Goal: Task Accomplishment & Management: Manage account settings

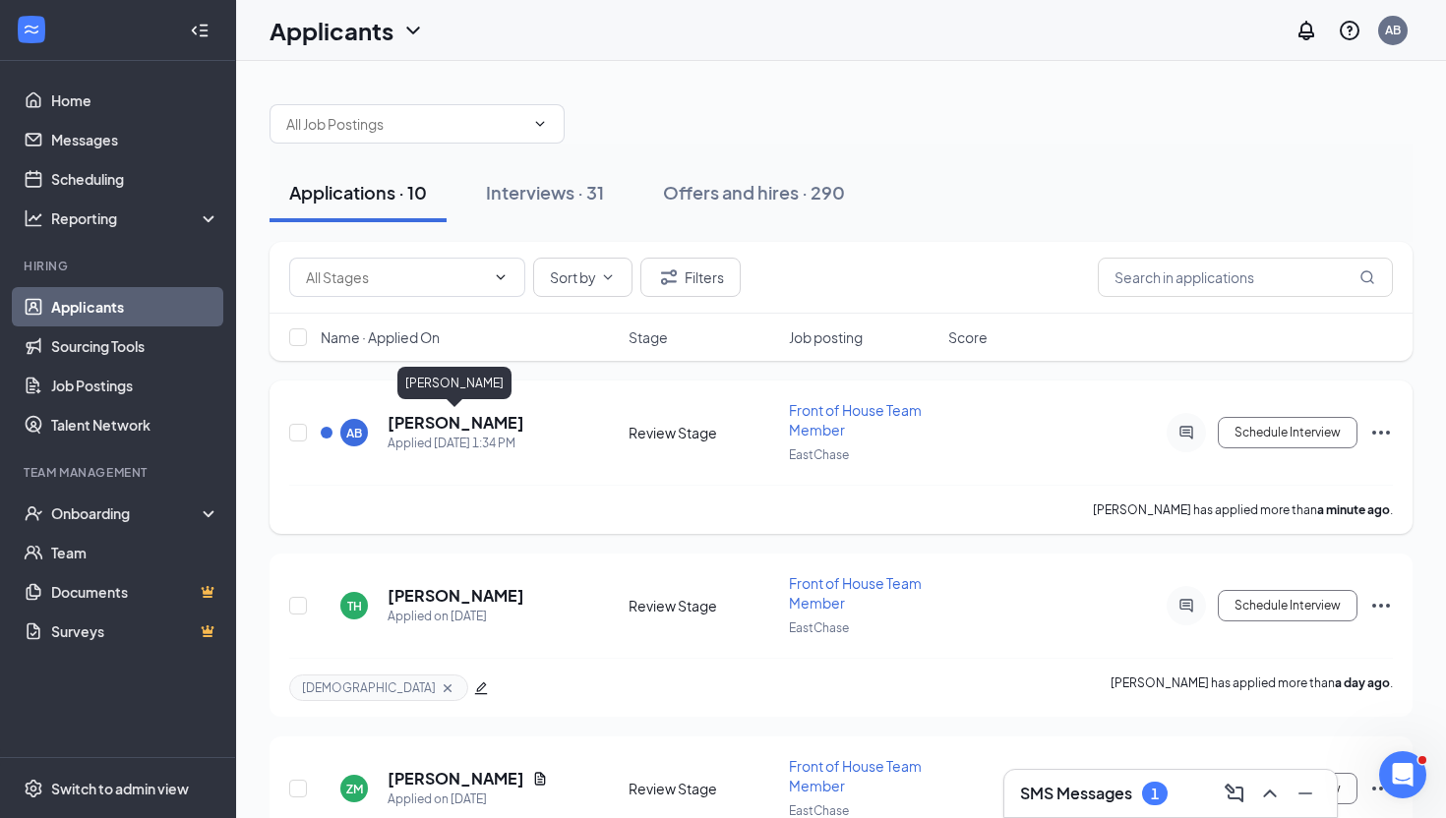
click at [451, 422] on h5 "[PERSON_NAME]" at bounding box center [456, 423] width 137 height 22
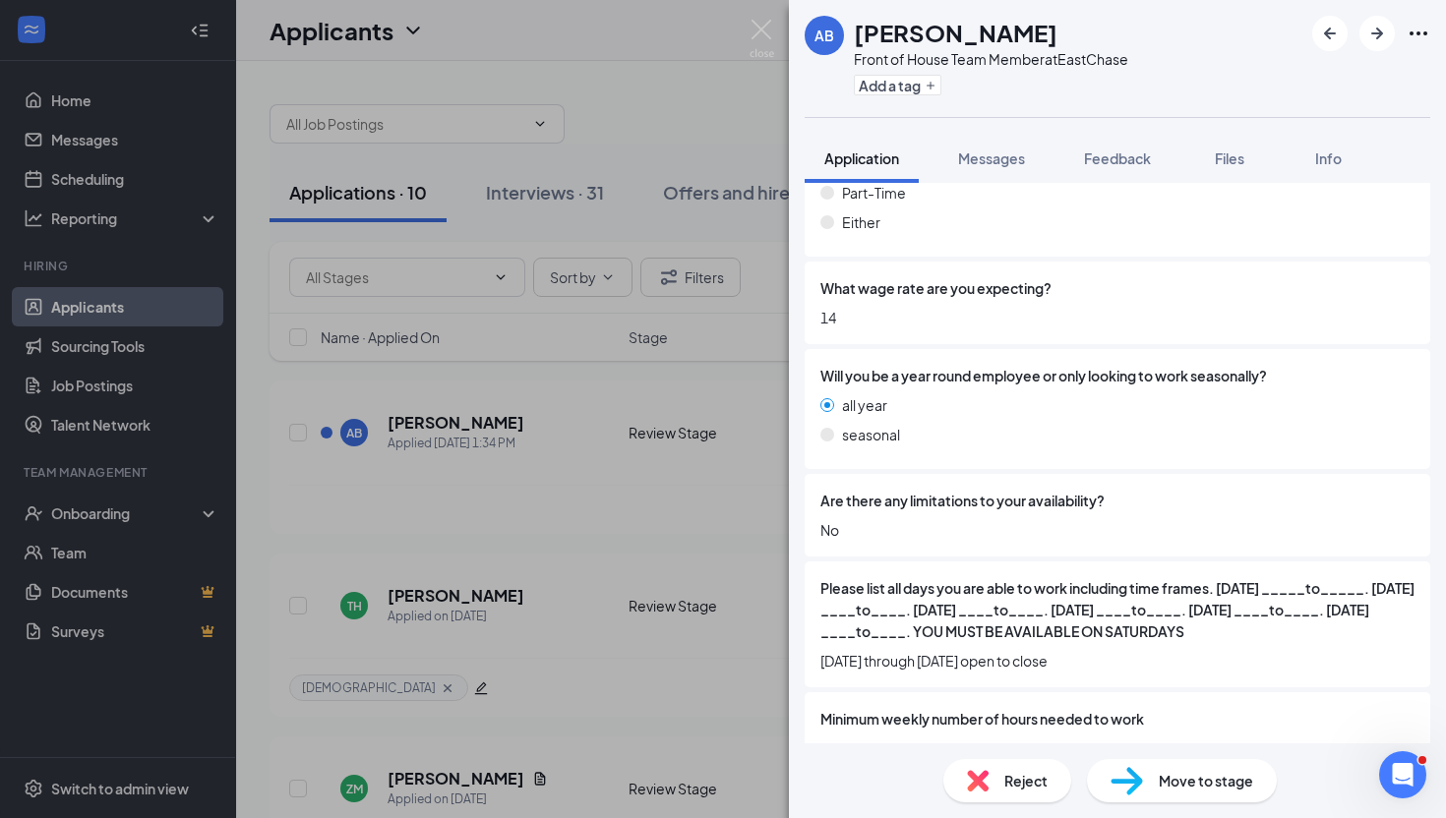
scroll to position [2807, 0]
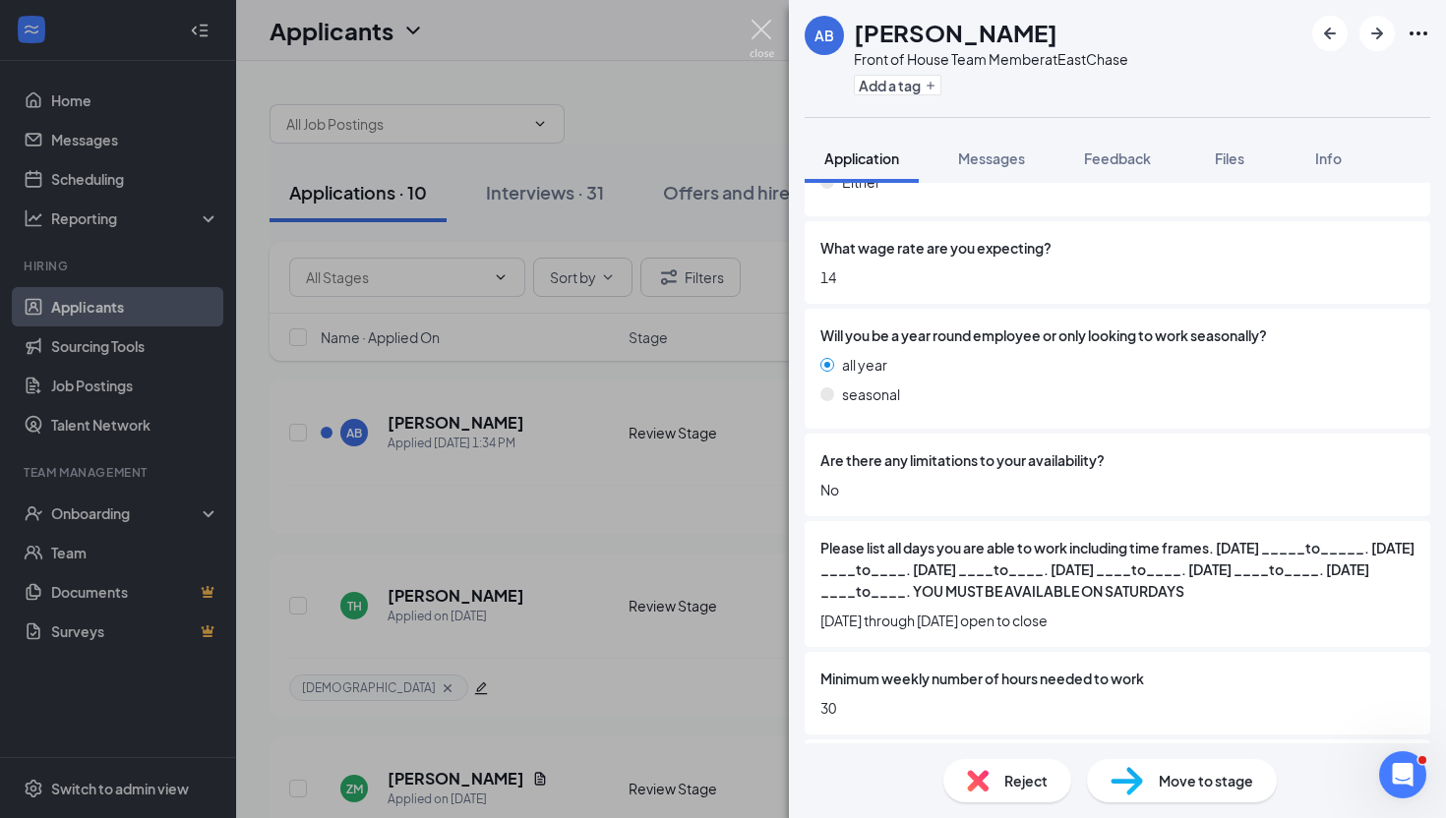
click at [759, 35] on img at bounding box center [762, 39] width 25 height 38
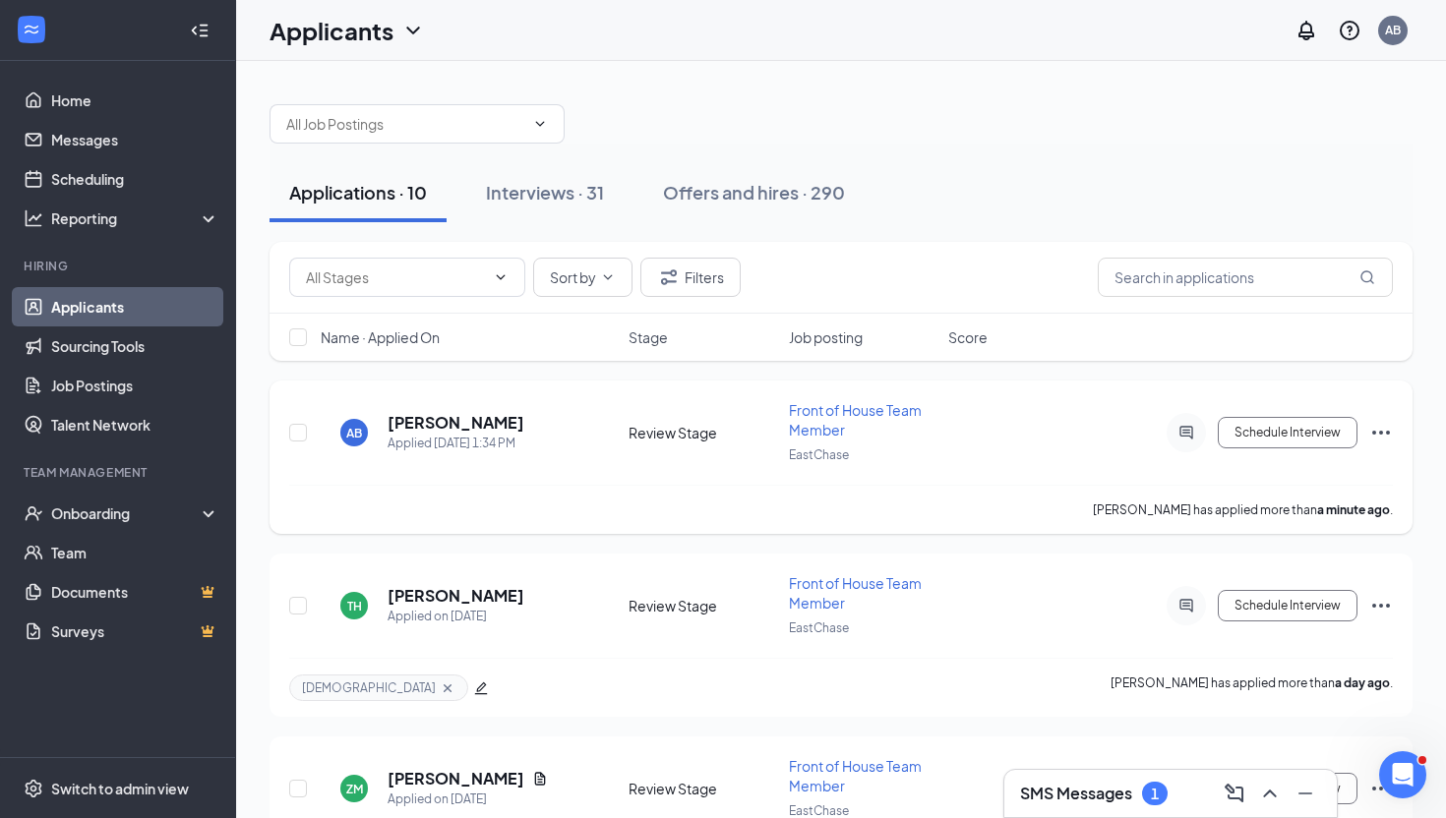
click at [1379, 433] on icon "Ellipses" at bounding box center [1381, 433] width 24 height 24
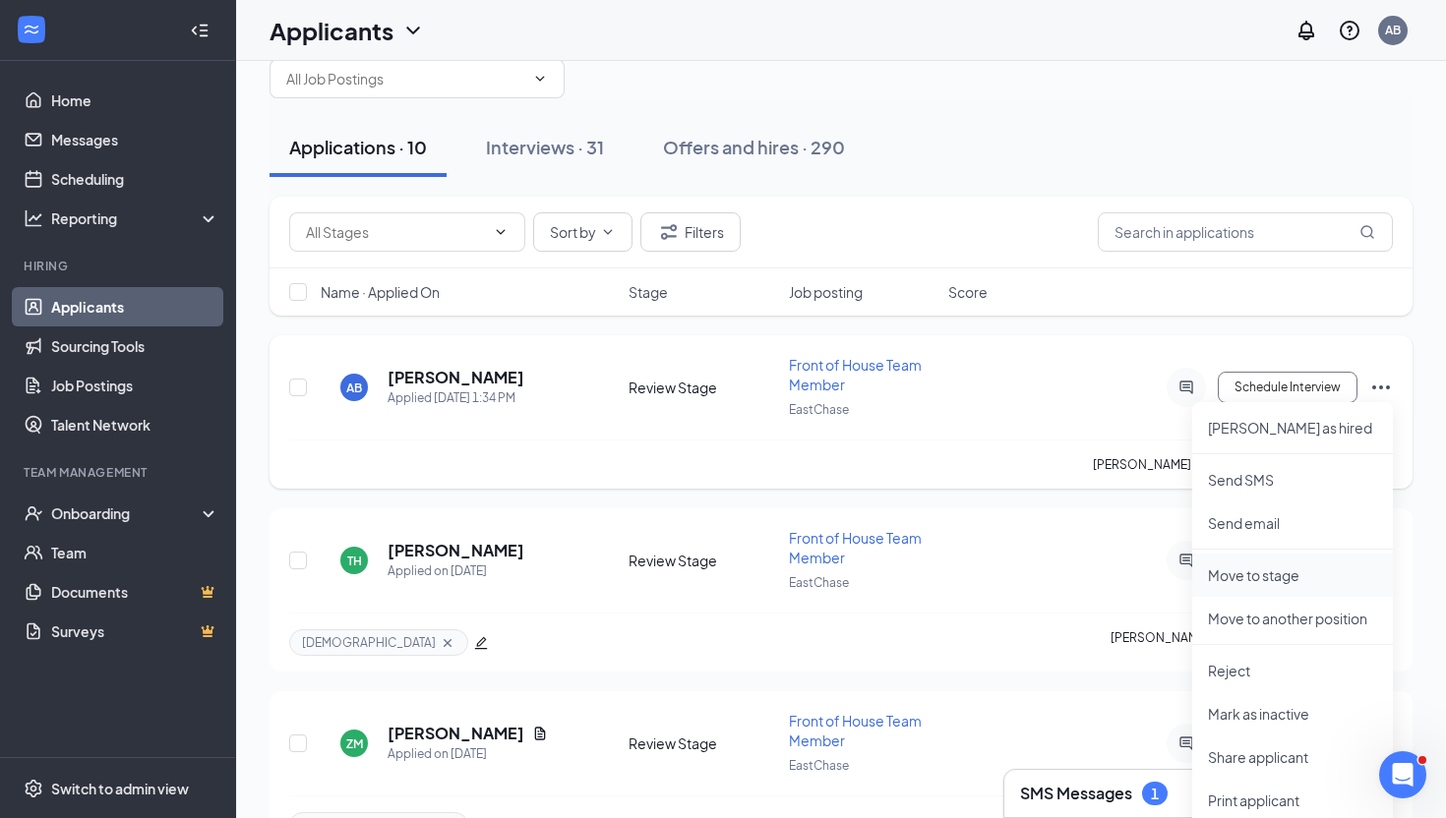
scroll to position [40, 0]
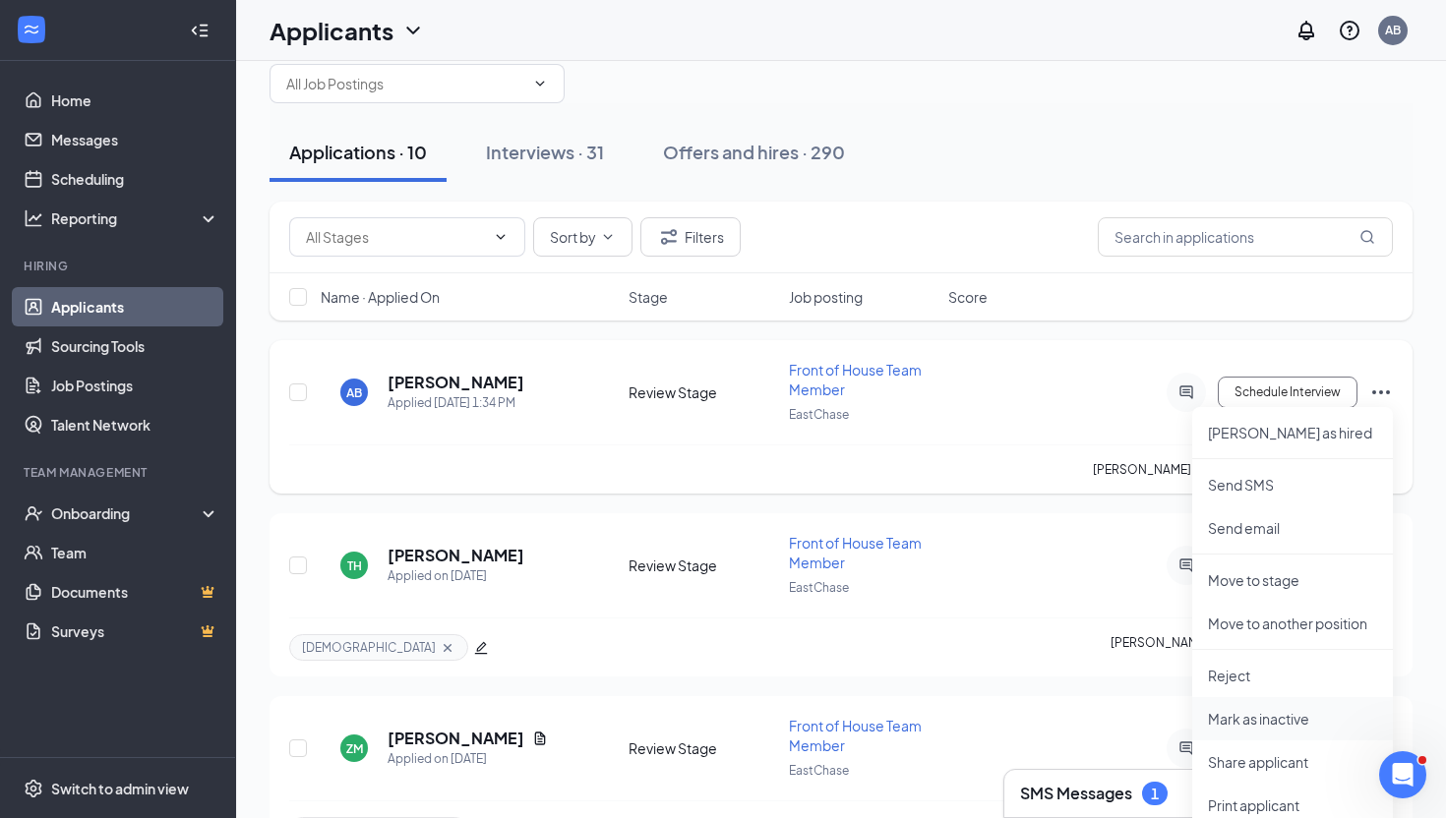
click at [1256, 716] on p "Mark as inactive" at bounding box center [1292, 719] width 169 height 20
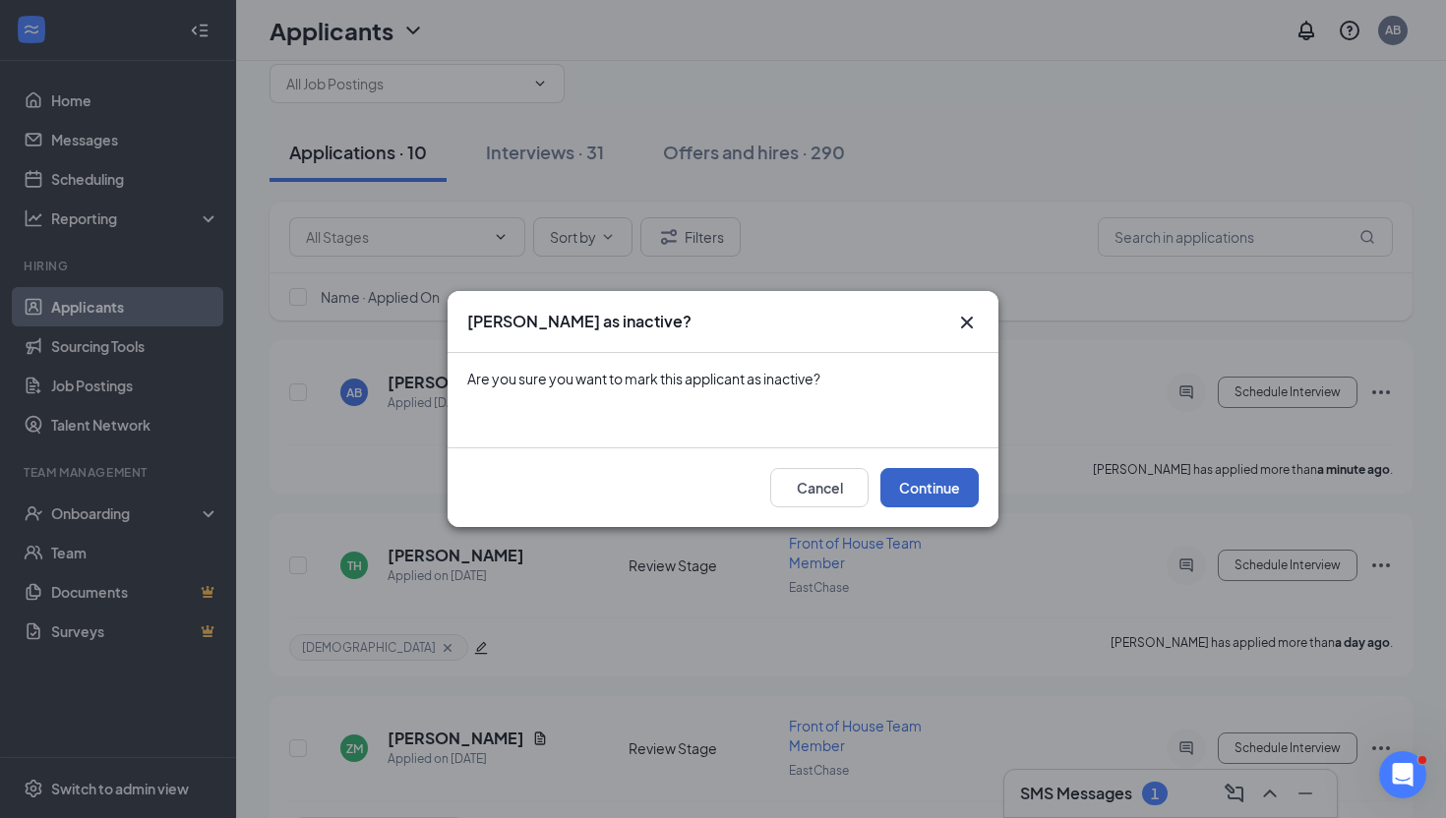
click at [914, 482] on button "Continue" at bounding box center [929, 487] width 98 height 39
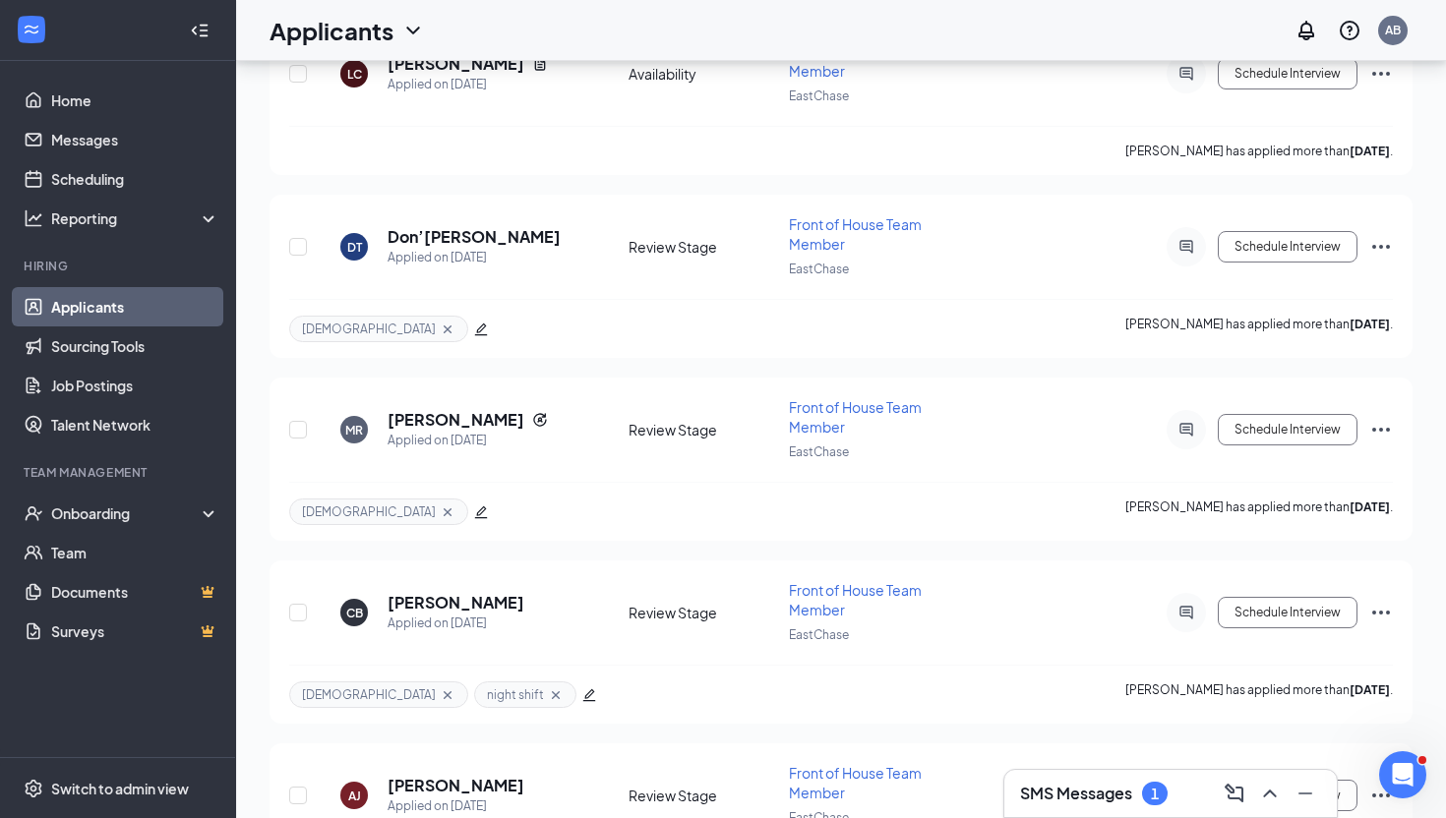
scroll to position [1140, 0]
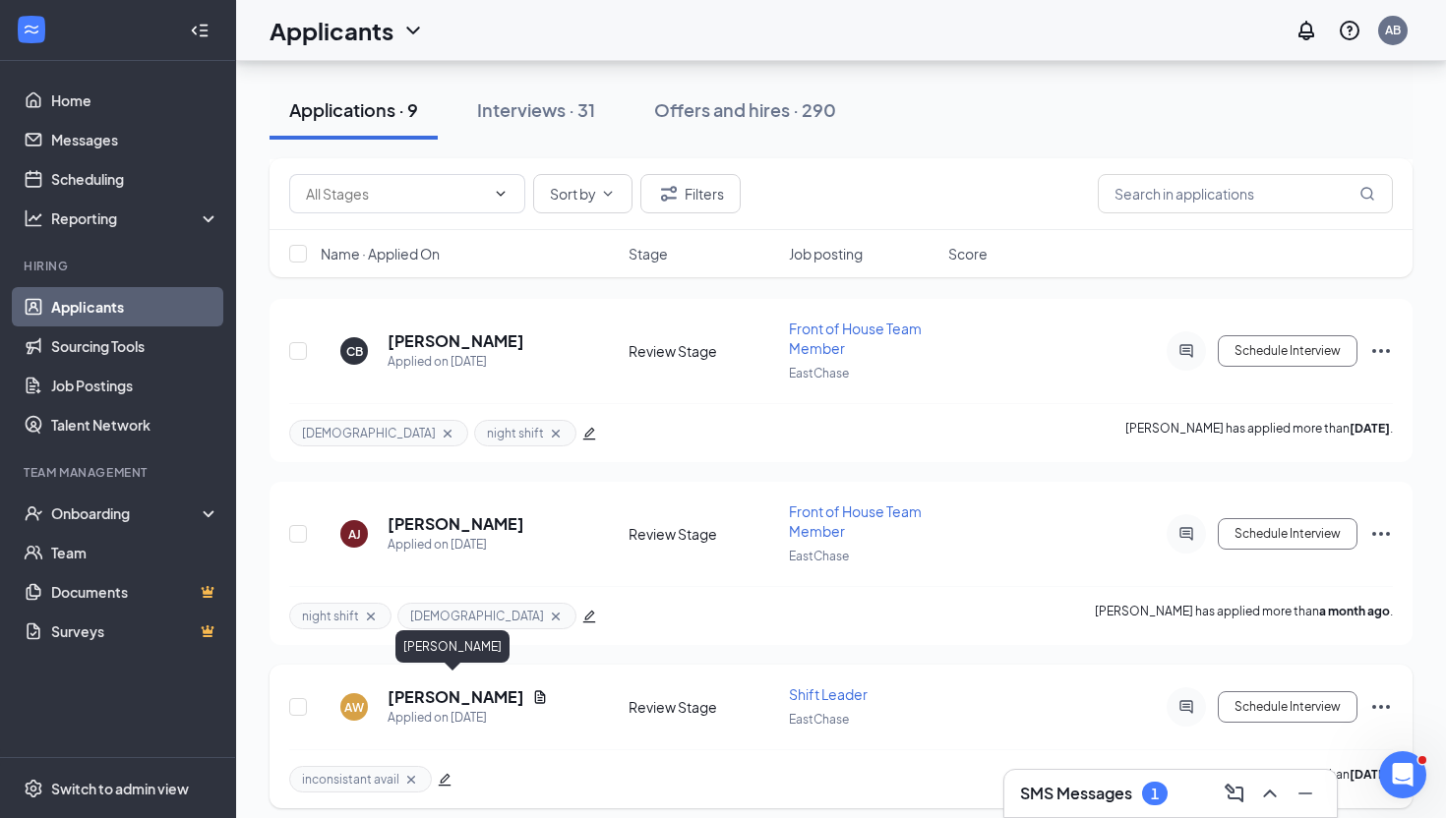
click at [421, 687] on h5 "[PERSON_NAME]" at bounding box center [456, 698] width 137 height 22
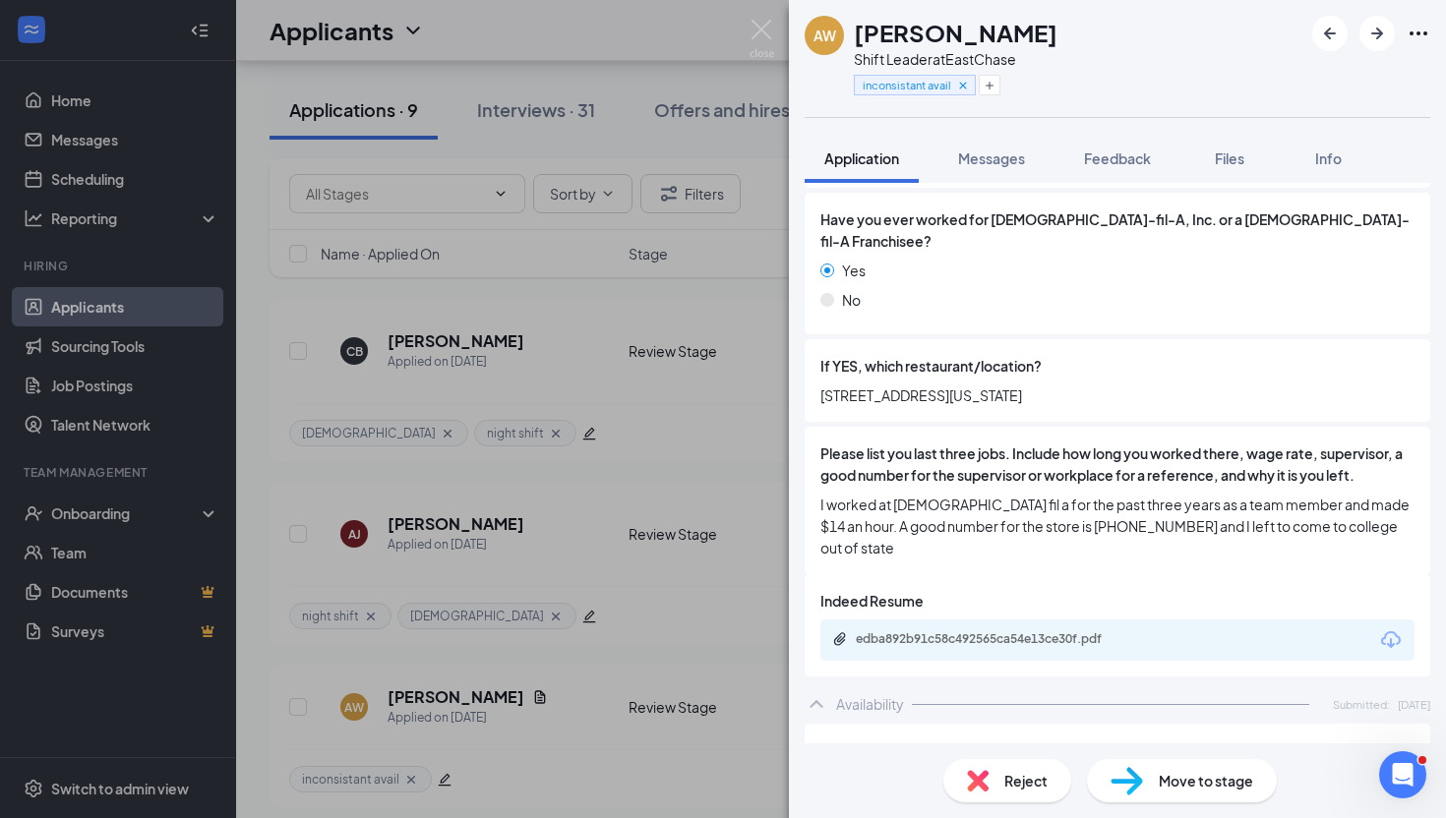
scroll to position [531, 0]
click at [970, 630] on div "edba892b91c58c492565ca54e13ce30f.pdf" at bounding box center [993, 638] width 275 height 16
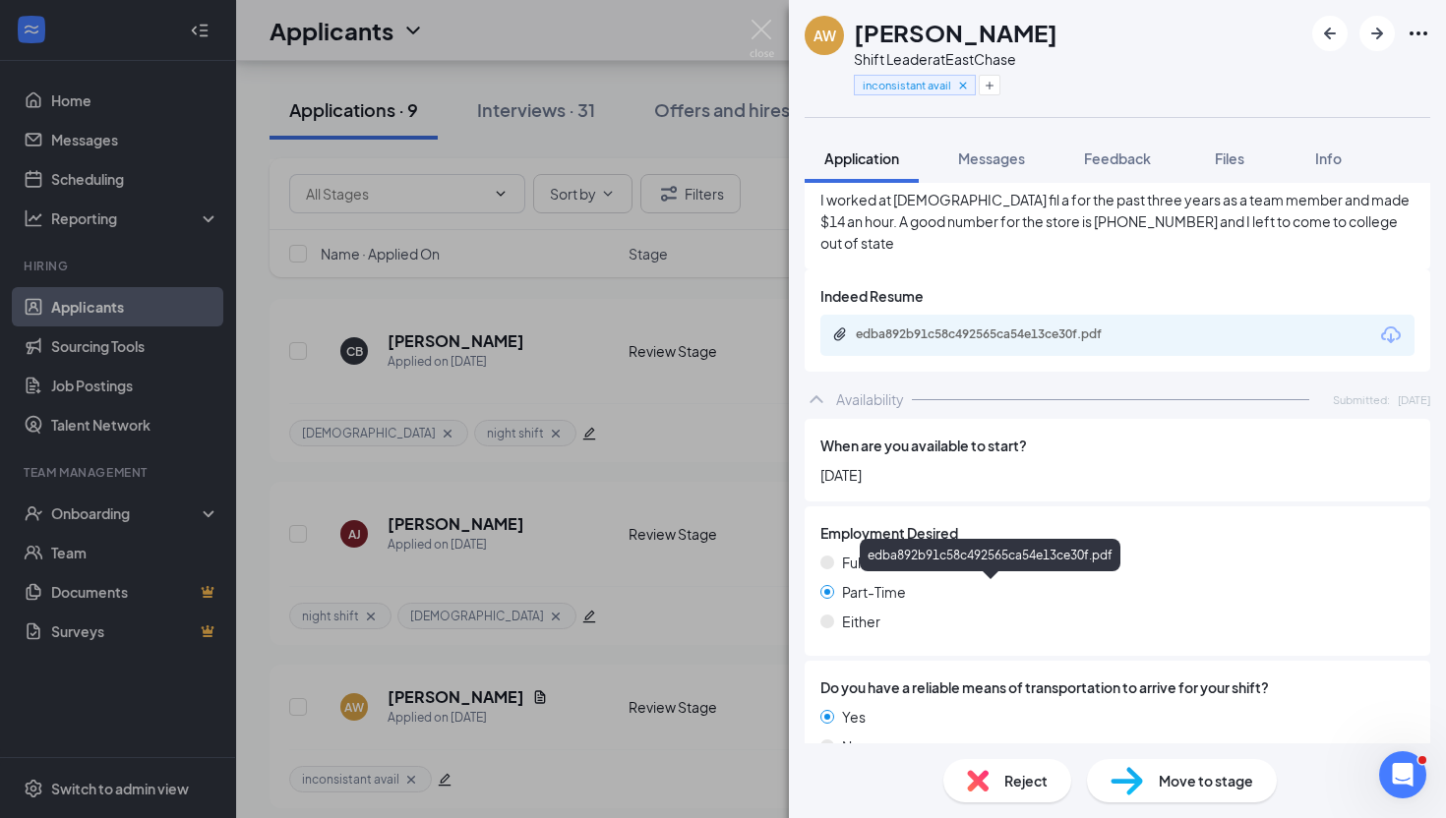
scroll to position [838, 0]
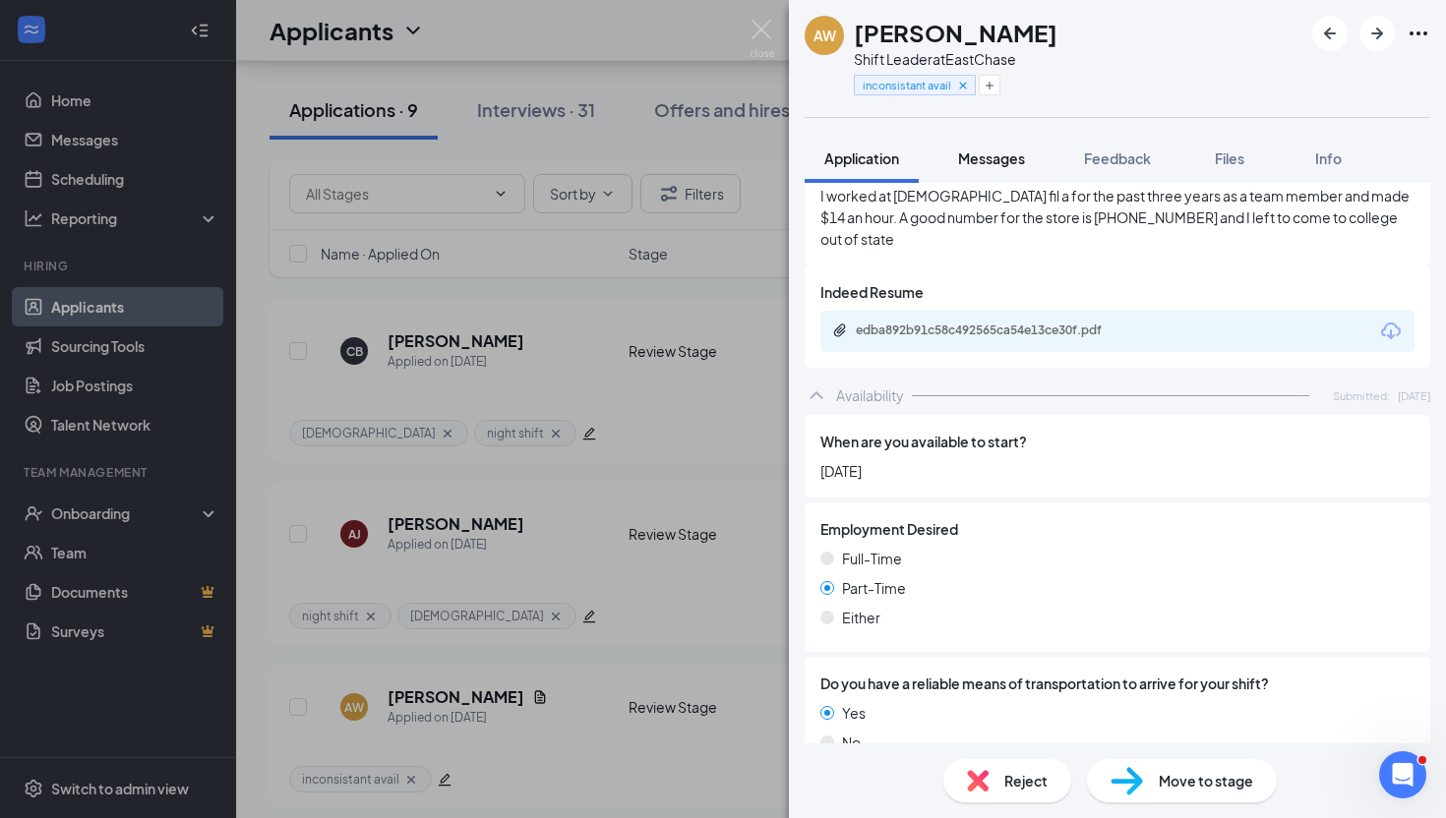
click at [994, 165] on span "Messages" at bounding box center [991, 159] width 67 height 18
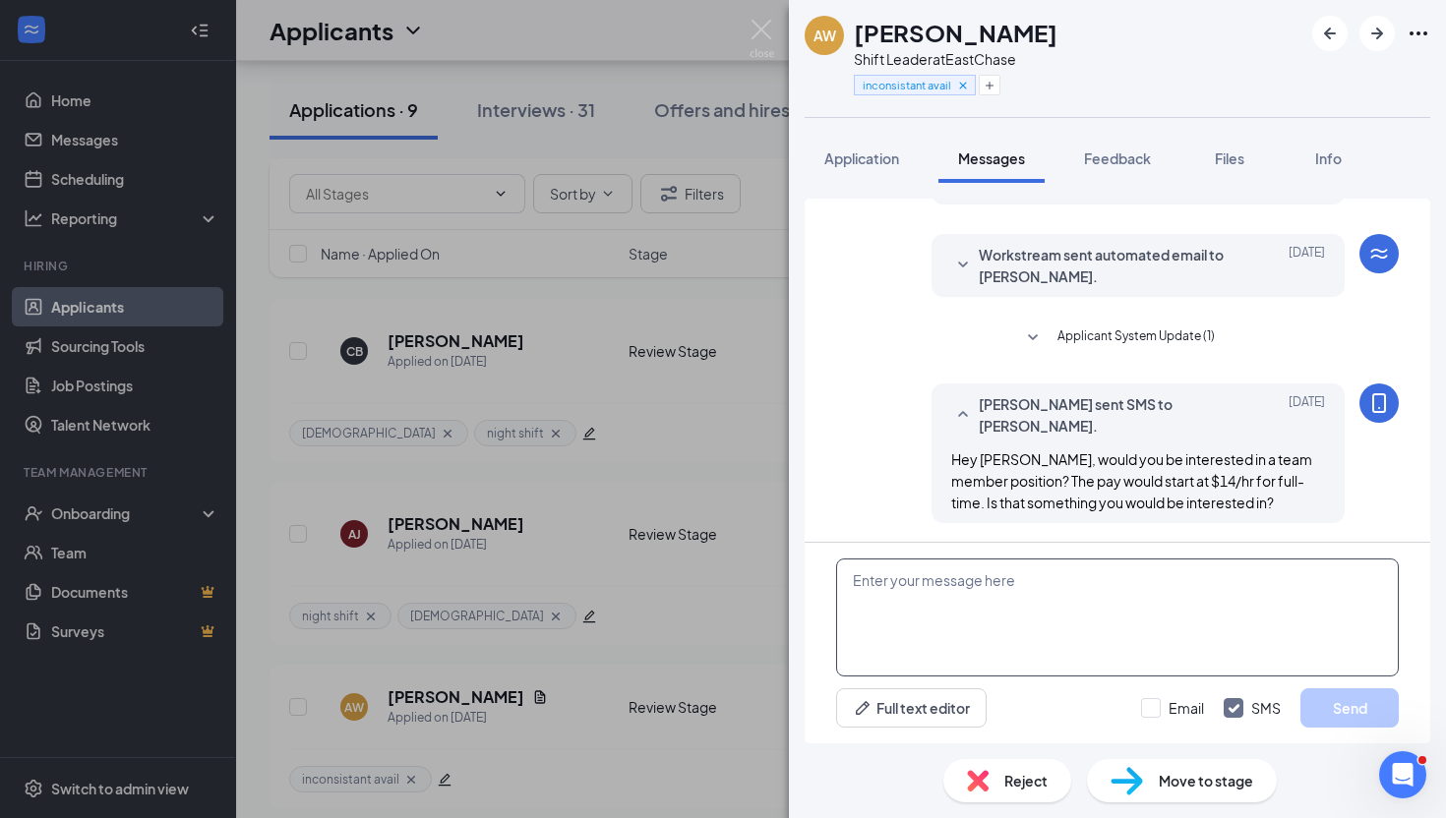
click at [971, 606] on textarea at bounding box center [1117, 618] width 563 height 118
drag, startPoint x: 1080, startPoint y: 602, endPoint x: 822, endPoint y: 586, distance: 258.2
click at [822, 587] on div "Good afternoon [PERSON_NAME] Full text editor Email SMS Send" at bounding box center [1118, 643] width 626 height 201
type textarea "Good afternoon [PERSON_NAME]"
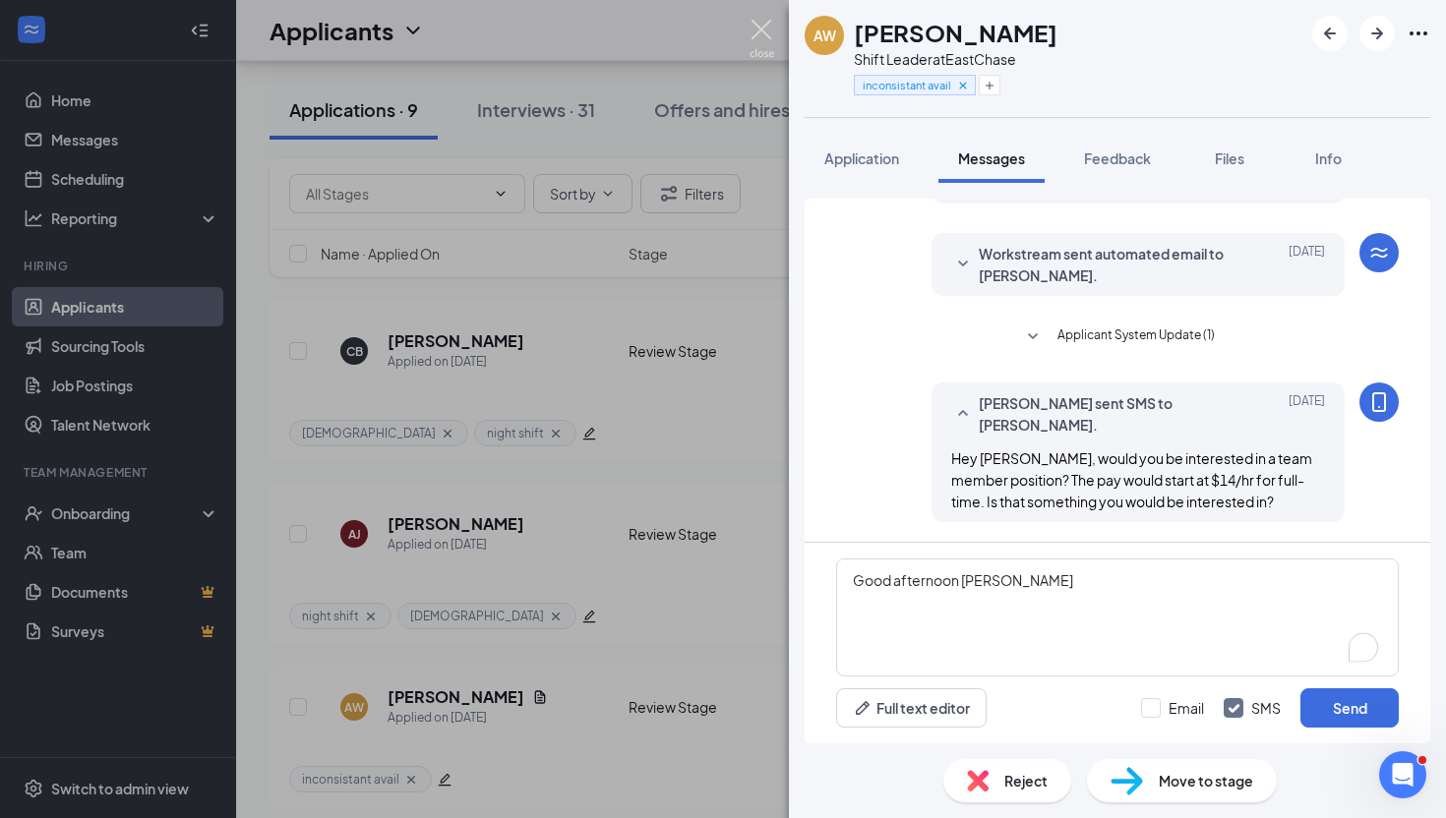
click at [761, 20] on img at bounding box center [762, 39] width 25 height 38
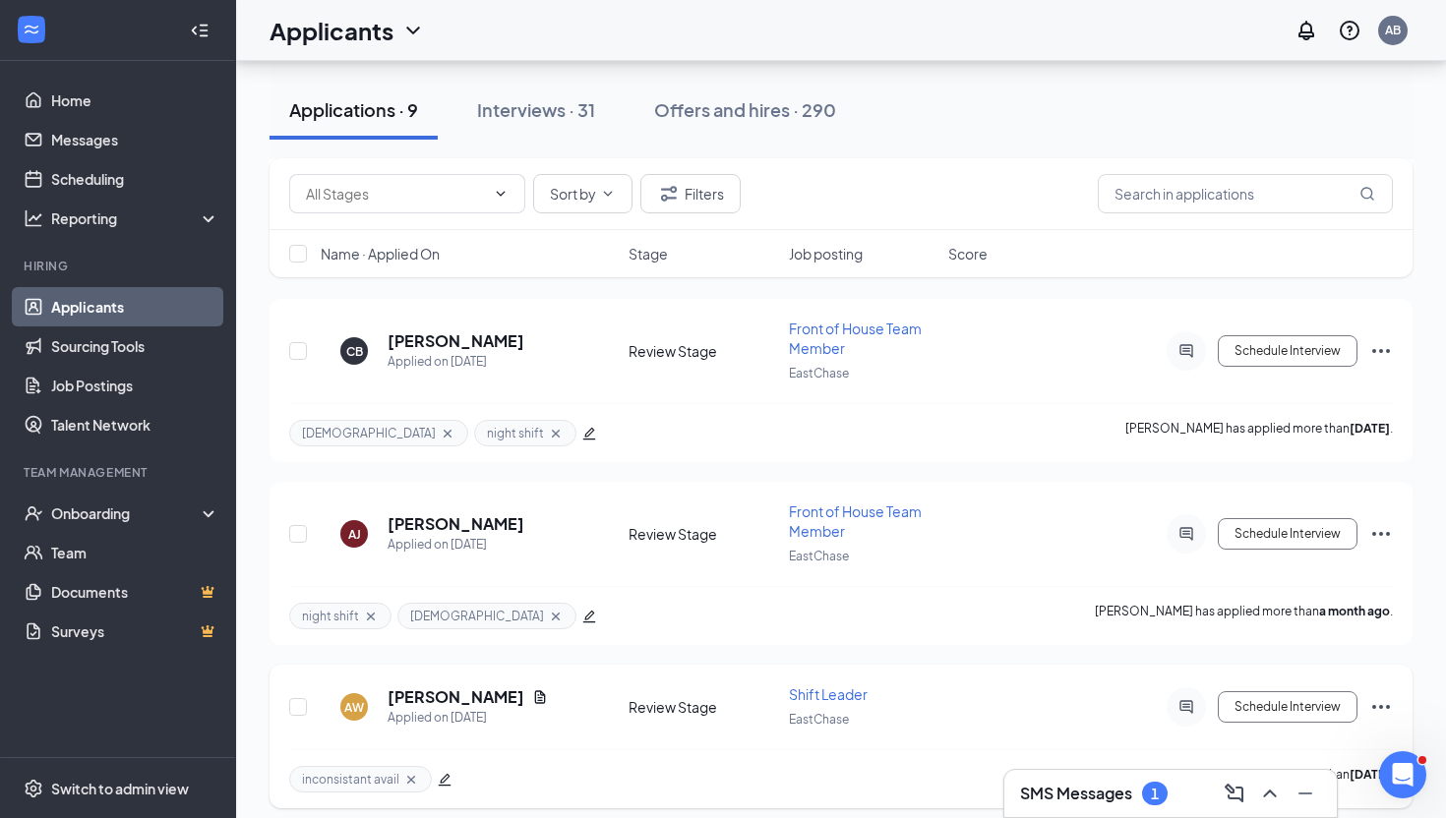
click at [1381, 697] on icon "Ellipses" at bounding box center [1381, 707] width 24 height 24
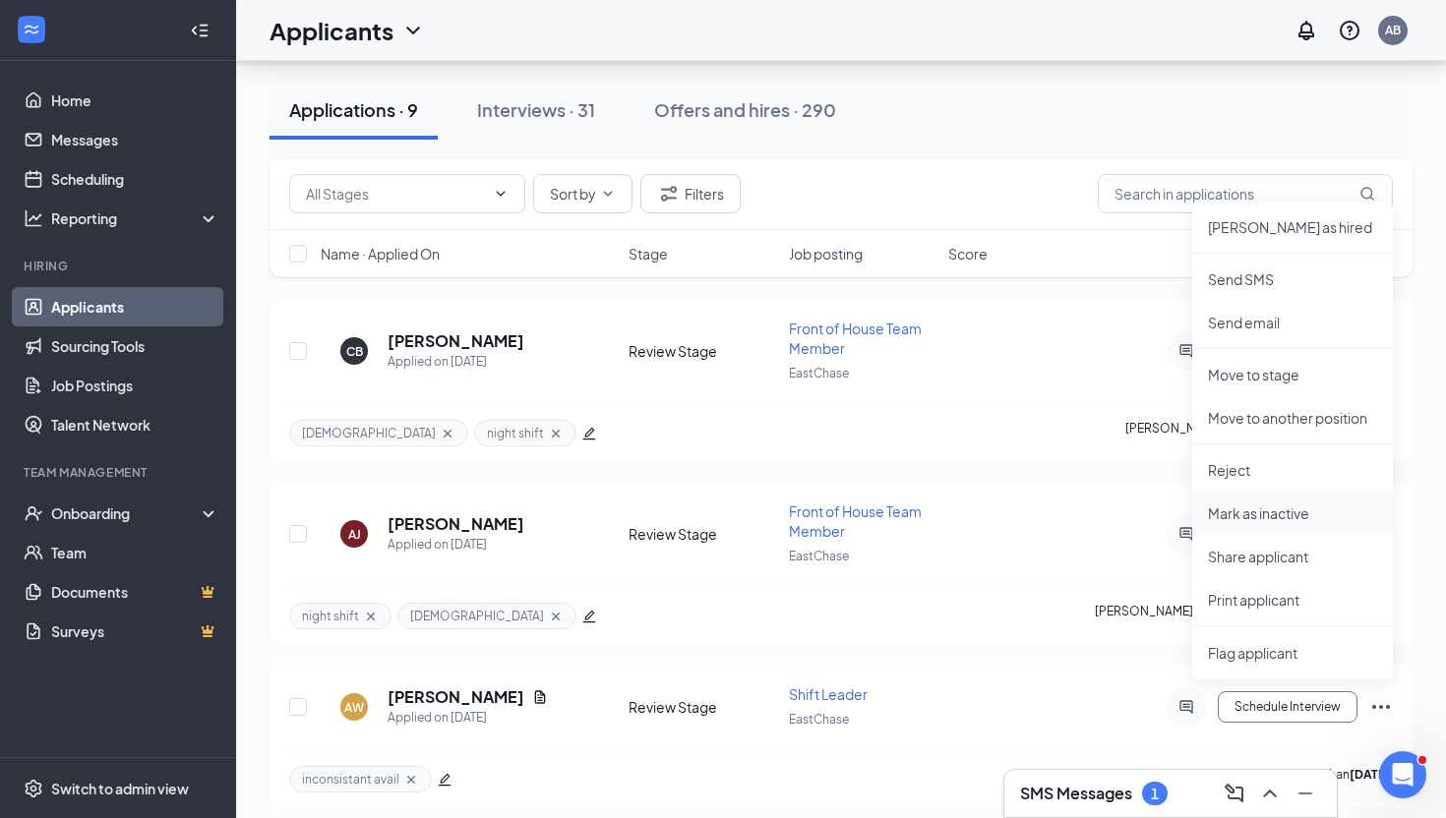
click at [1306, 516] on p "Mark as inactive" at bounding box center [1292, 514] width 169 height 20
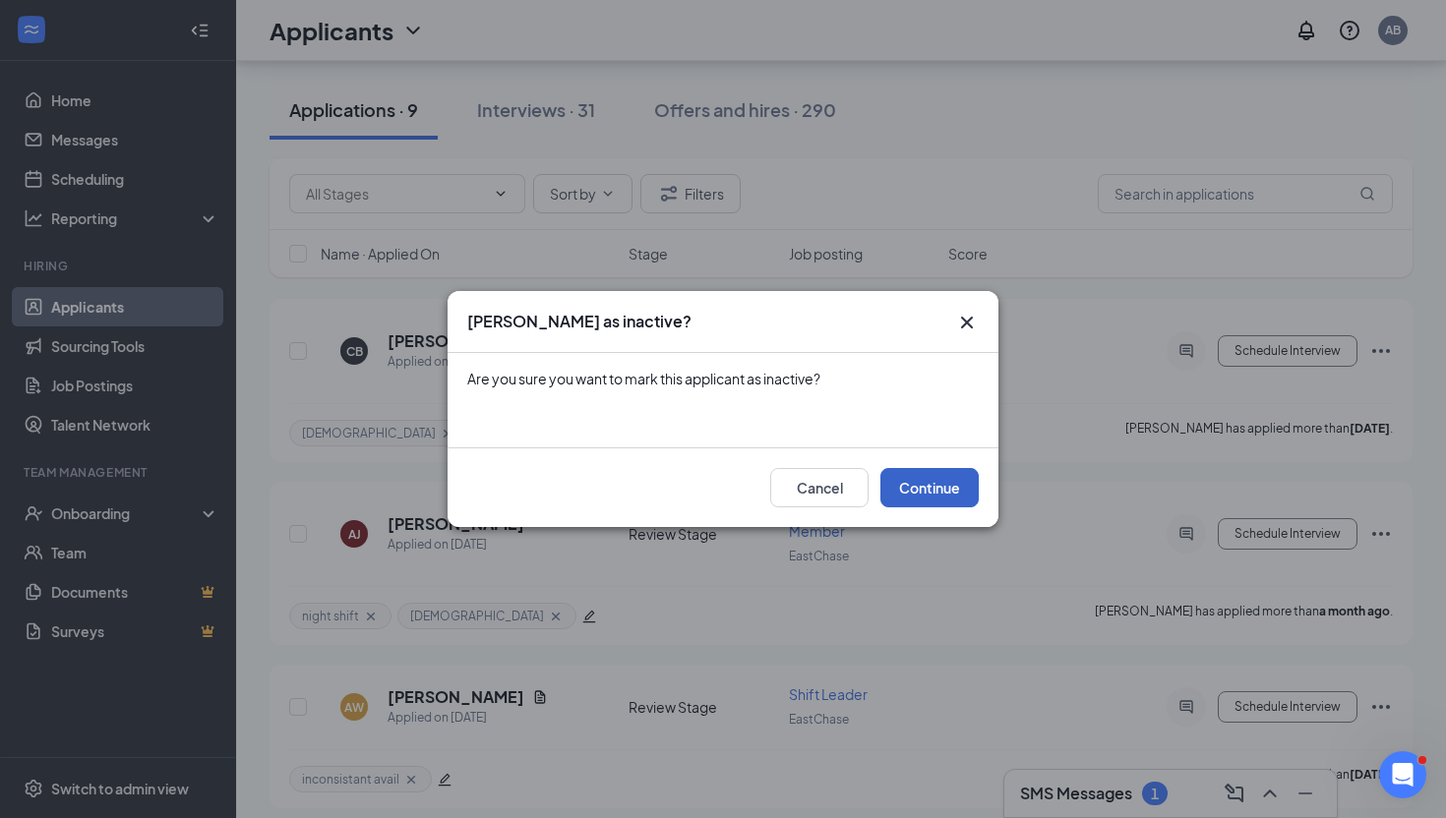
click at [915, 490] on button "Continue" at bounding box center [929, 487] width 98 height 39
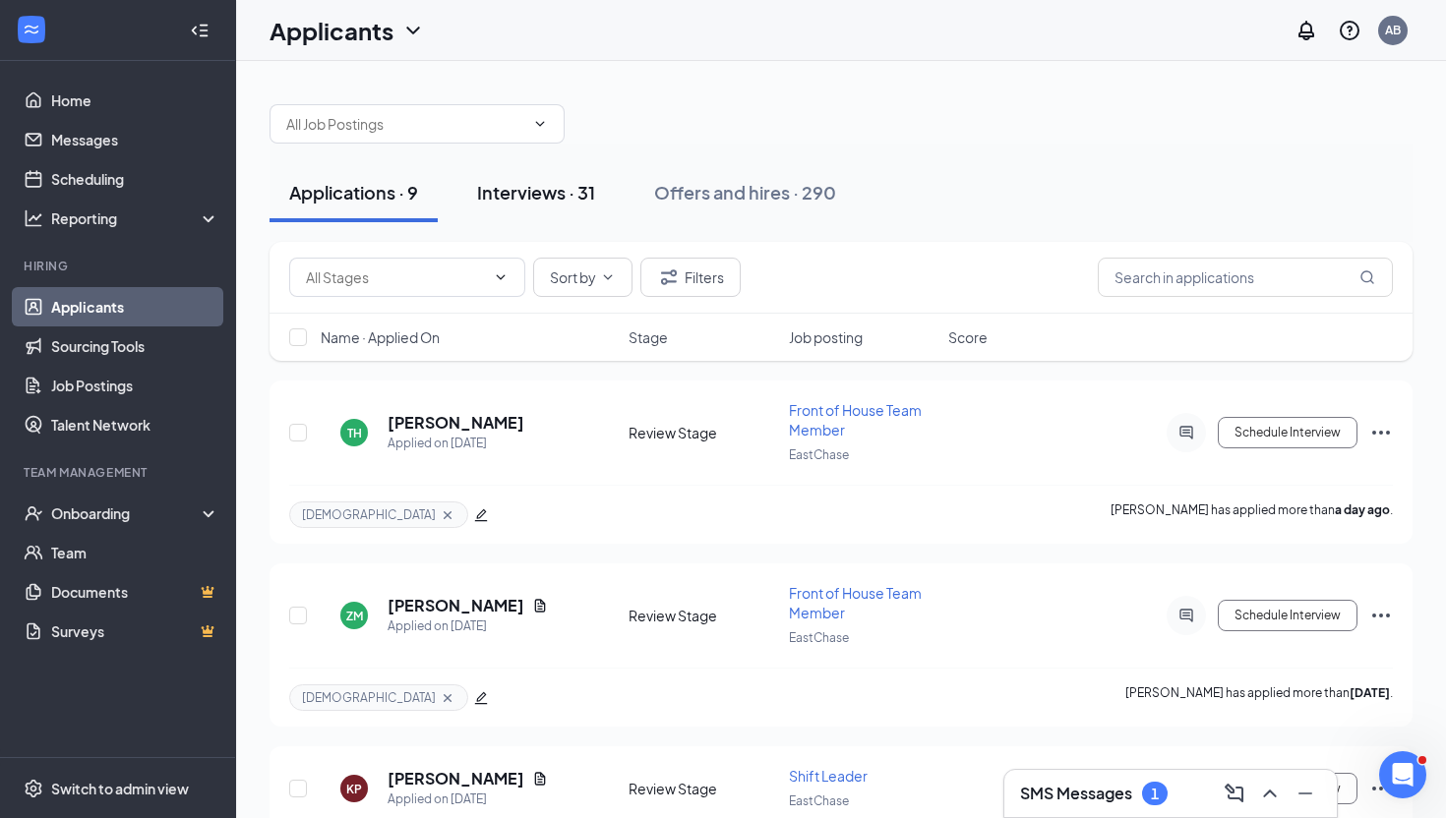
click at [550, 193] on div "Interviews · 31" at bounding box center [536, 192] width 118 height 25
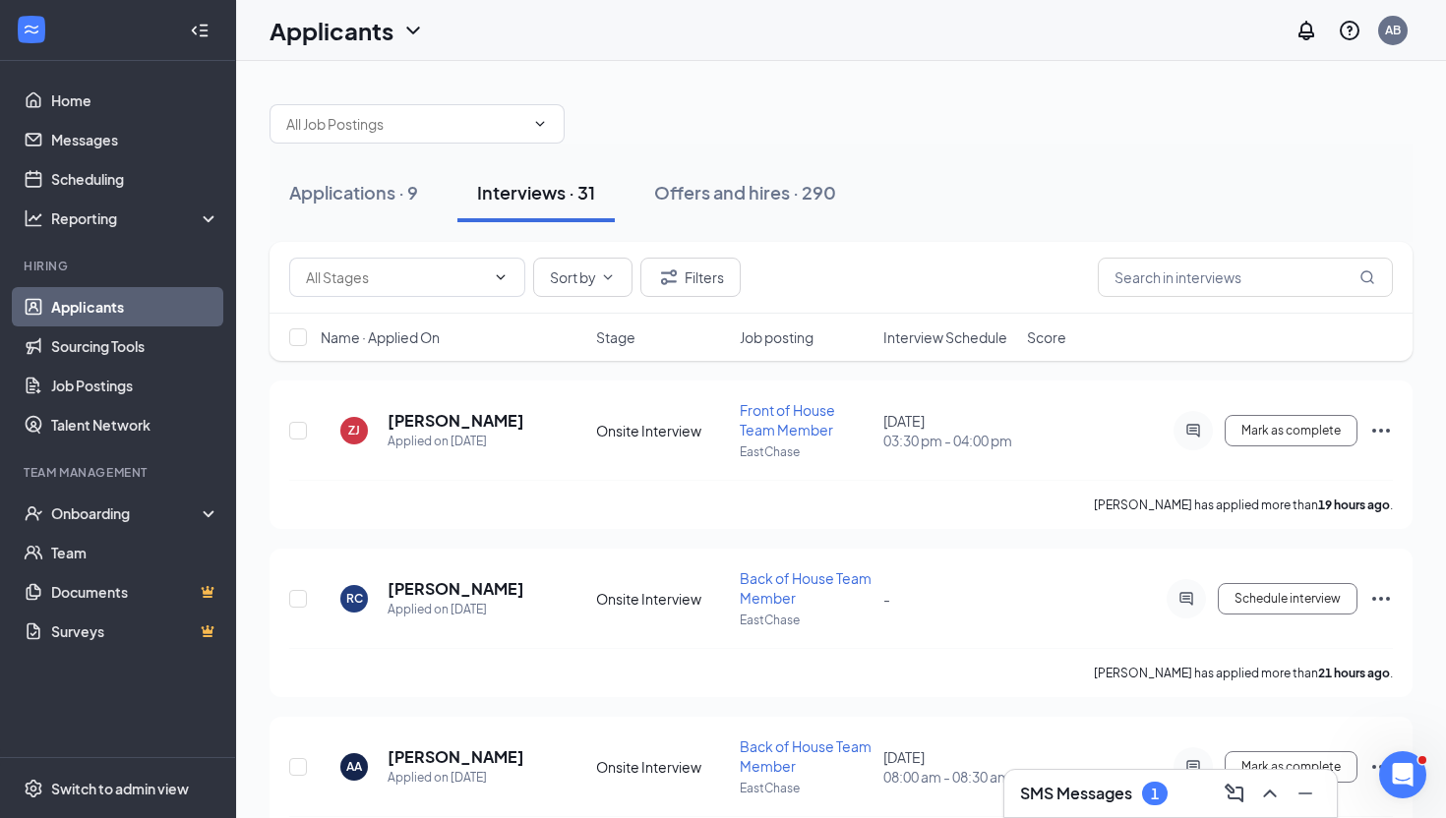
click at [908, 342] on span "Interview Schedule" at bounding box center [945, 338] width 124 height 20
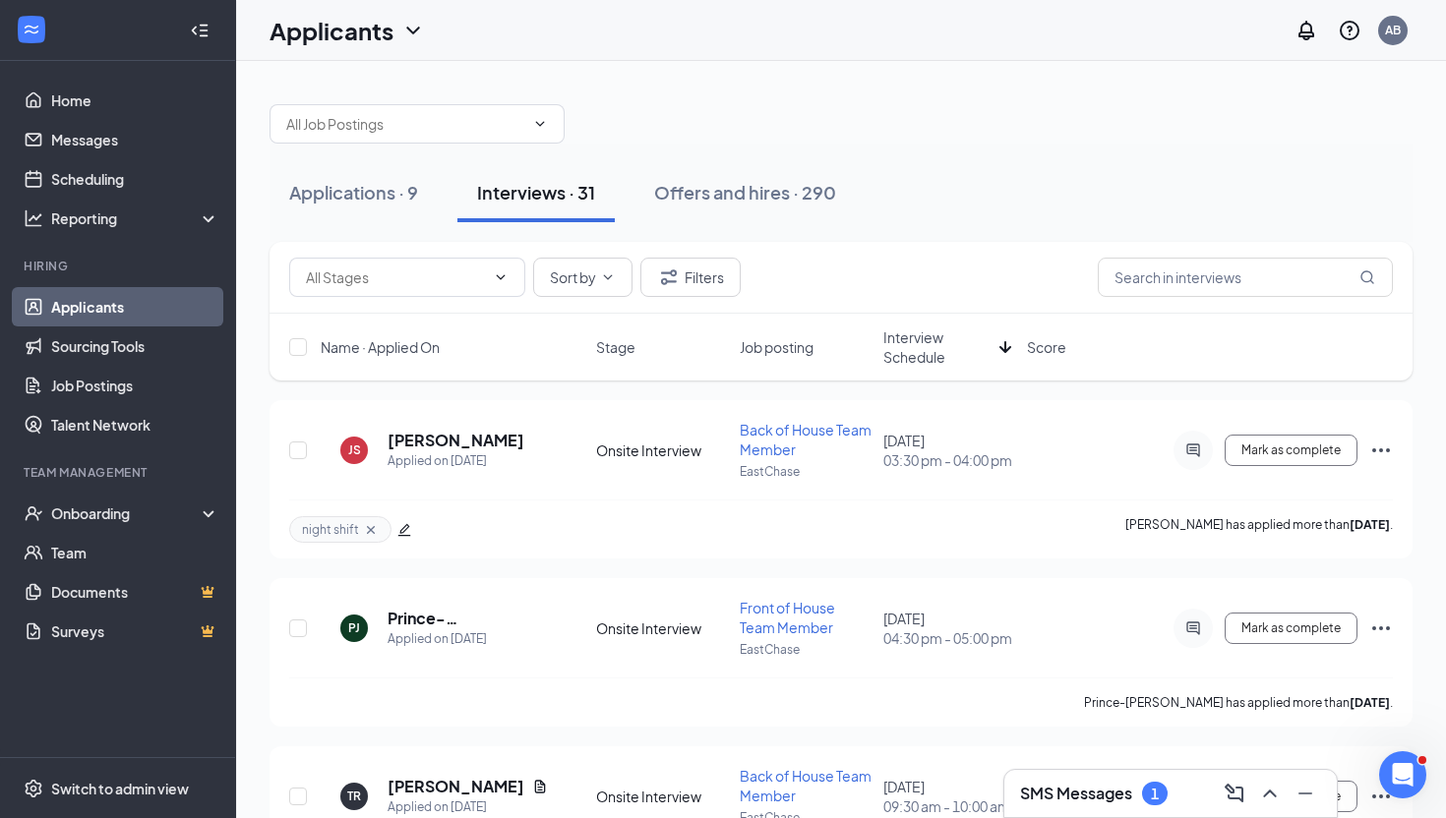
click at [909, 342] on span "Interview Schedule" at bounding box center [937, 347] width 108 height 39
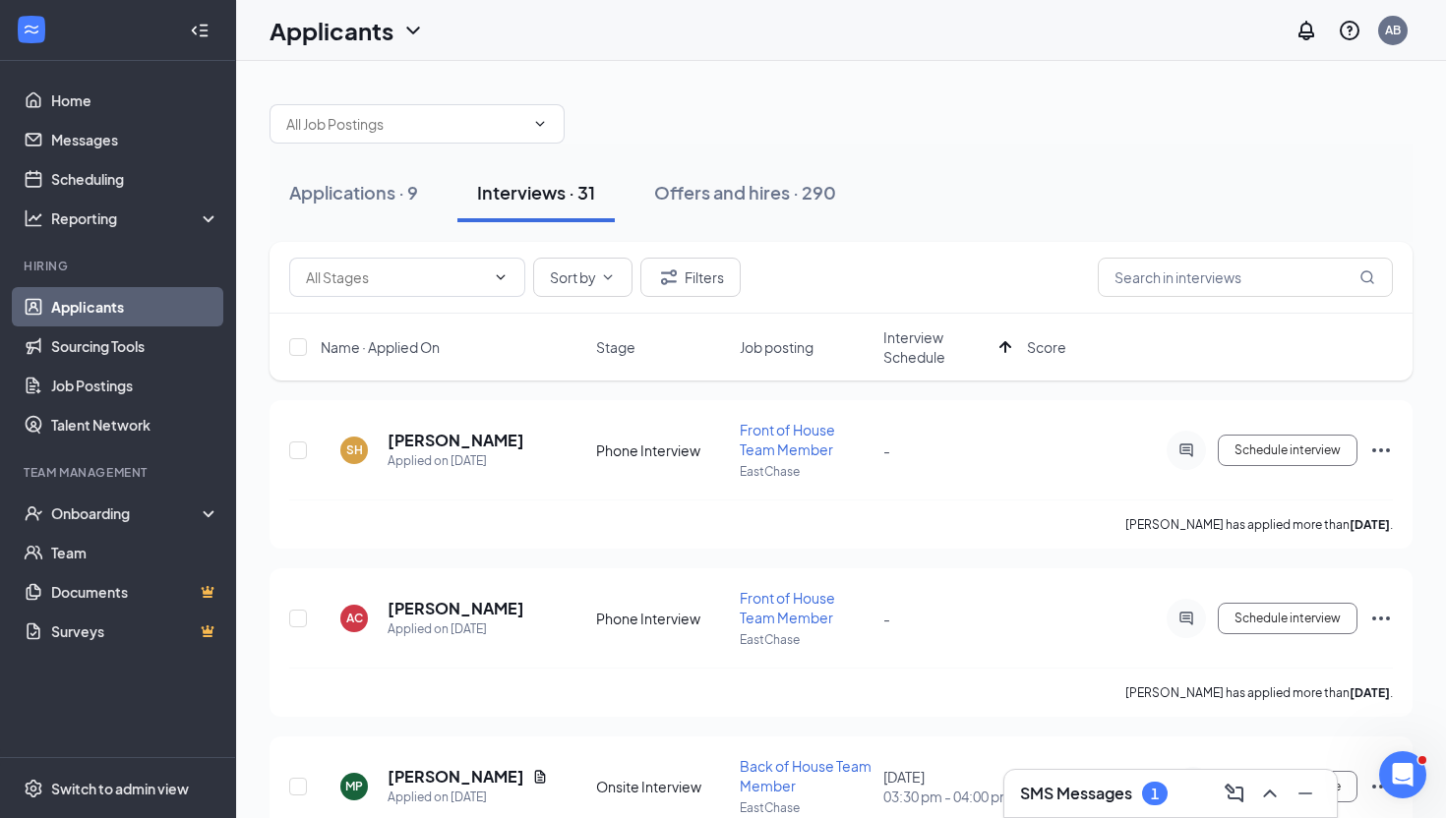
click at [884, 351] on span "Interview Schedule" at bounding box center [937, 347] width 108 height 39
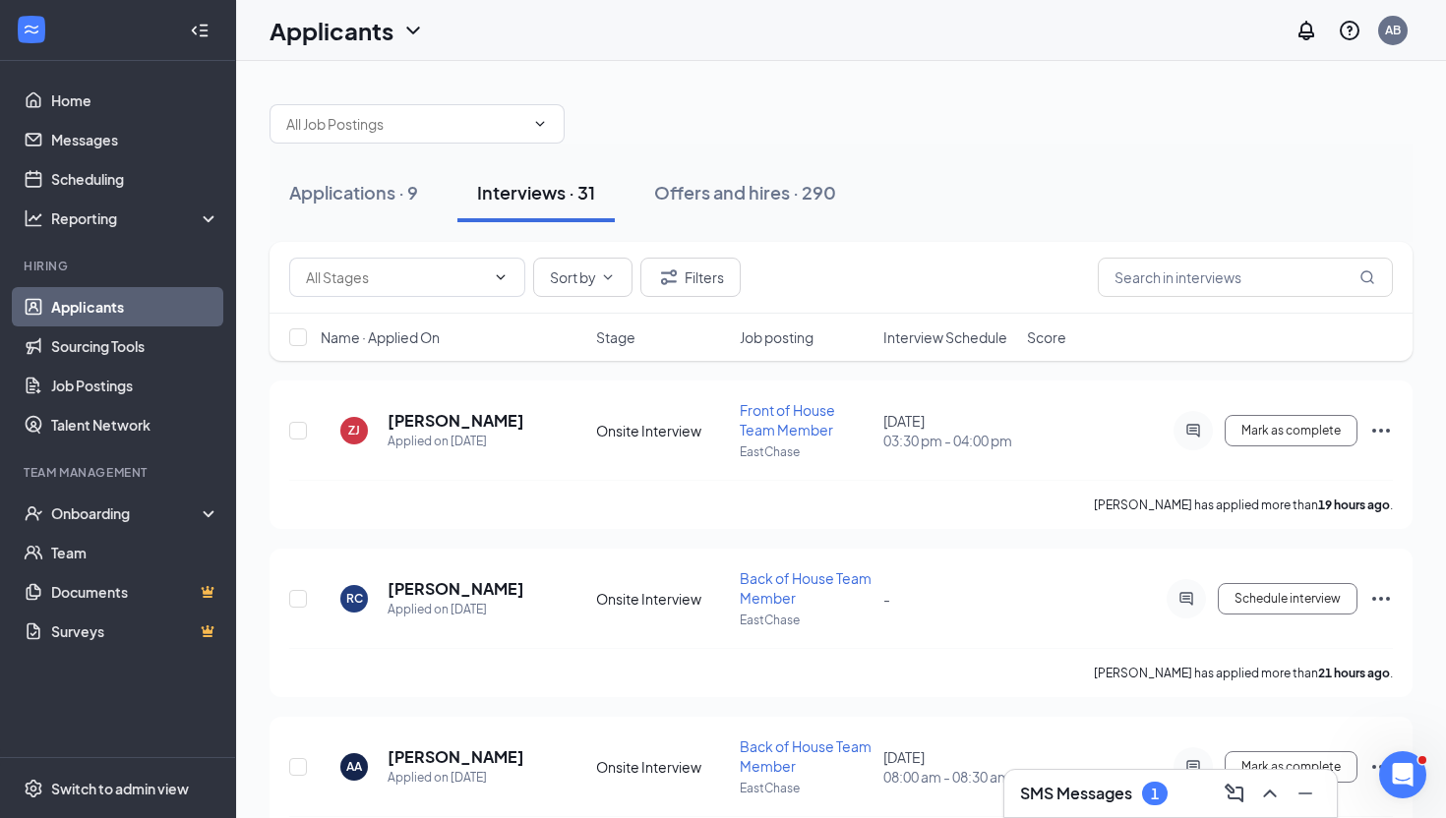
click at [939, 338] on span "Interview Schedule" at bounding box center [945, 338] width 124 height 20
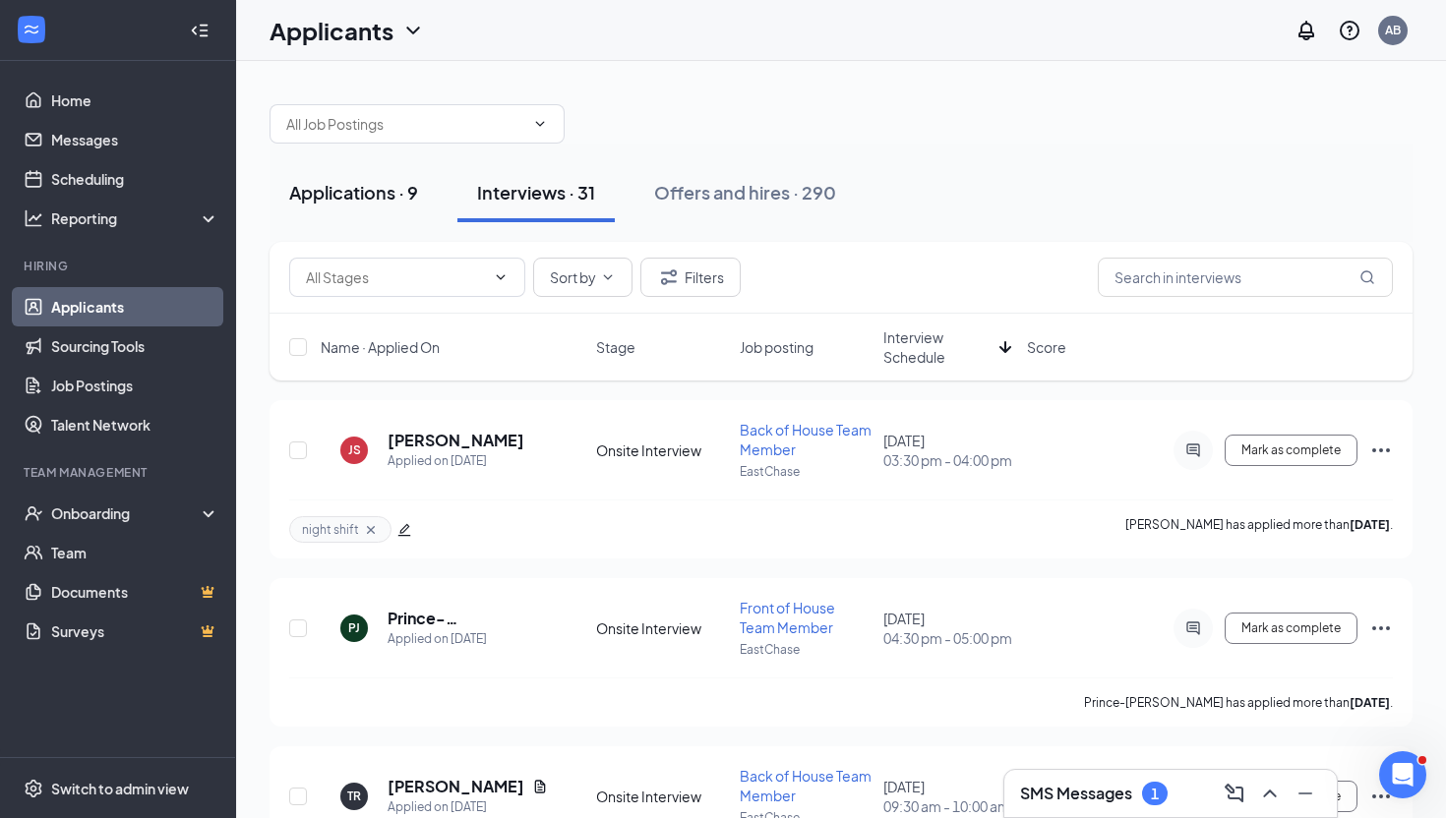
click at [388, 200] on div "Applications · 9" at bounding box center [353, 192] width 129 height 25
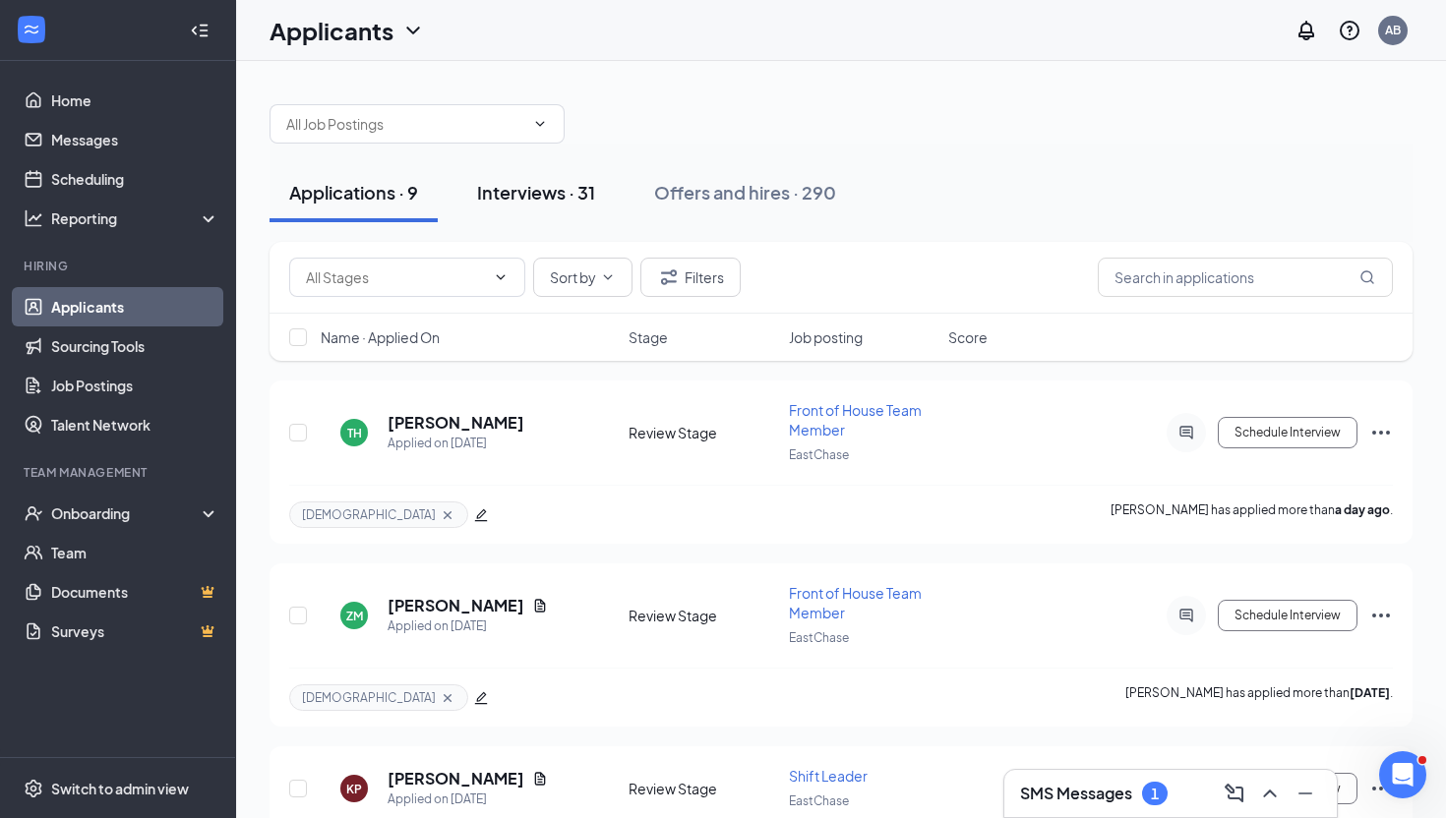
click at [527, 195] on div "Interviews · 31" at bounding box center [536, 192] width 118 height 25
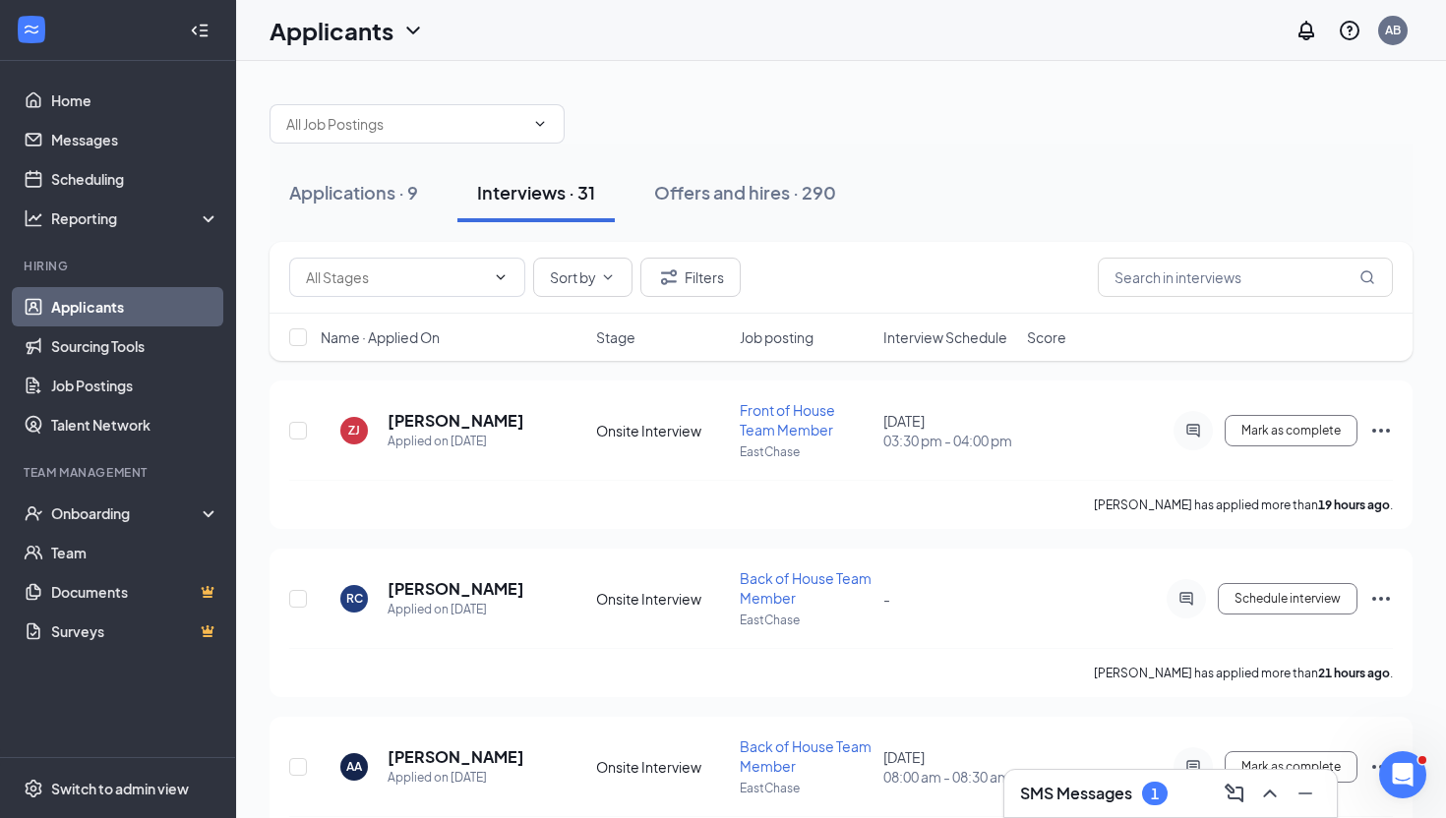
click at [989, 339] on span "Interview Schedule" at bounding box center [945, 338] width 124 height 20
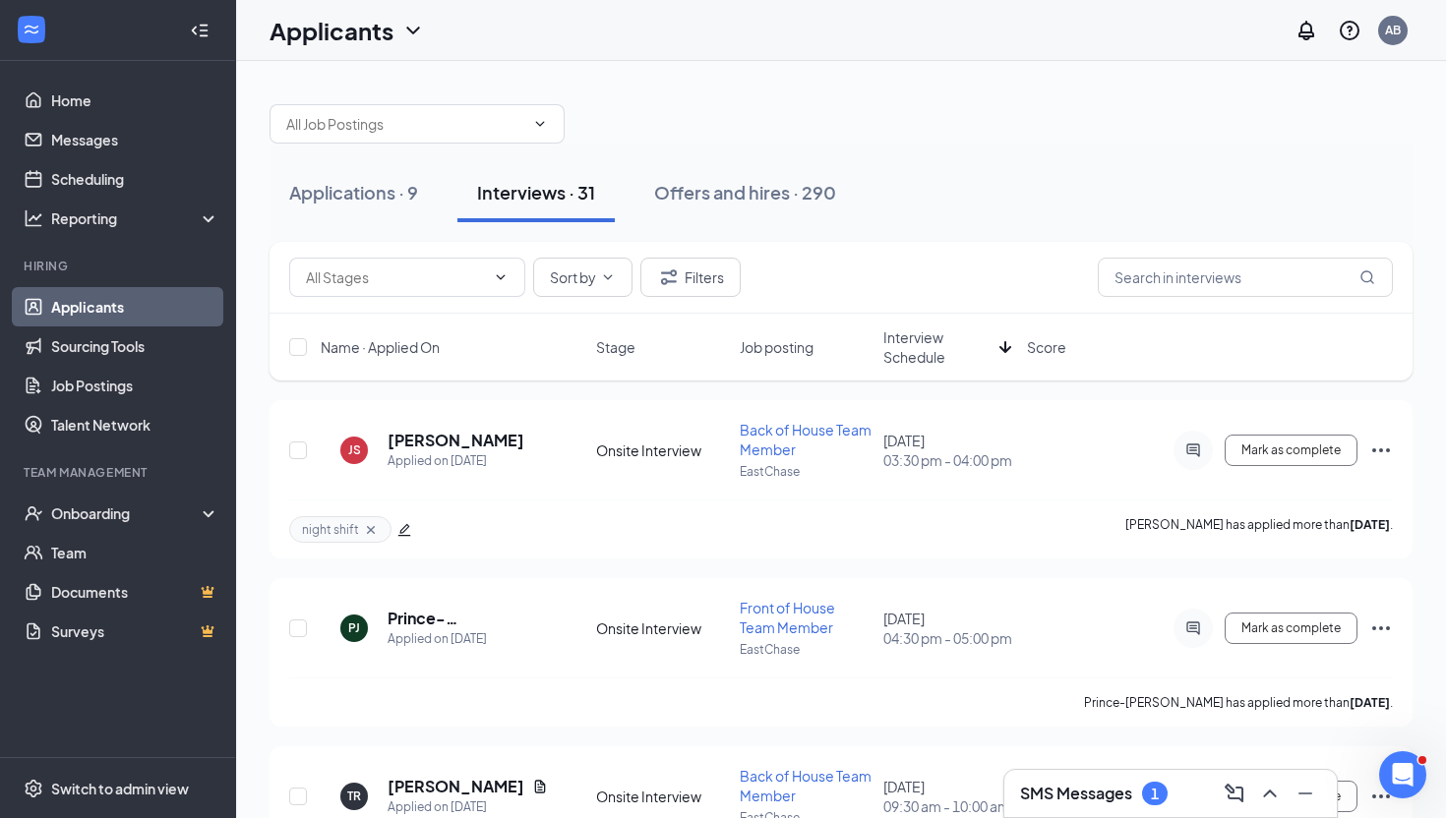
click at [989, 339] on span "Interview Schedule" at bounding box center [937, 347] width 108 height 39
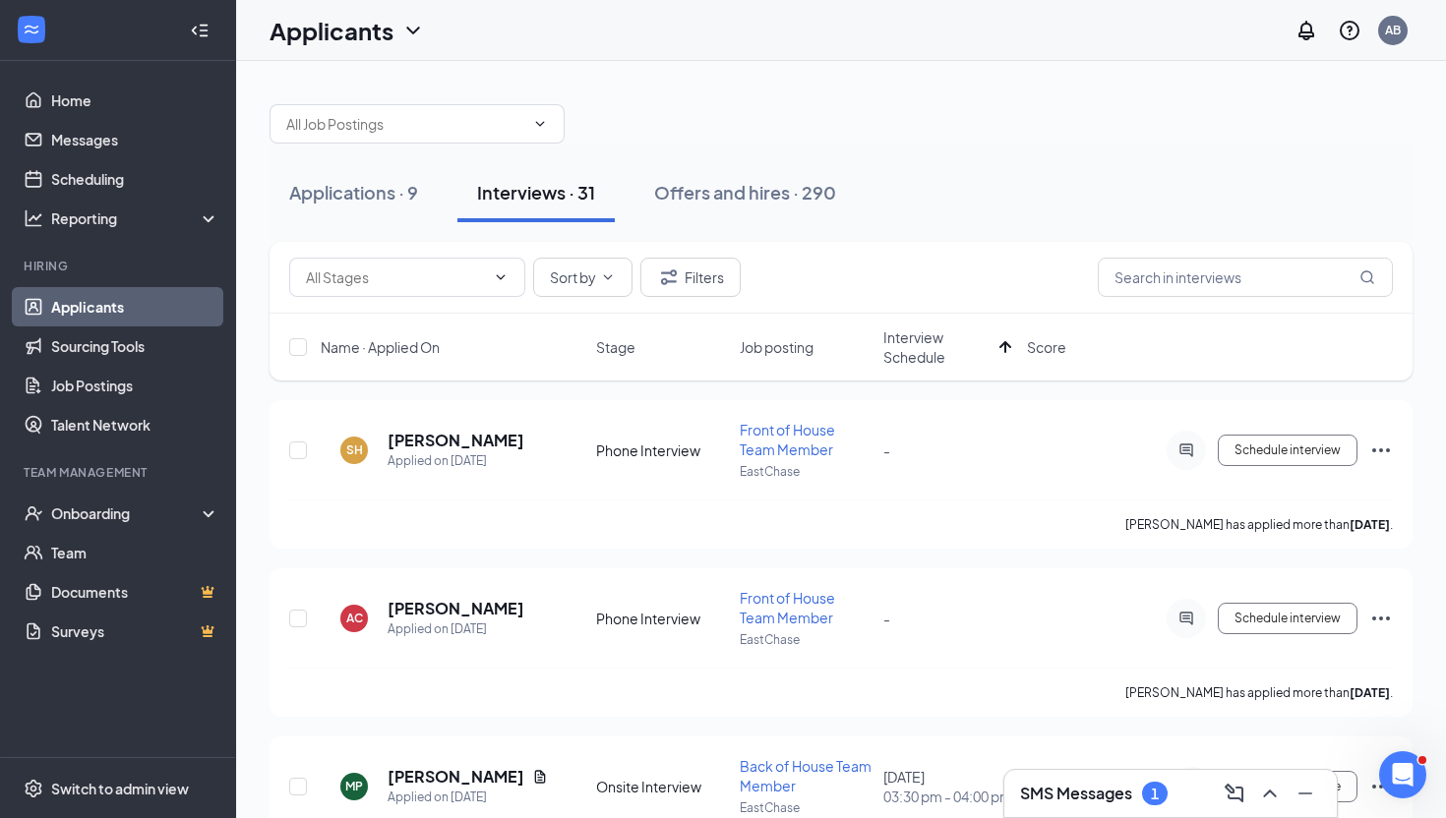
click at [989, 339] on span "Interview Schedule" at bounding box center [937, 347] width 108 height 39
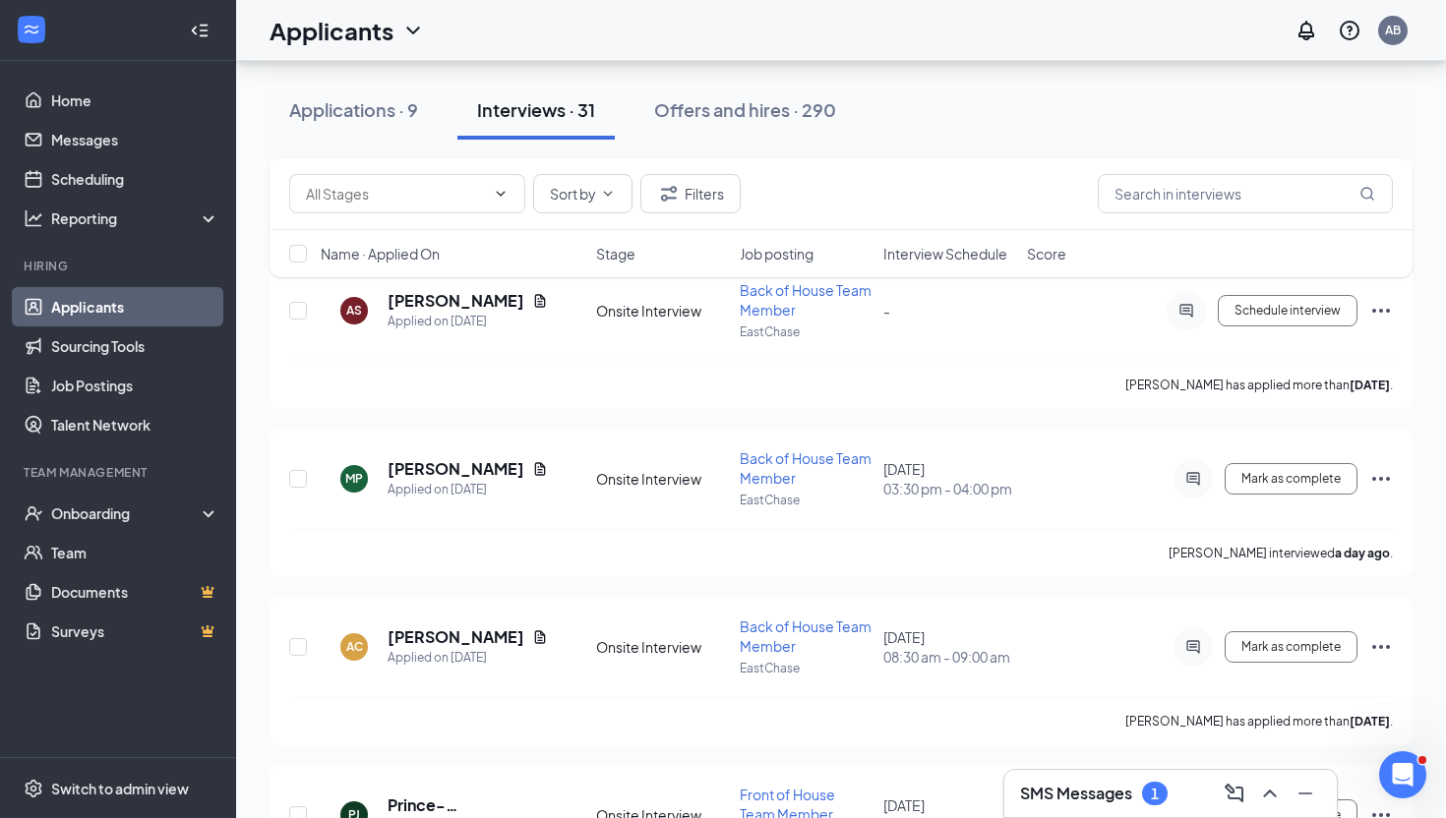
scroll to position [989, 0]
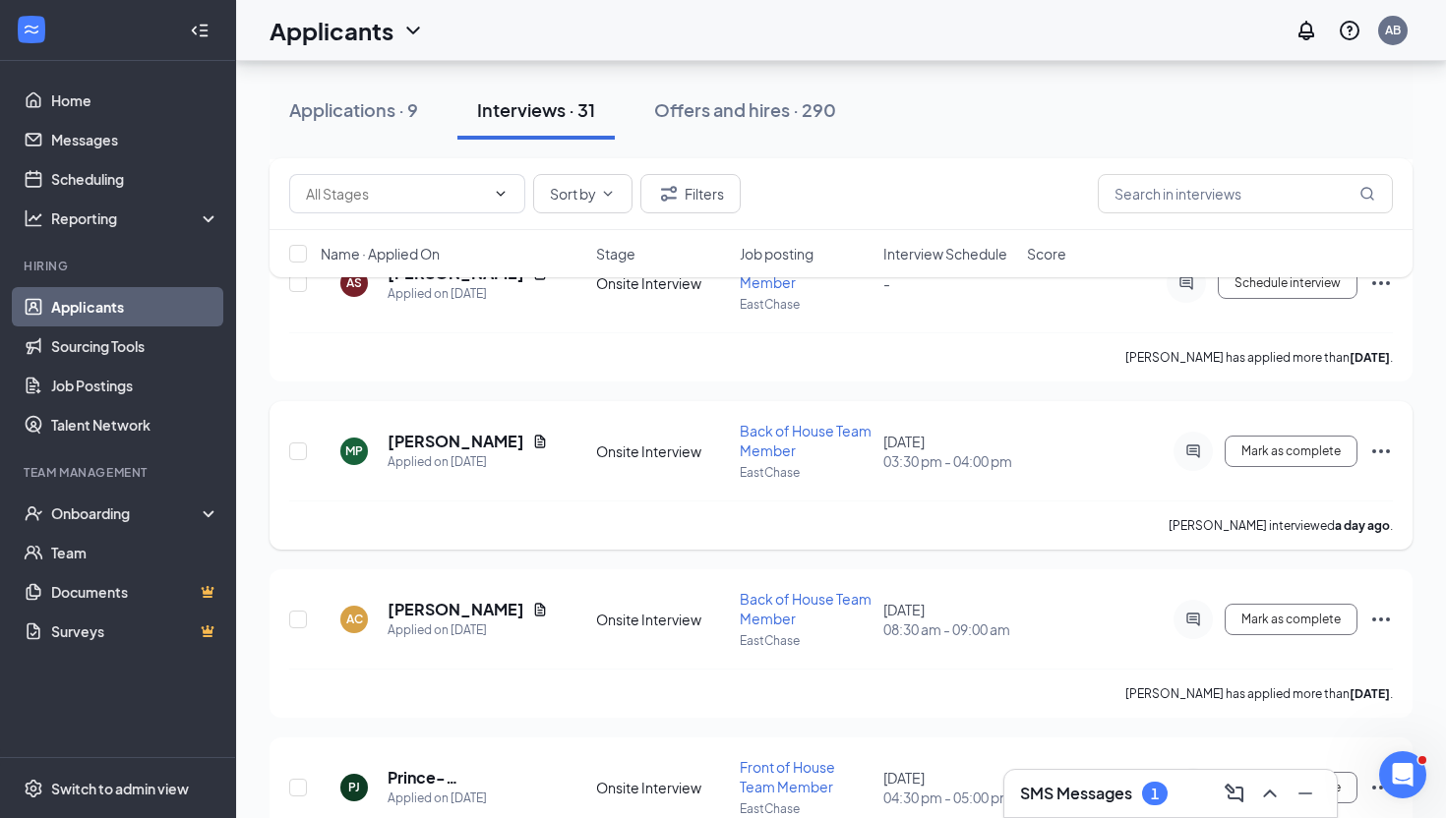
click at [1373, 447] on icon "Ellipses" at bounding box center [1381, 452] width 24 height 24
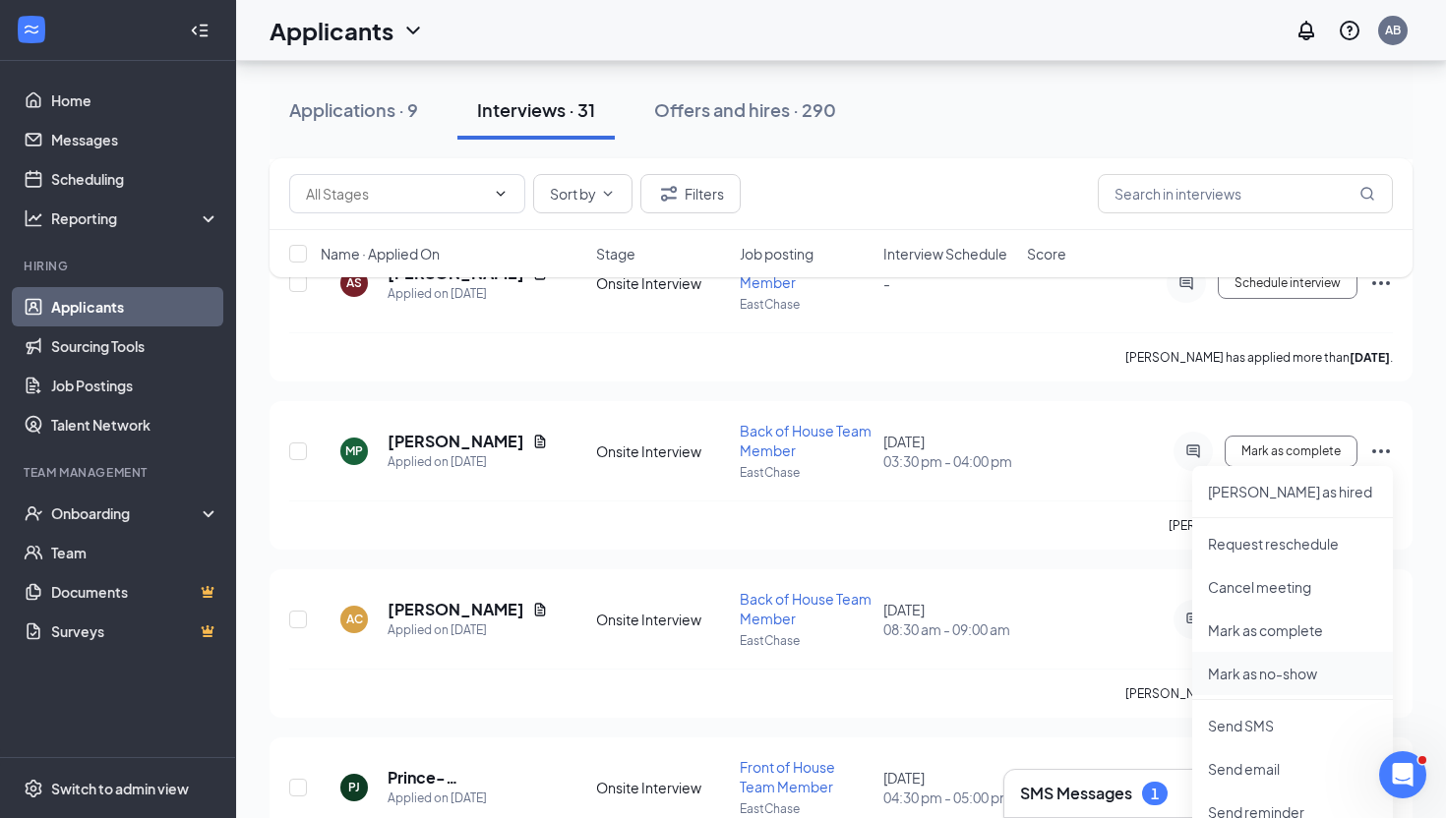
click at [1272, 671] on p "Mark as no-show" at bounding box center [1292, 674] width 169 height 20
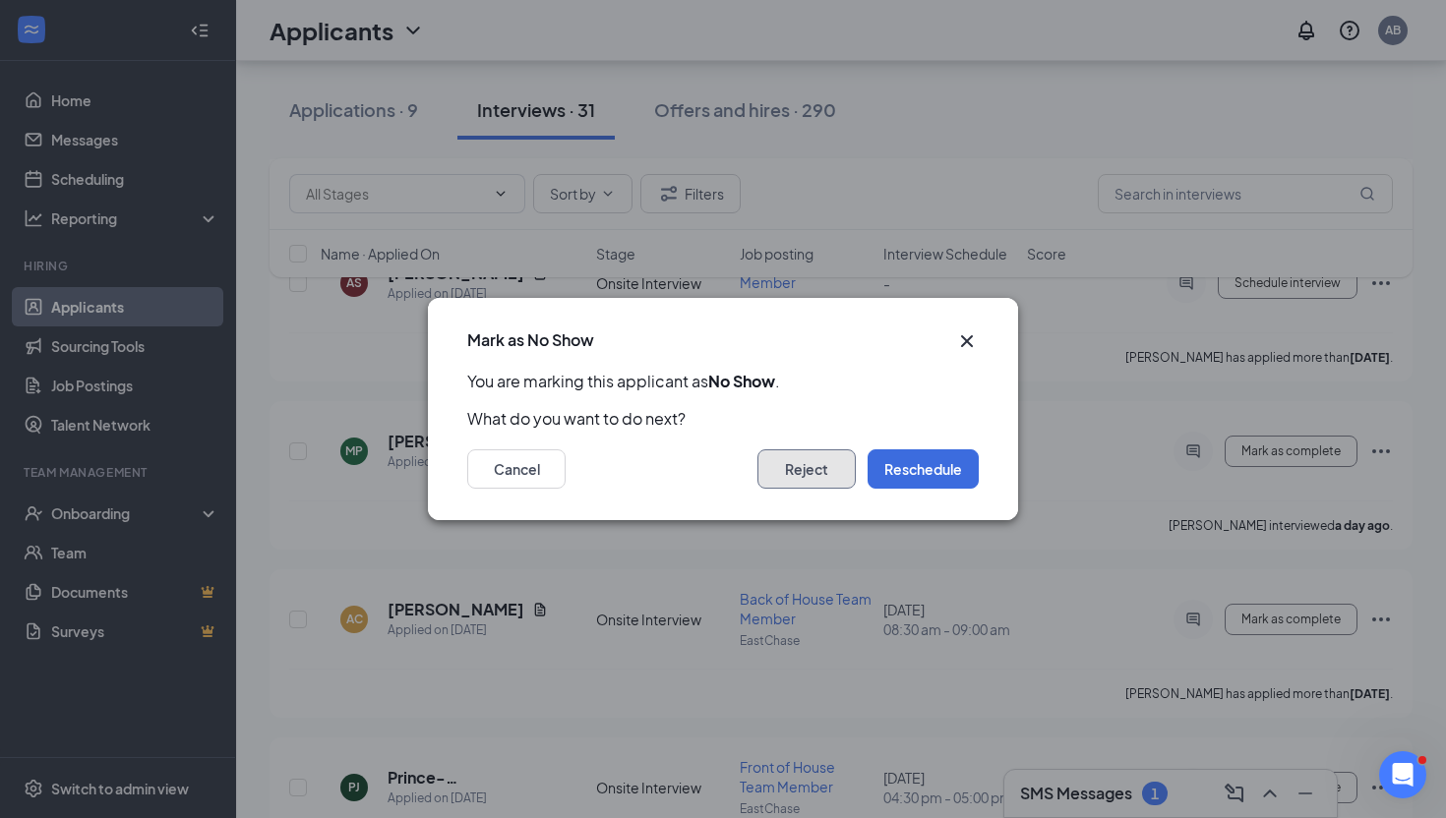
click at [804, 469] on button "Reject" at bounding box center [806, 469] width 98 height 39
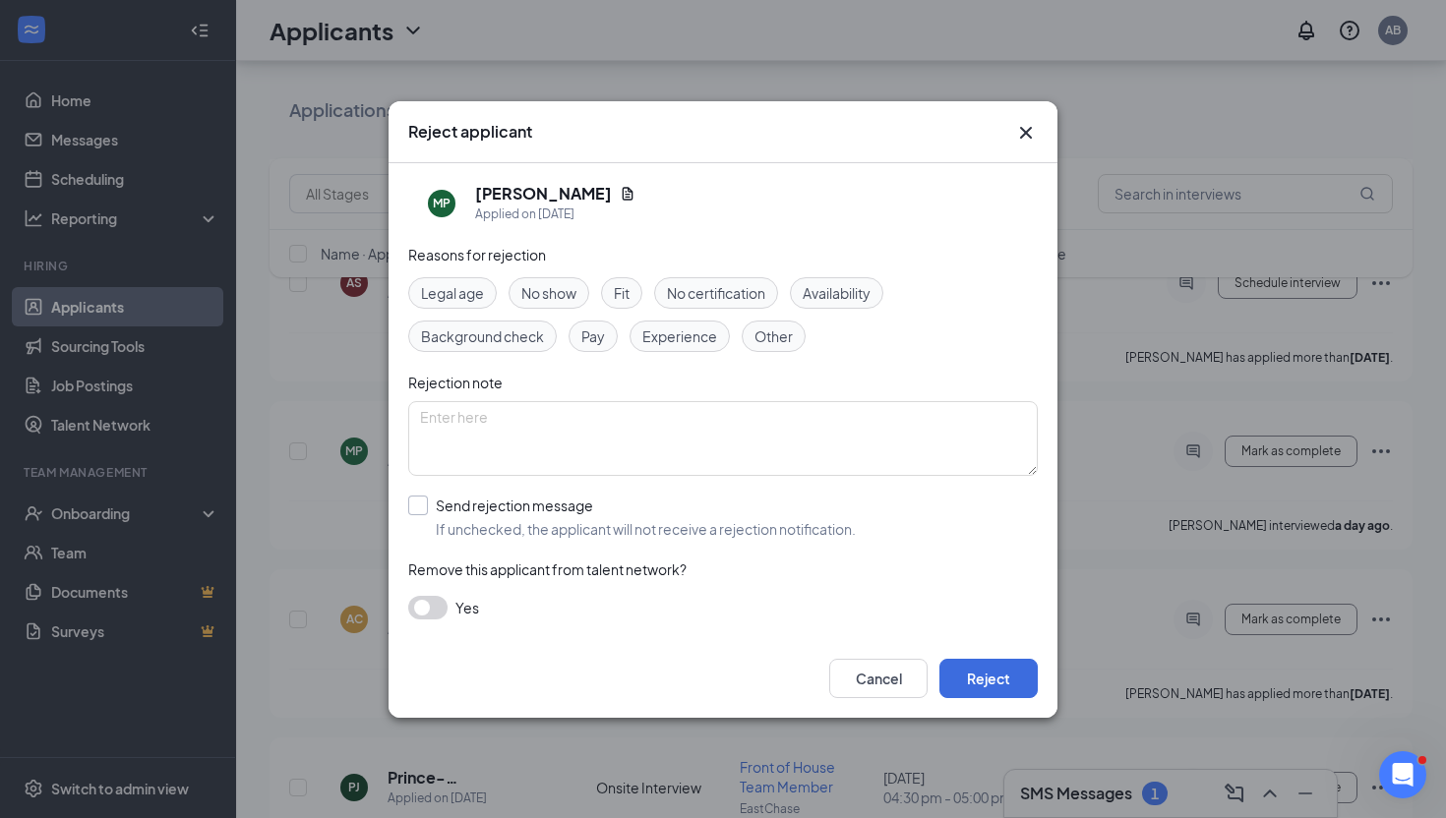
click at [416, 509] on input "Send rejection message If unchecked, the applicant will not receive a rejection…" at bounding box center [632, 517] width 448 height 43
checkbox input "true"
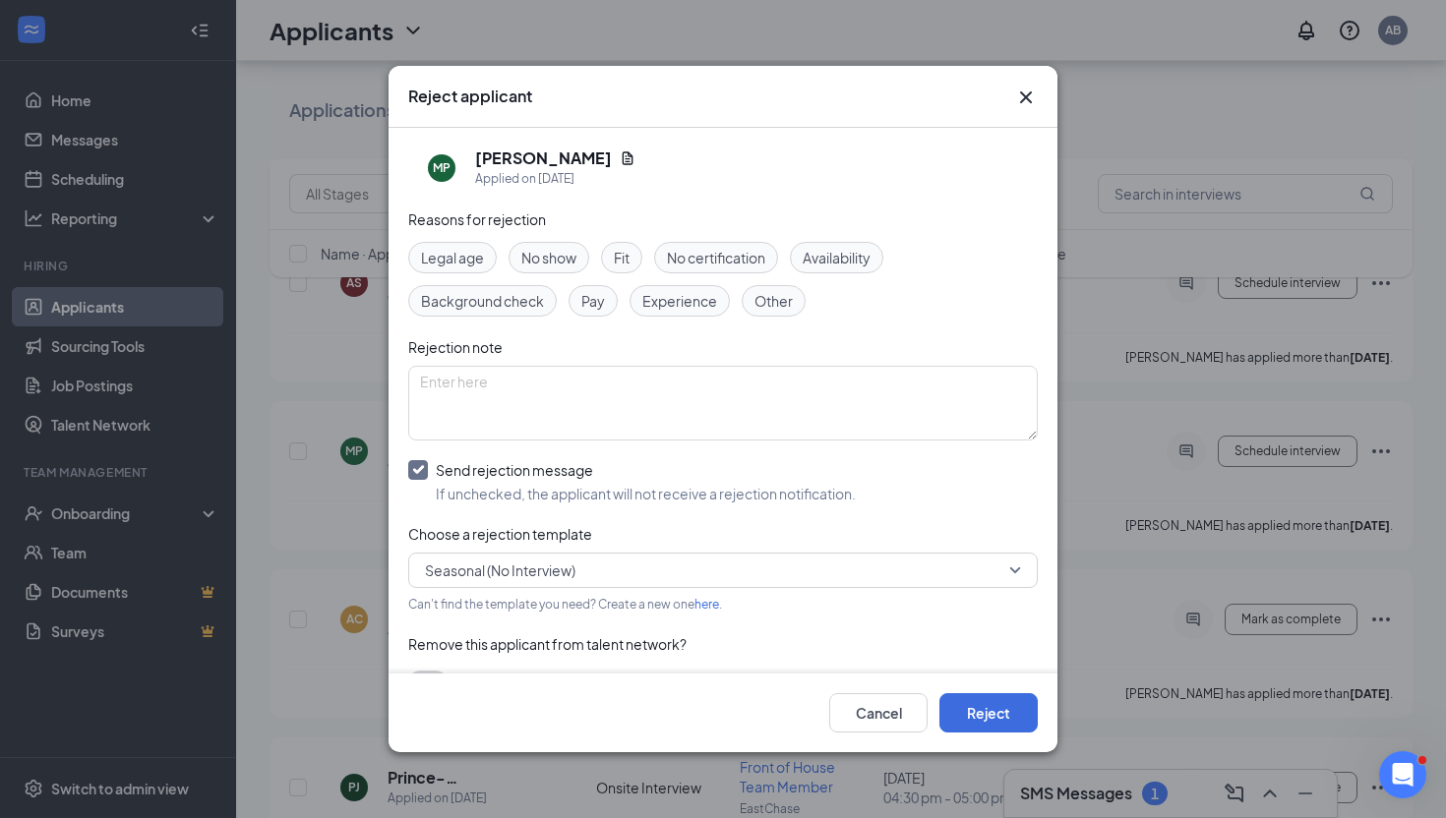
click at [467, 572] on span "Seasonal (No Interview)" at bounding box center [500, 571] width 150 height 30
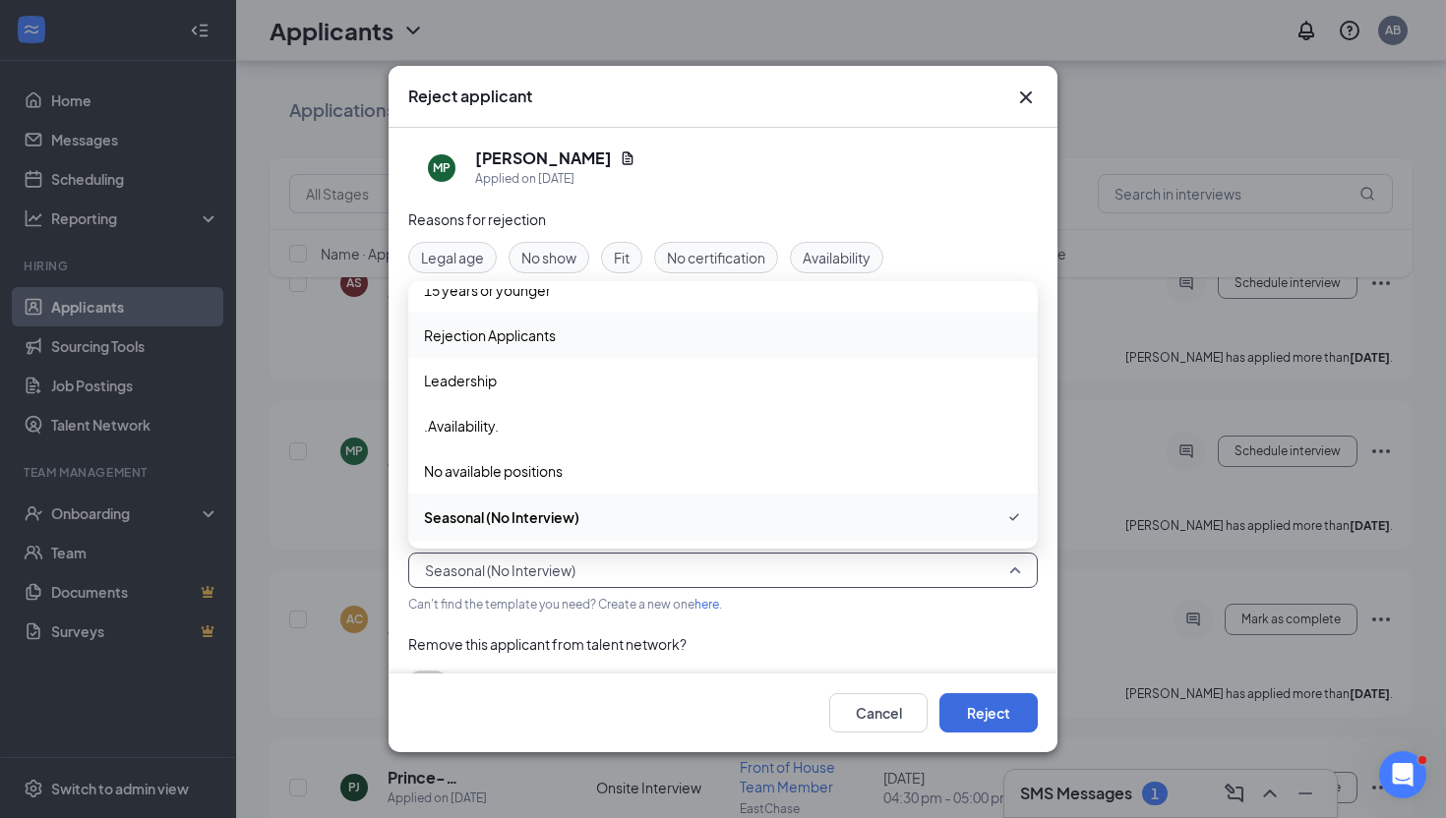
click at [553, 331] on span "Rejection Applicants" at bounding box center [490, 336] width 132 height 22
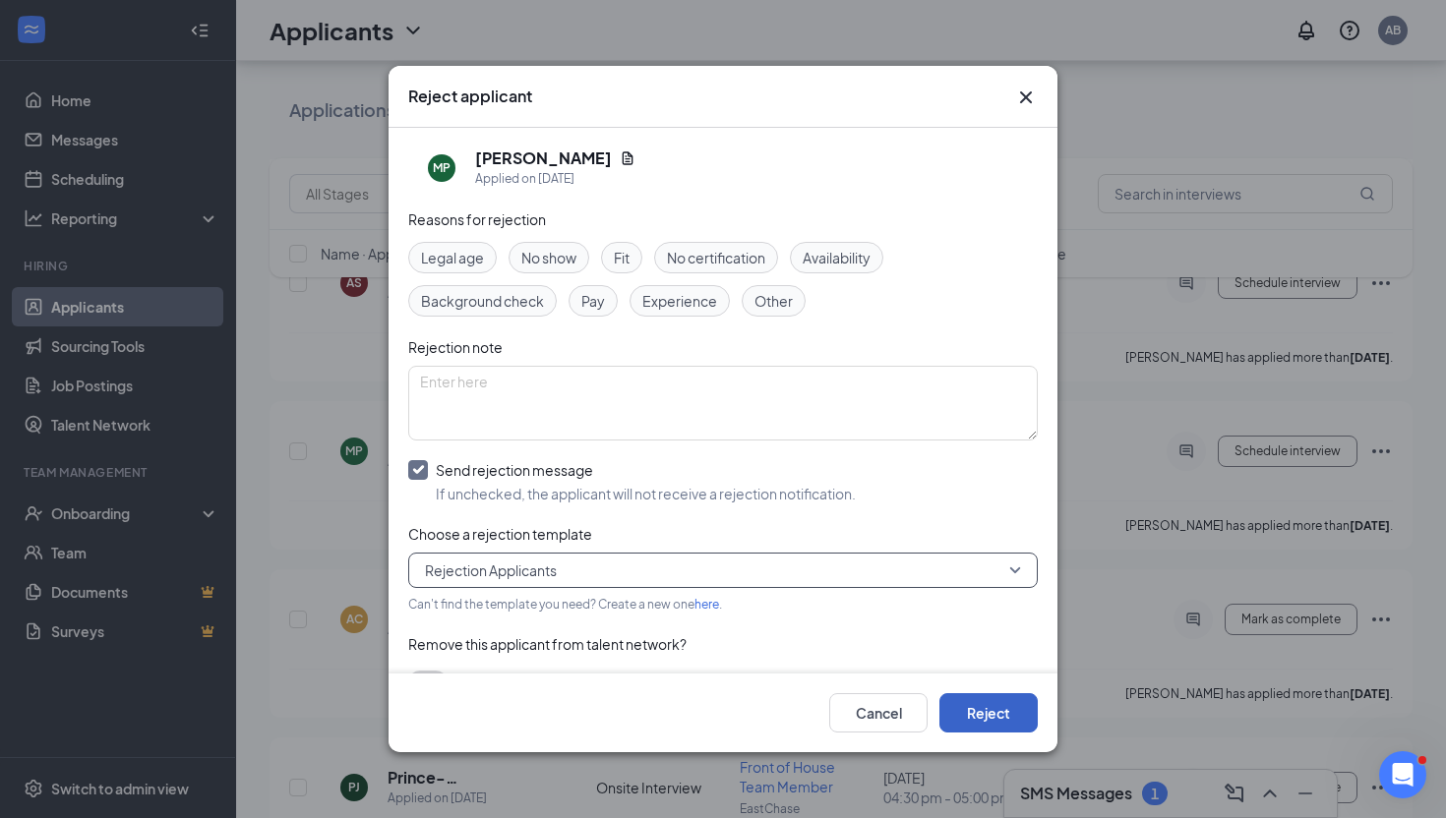
click at [994, 703] on button "Reject" at bounding box center [988, 712] width 98 height 39
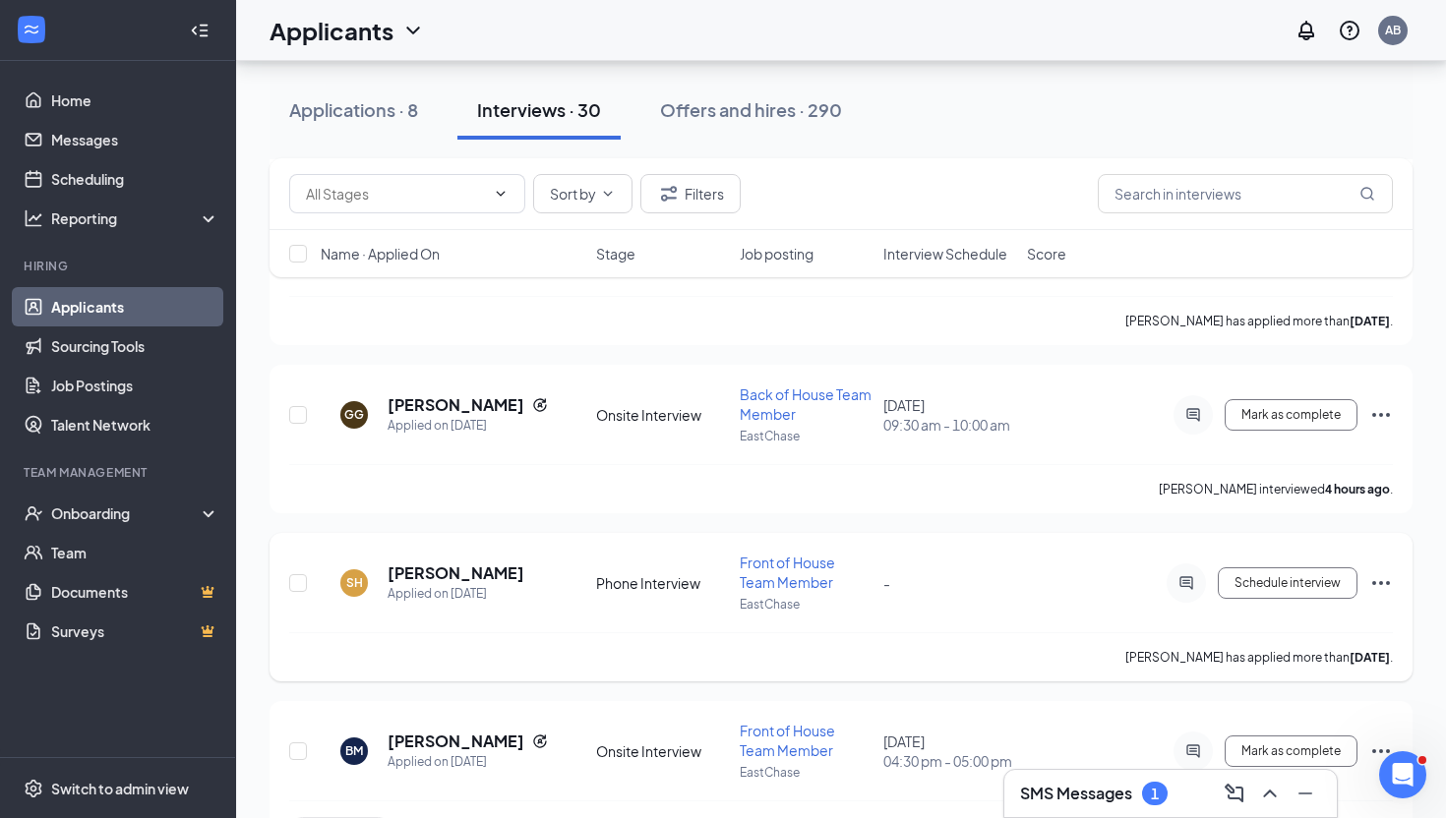
scroll to position [2631, 0]
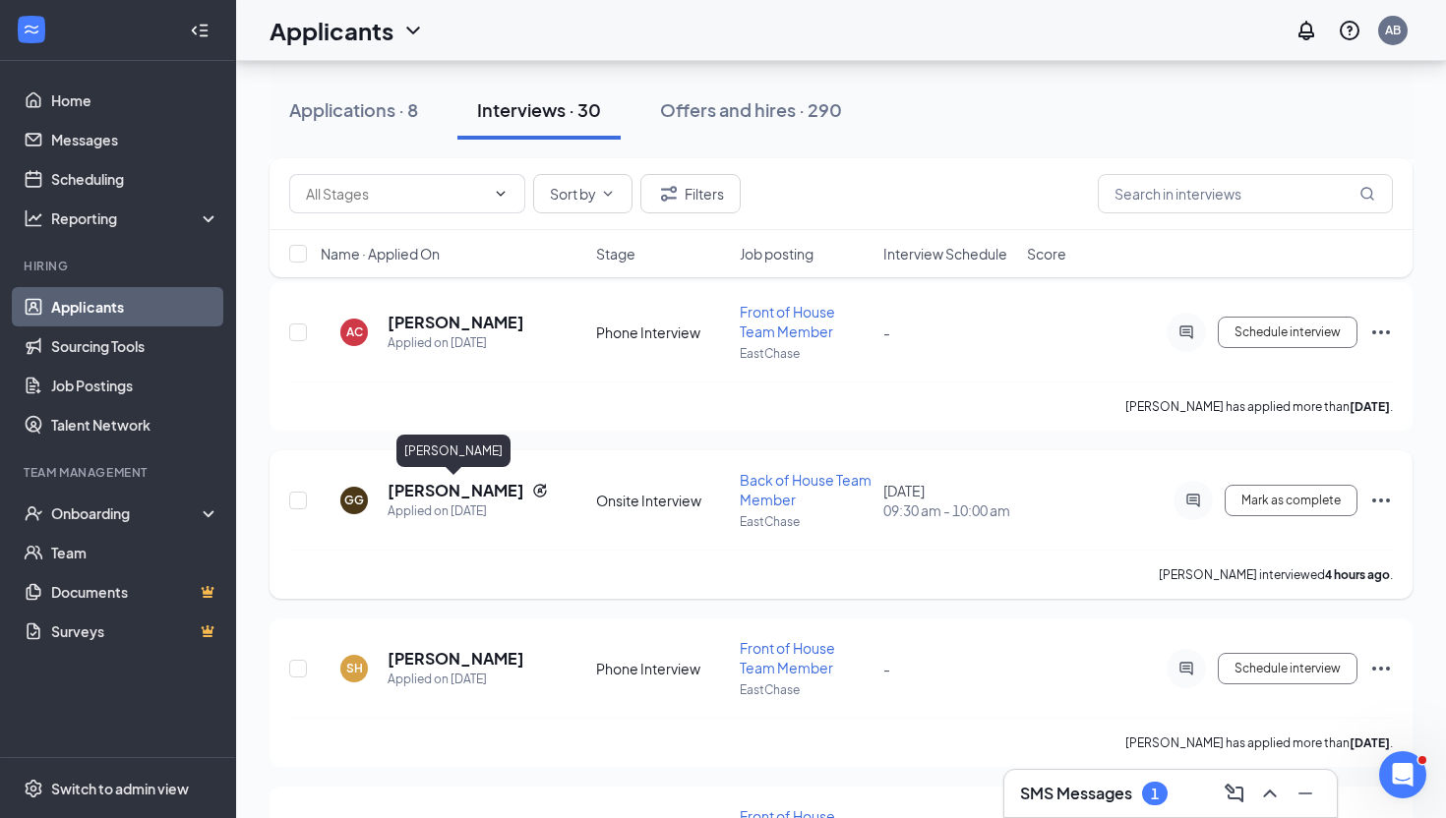
click at [453, 492] on h5 "[PERSON_NAME]" at bounding box center [456, 491] width 137 height 22
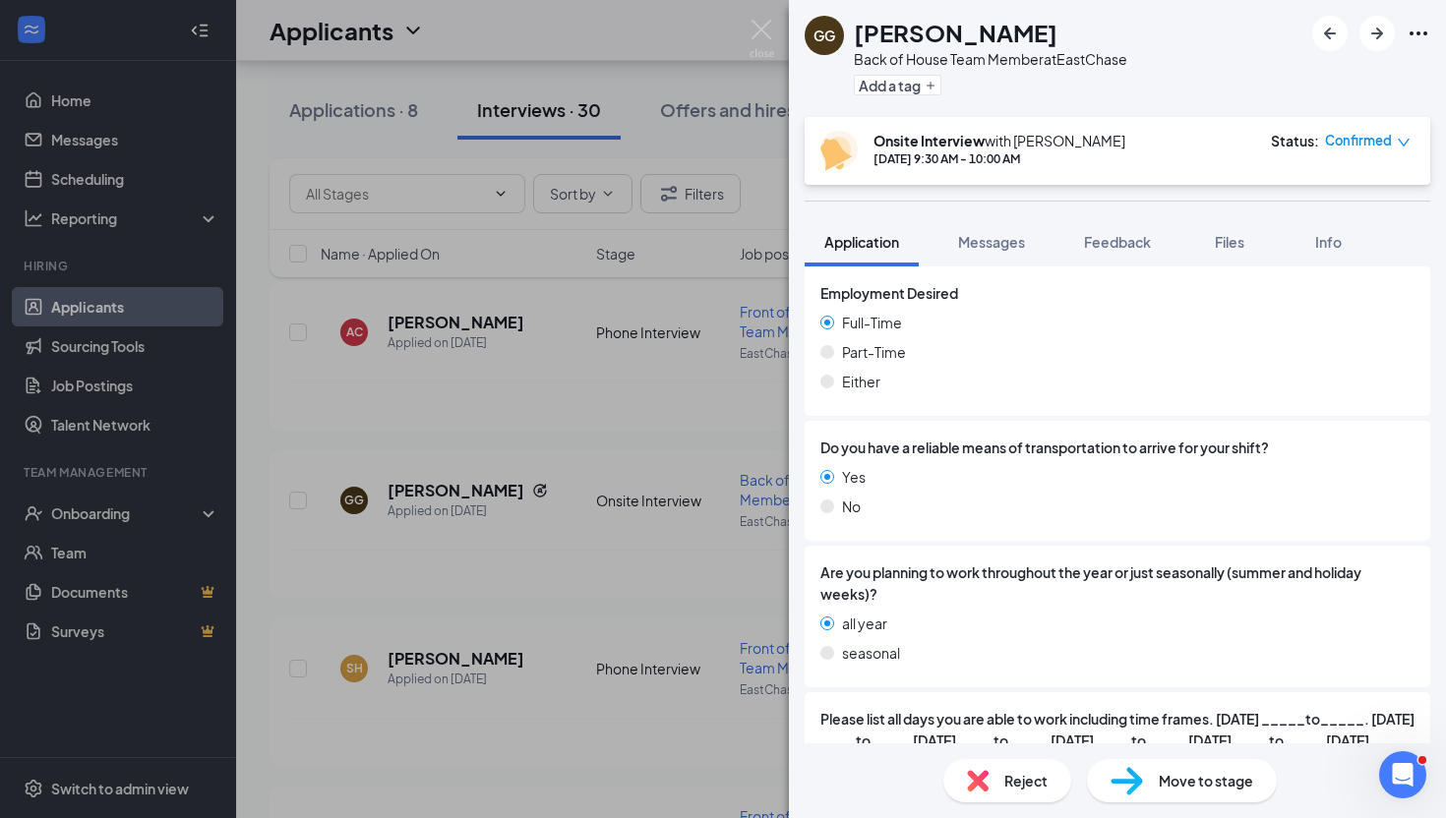
scroll to position [2390, 0]
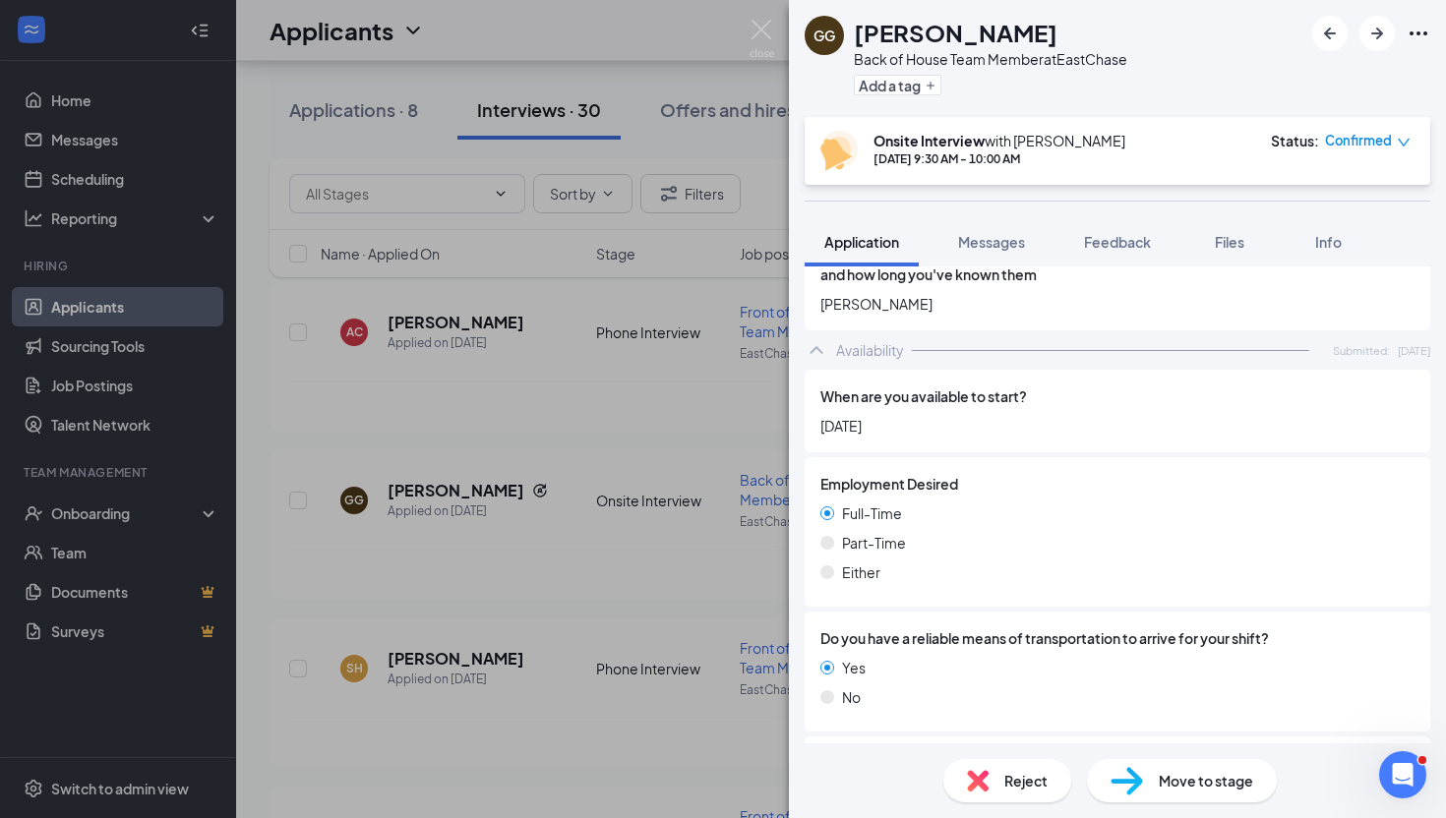
click at [1365, 139] on span "Confirmed" at bounding box center [1358, 141] width 67 height 20
click at [1344, 199] on span "Request Reschedule" at bounding box center [1327, 198] width 135 height 22
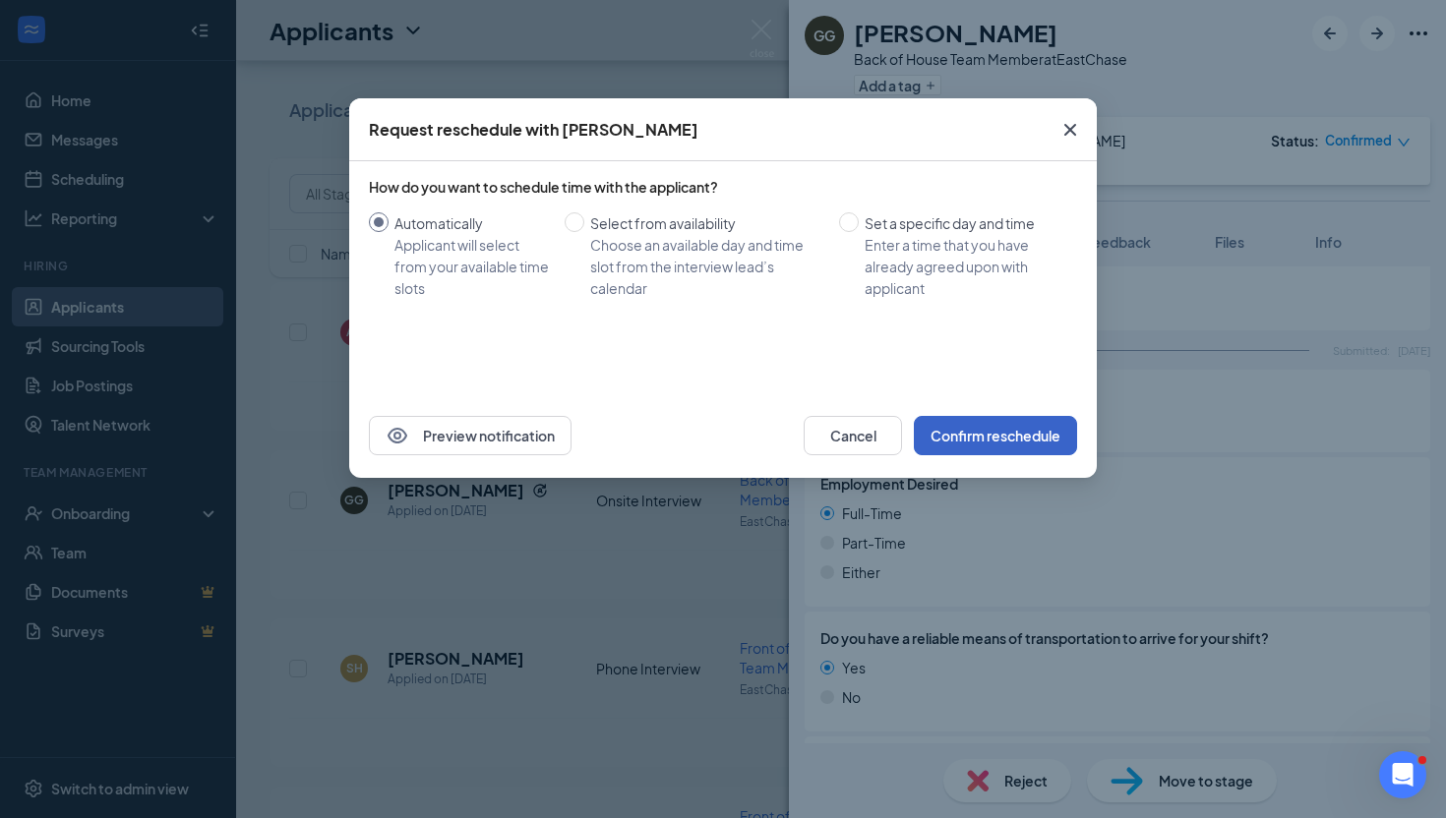
click at [1011, 432] on button "Confirm reschedule" at bounding box center [995, 435] width 163 height 39
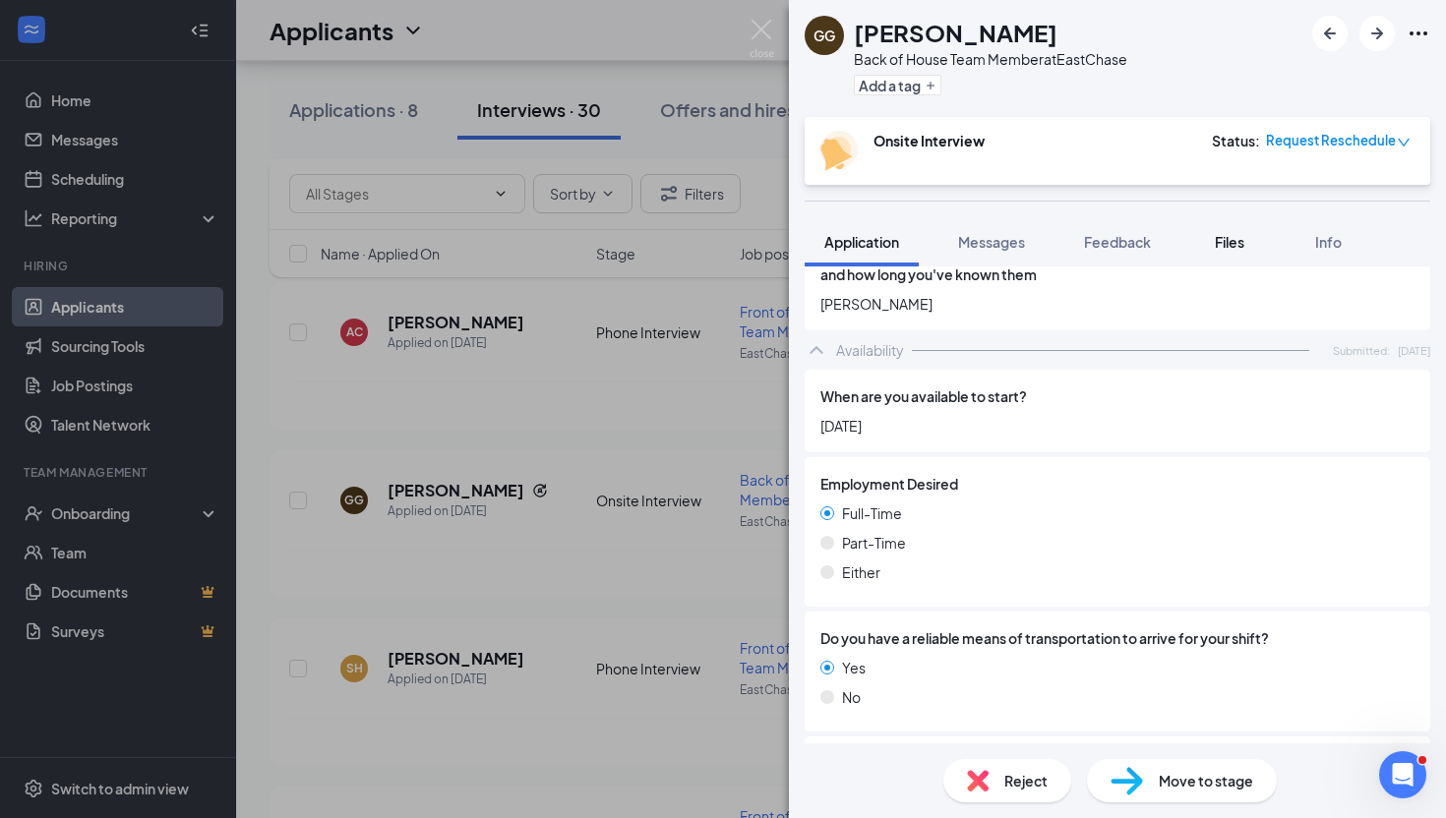
click at [1228, 243] on span "Files" at bounding box center [1230, 242] width 30 height 18
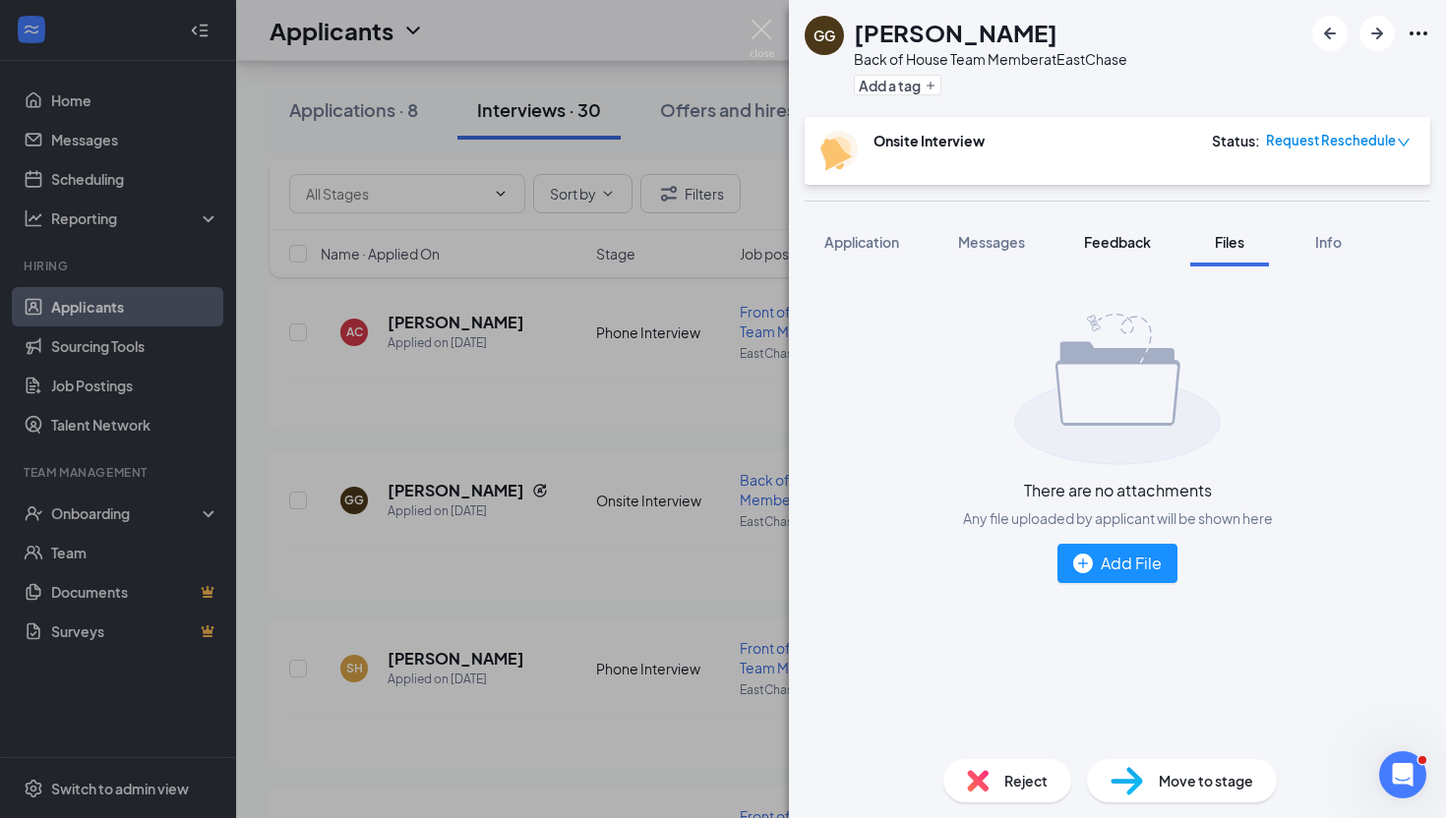
click at [1155, 235] on button "Feedback" at bounding box center [1117, 241] width 106 height 49
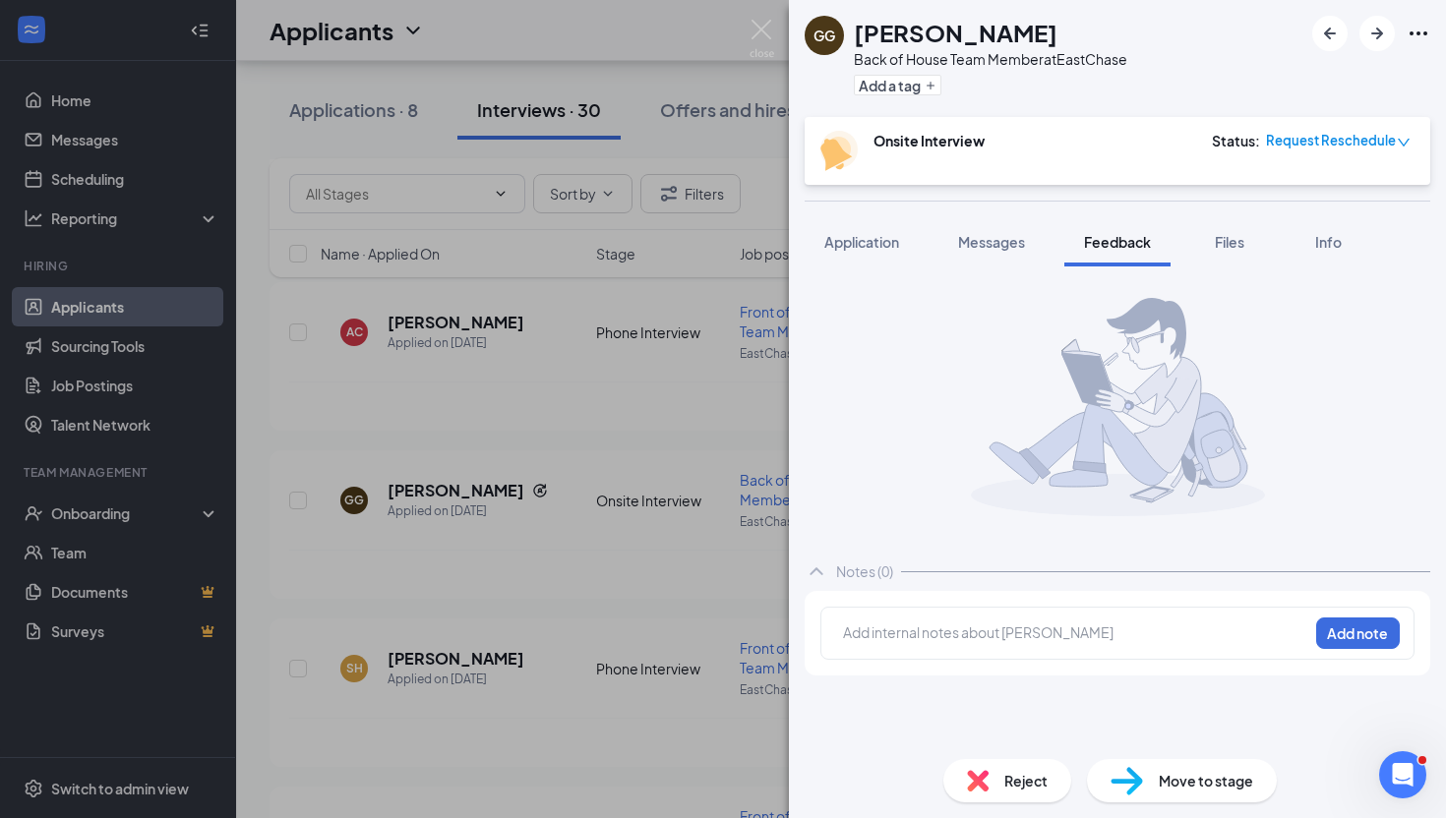
click at [931, 627] on div at bounding box center [1075, 633] width 463 height 21
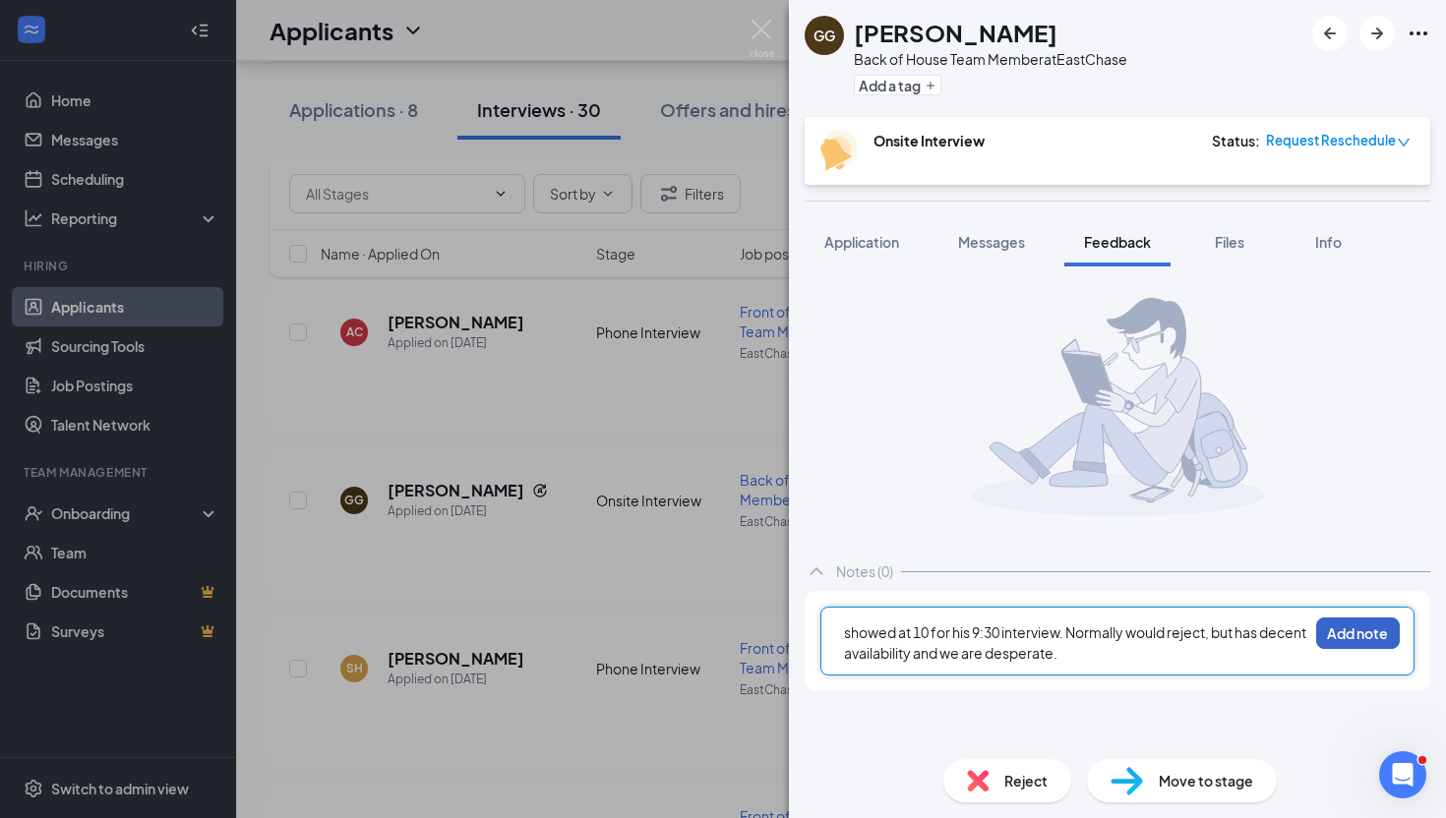
click at [1364, 638] on button "Add note" at bounding box center [1358, 633] width 84 height 31
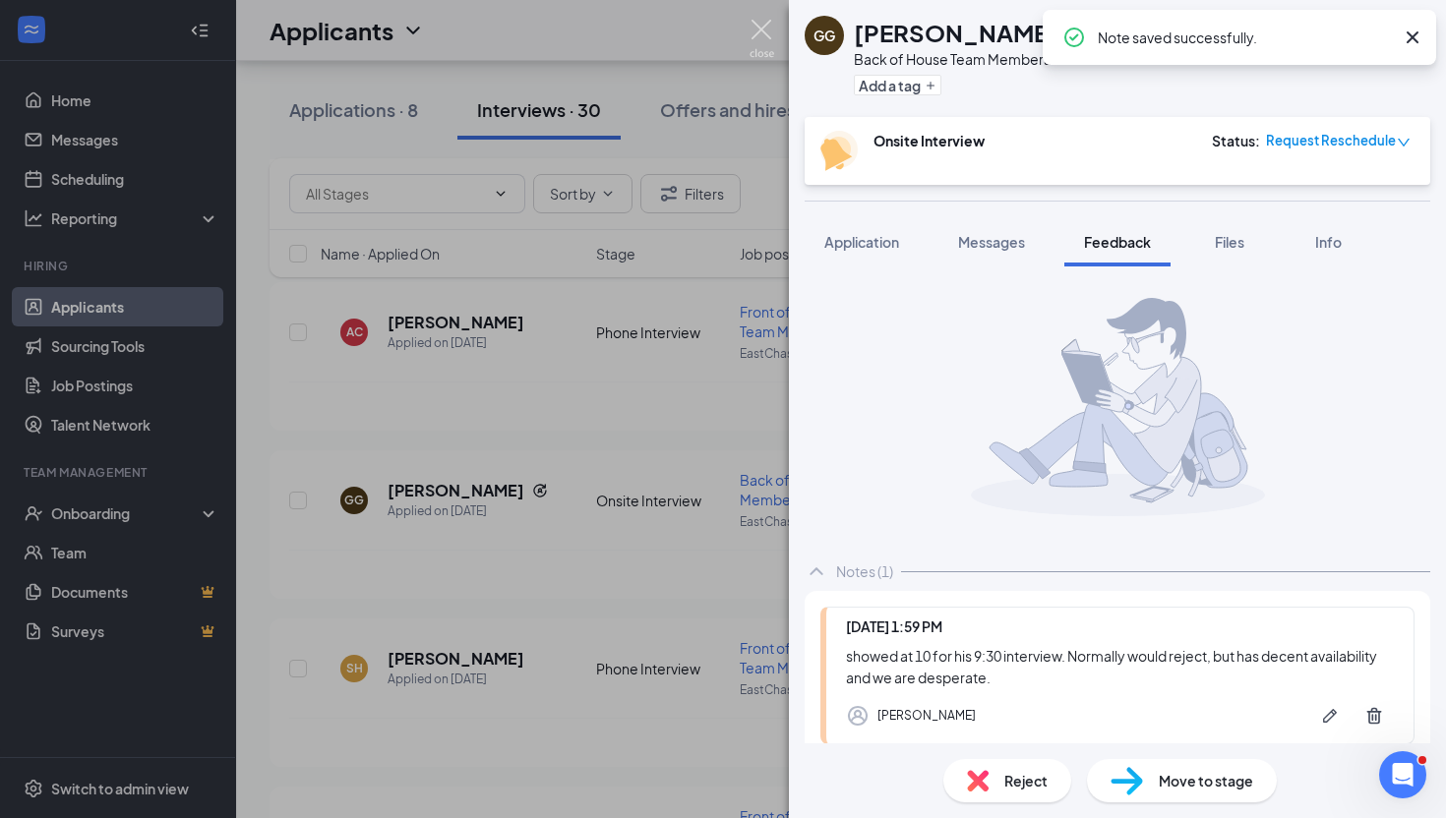
click at [761, 31] on img at bounding box center [762, 39] width 25 height 38
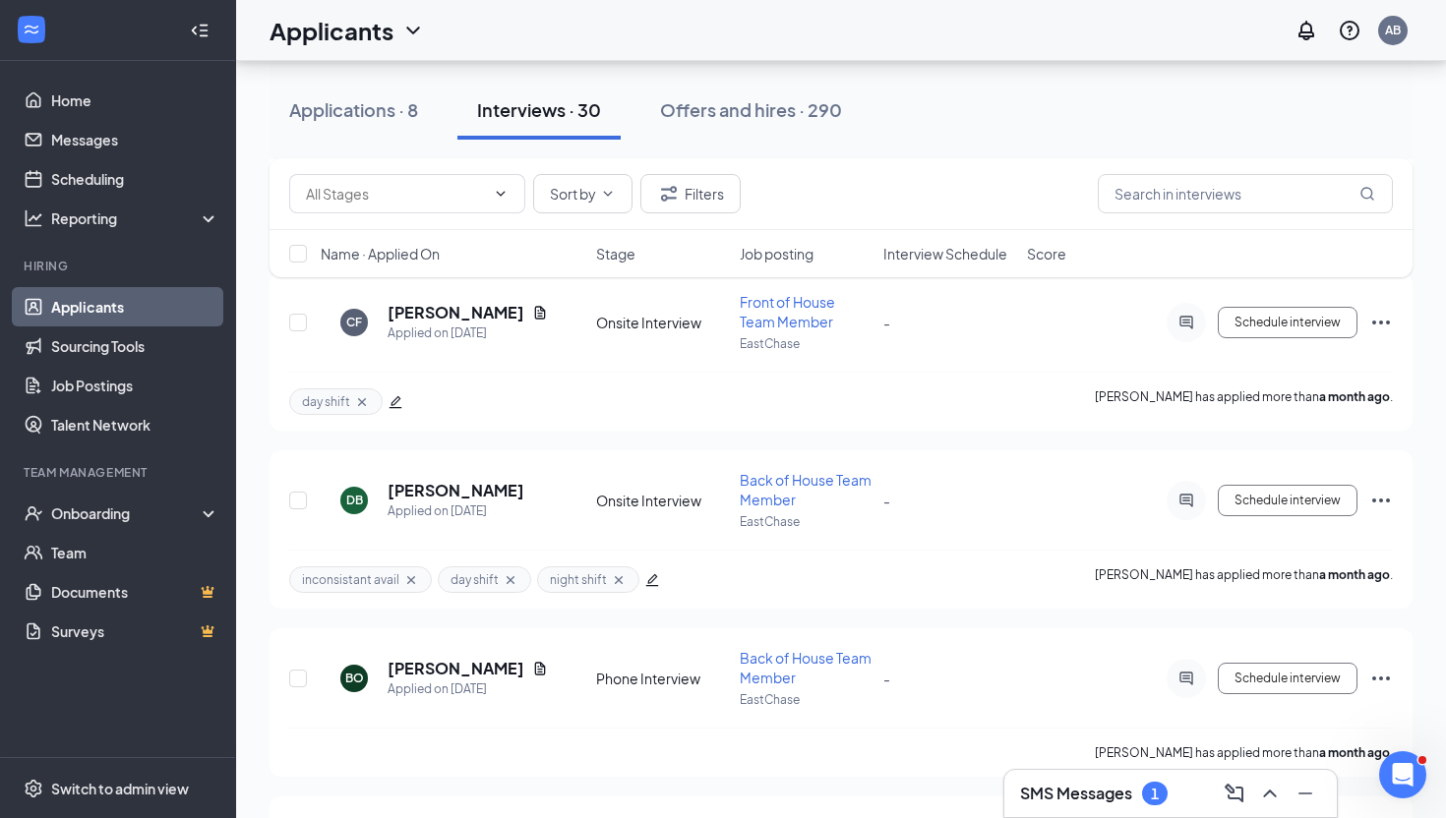
scroll to position [4393, 0]
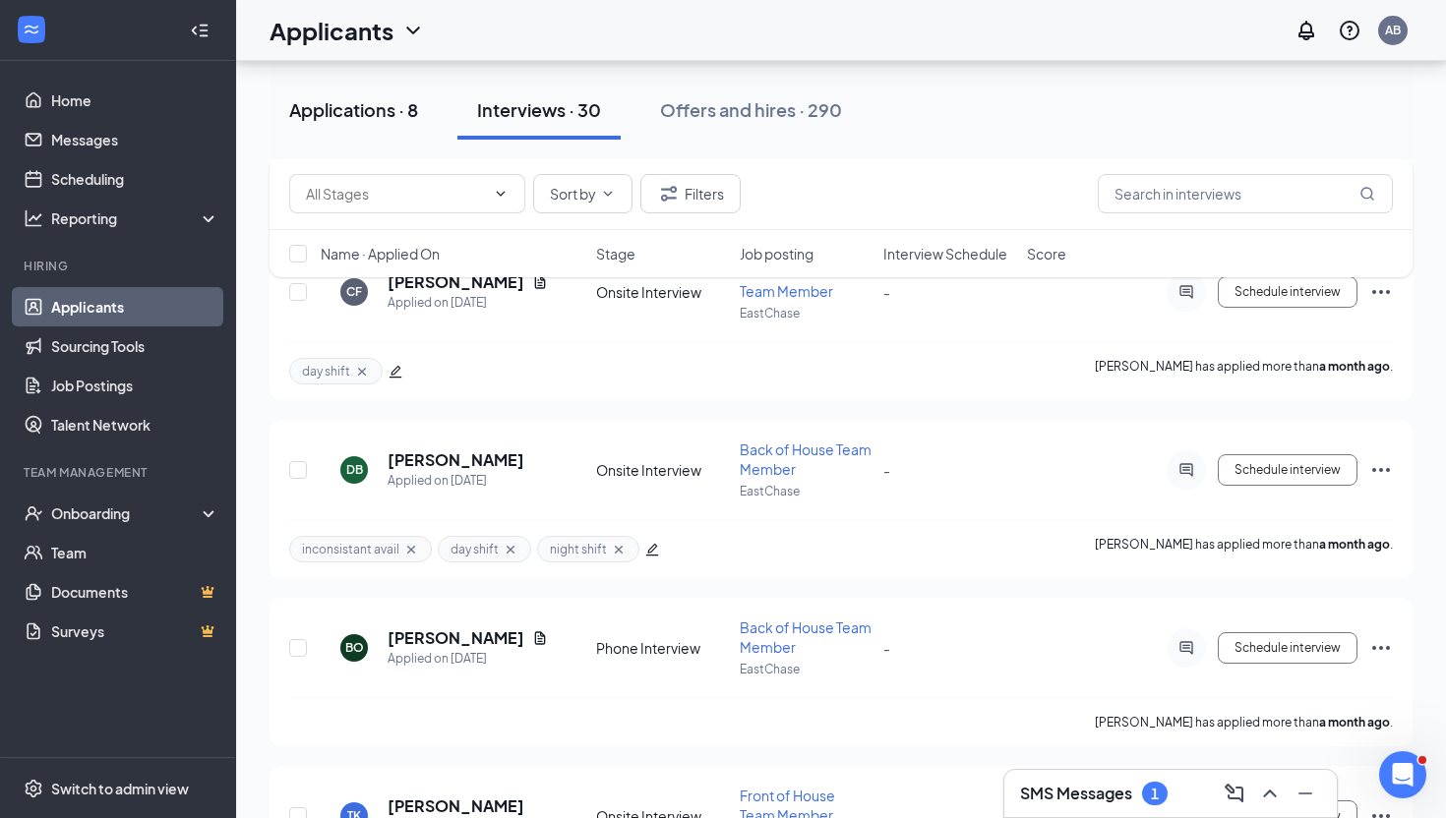
click at [351, 115] on div "Applications · 8" at bounding box center [353, 109] width 129 height 25
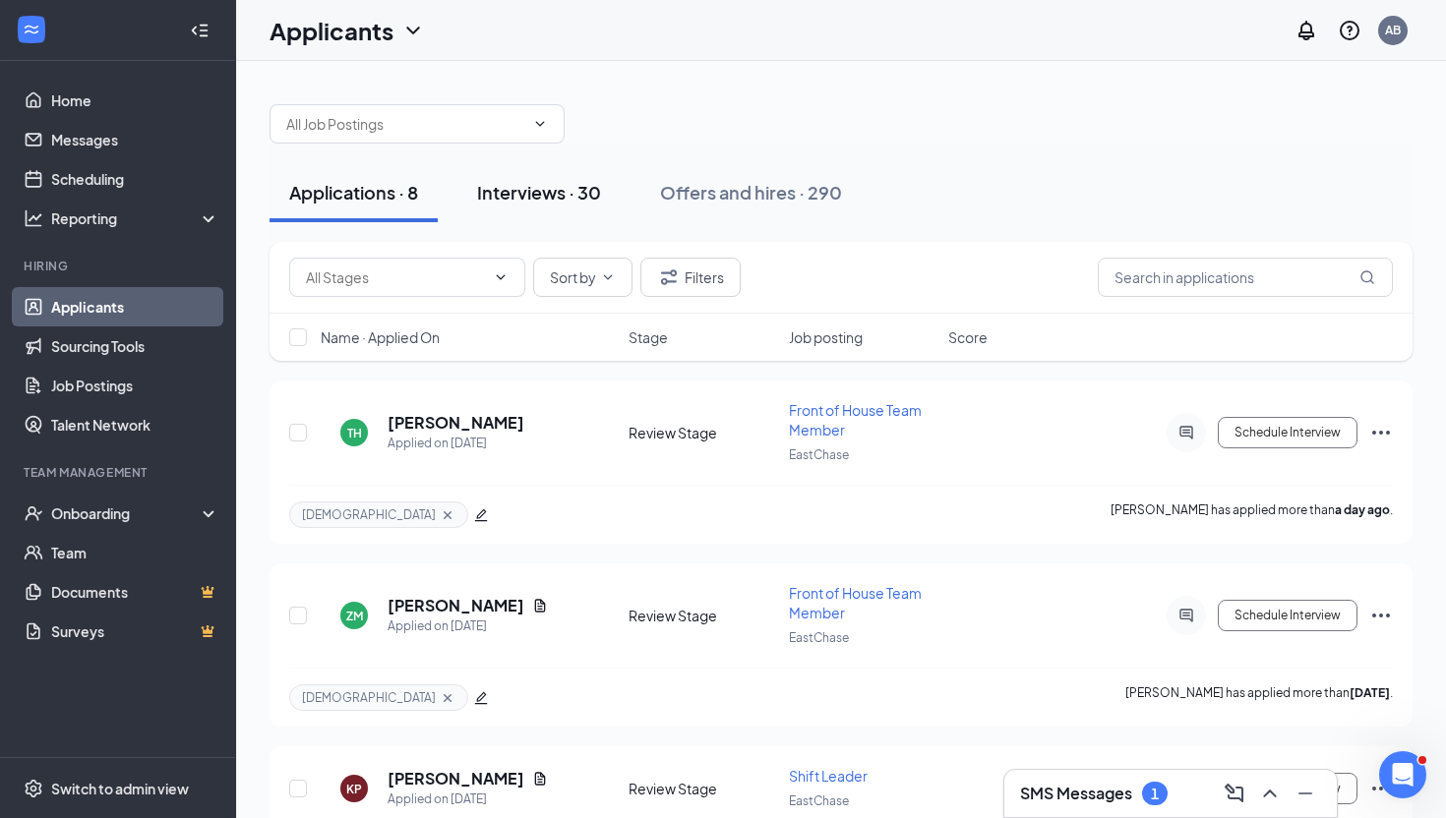
click at [531, 199] on div "Interviews · 30" at bounding box center [539, 192] width 124 height 25
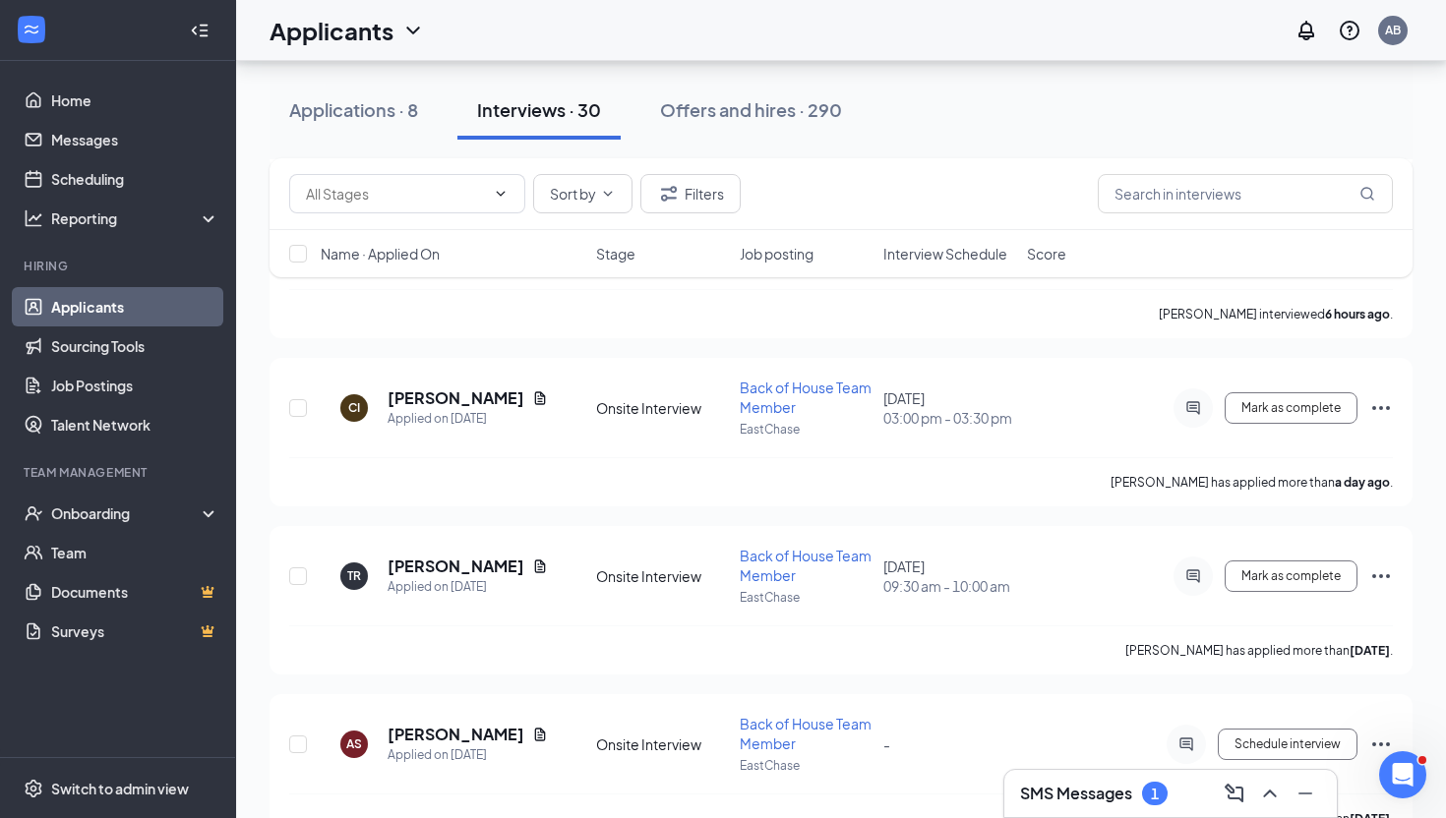
scroll to position [1248, 0]
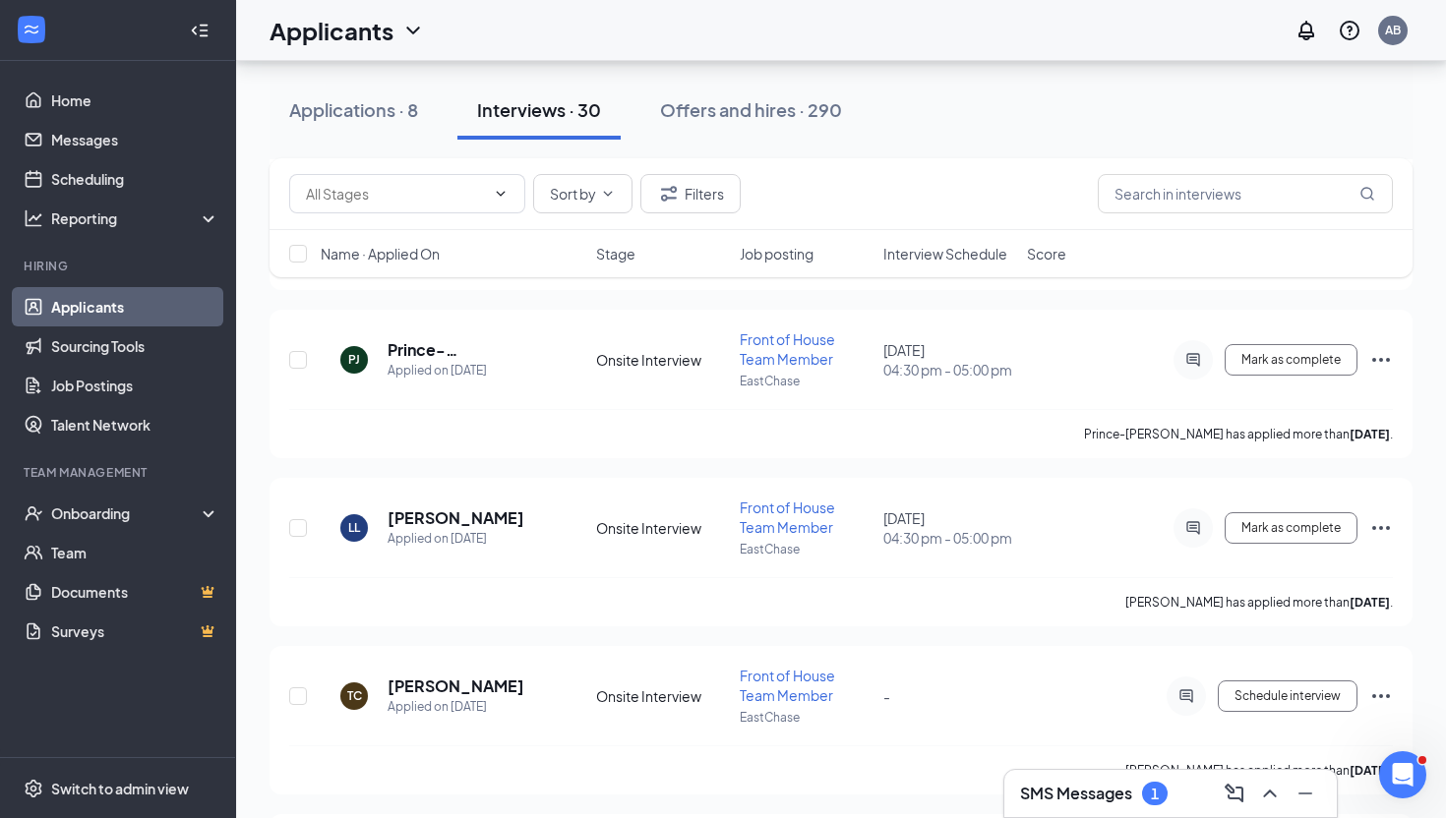
click at [423, 268] on div "Name · Applied On Stage Job posting Interview Schedule Score" at bounding box center [841, 253] width 1143 height 47
click at [419, 263] on span "Name · Applied On" at bounding box center [380, 254] width 119 height 20
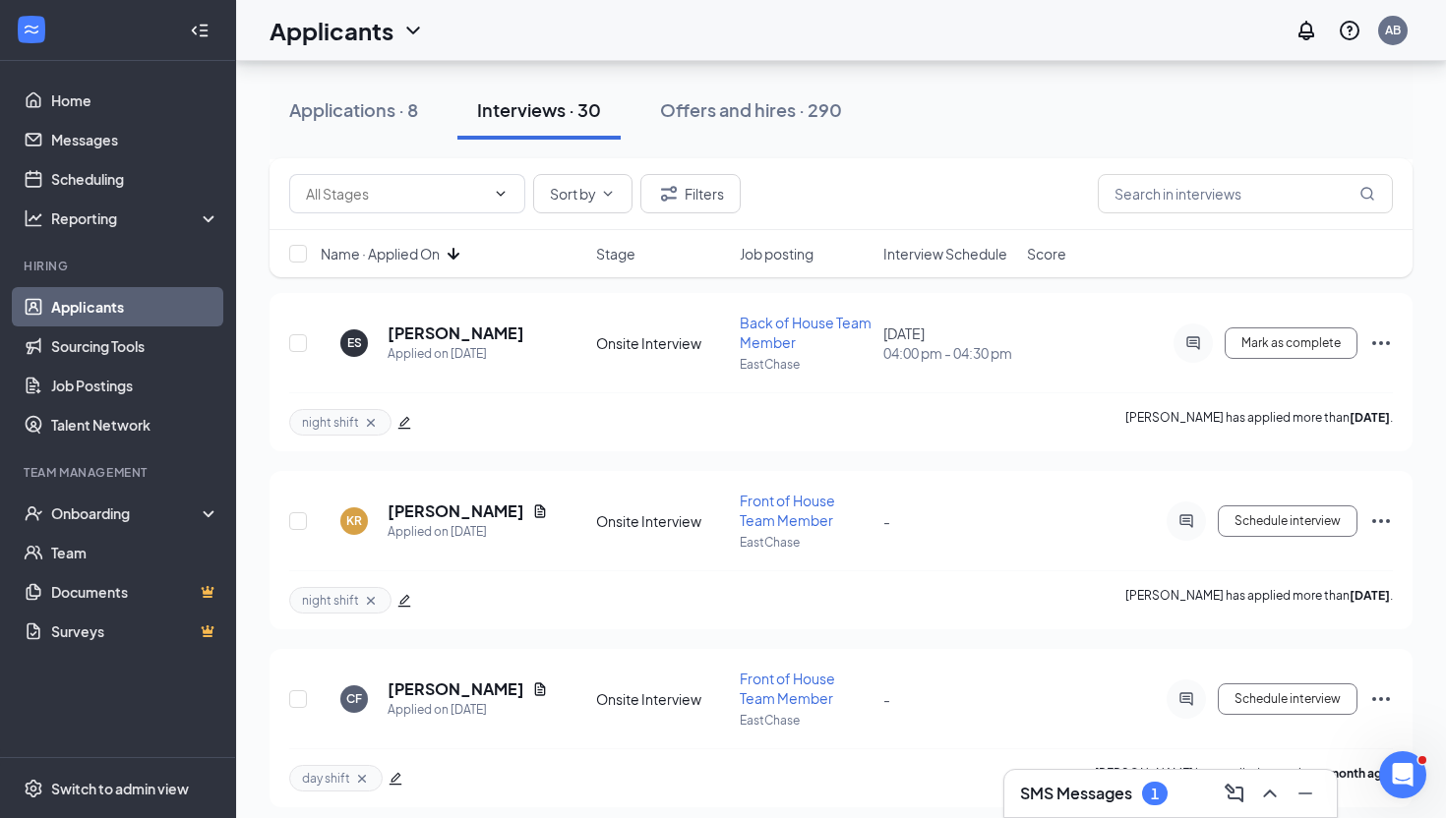
scroll to position [4701, 0]
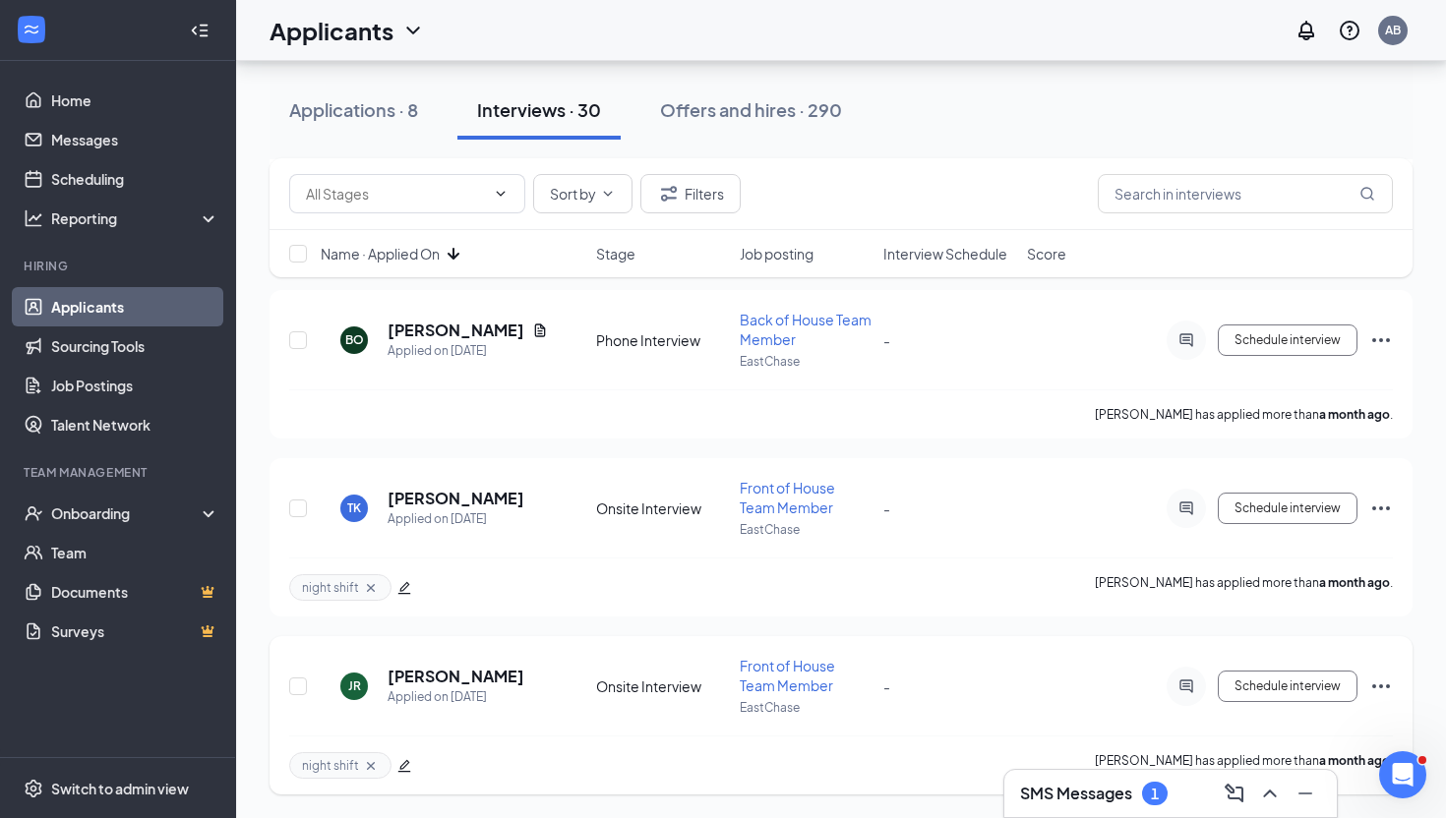
click at [1382, 684] on icon "Ellipses" at bounding box center [1381, 687] width 24 height 24
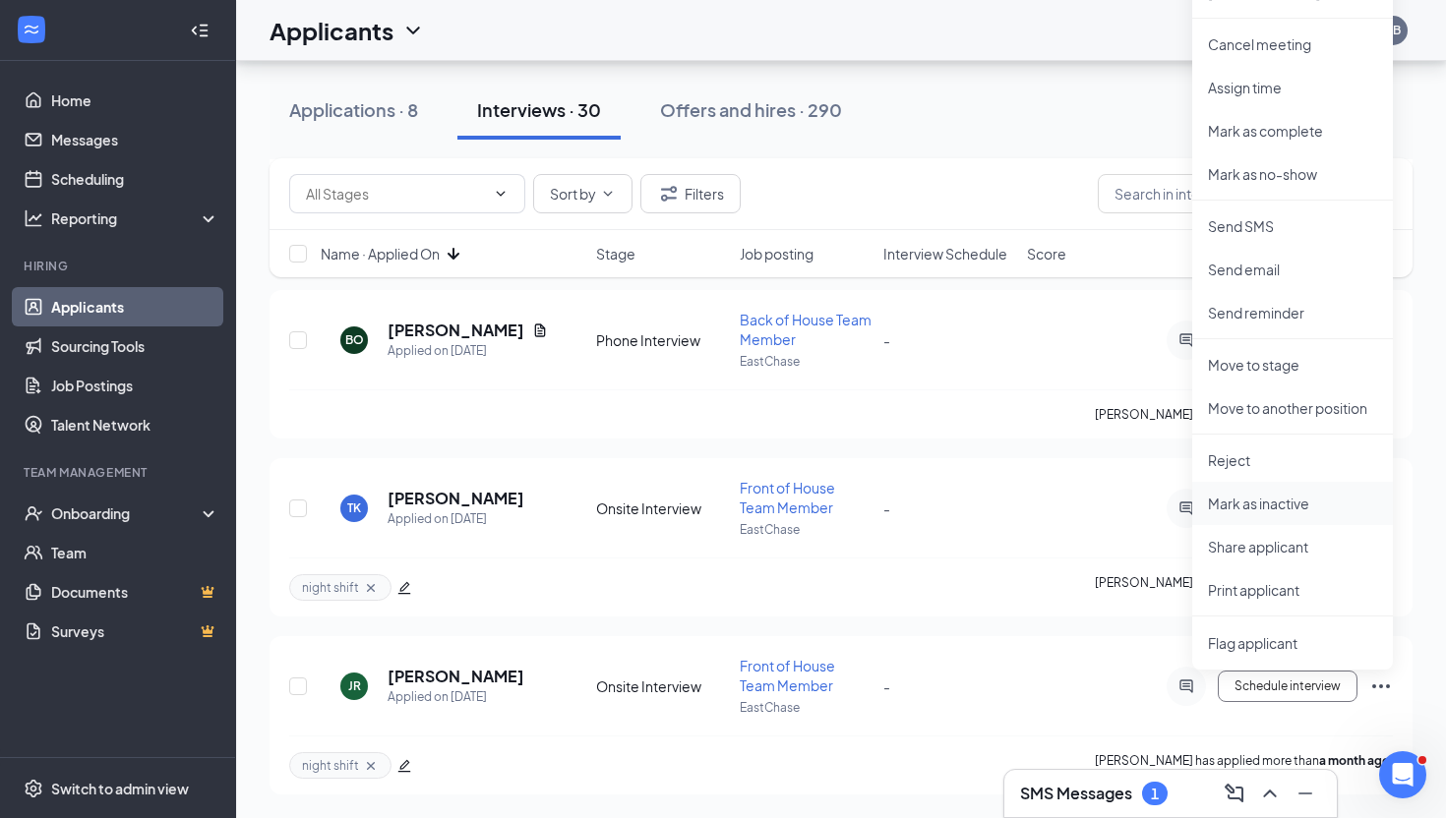
click at [1285, 510] on p "Mark as inactive" at bounding box center [1292, 504] width 169 height 20
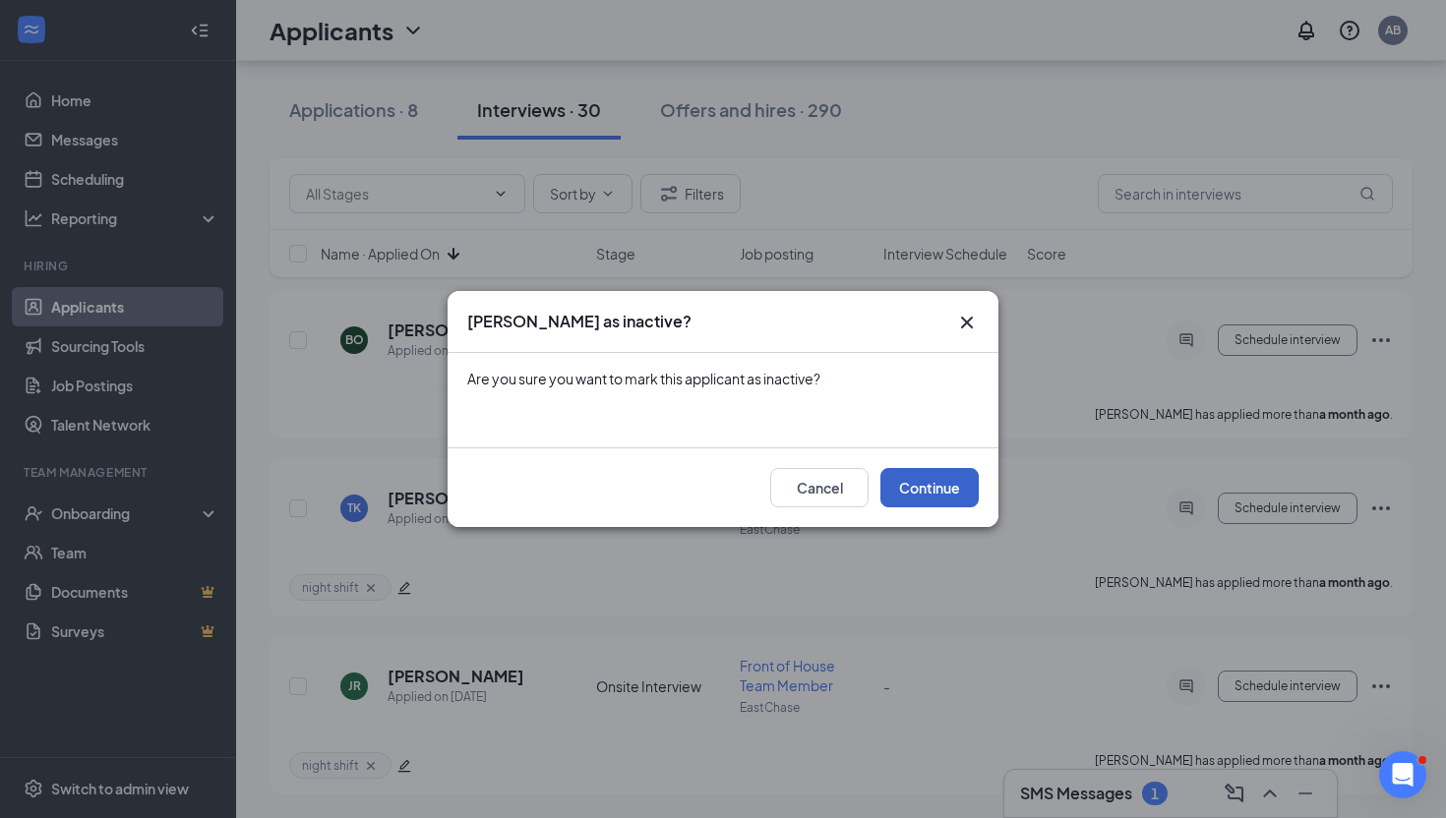
click at [902, 490] on button "Continue" at bounding box center [929, 487] width 98 height 39
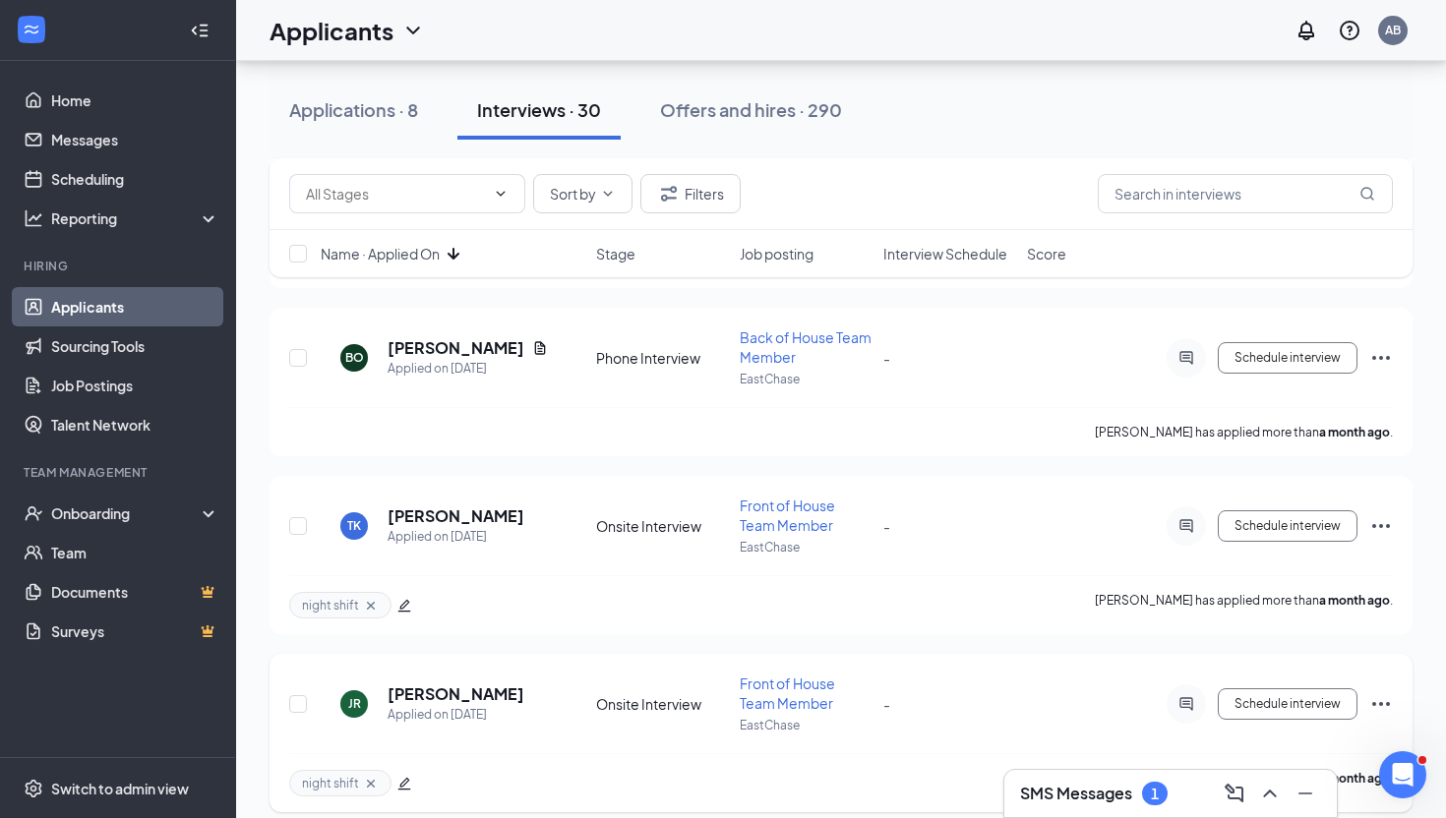
scroll to position [4523, 0]
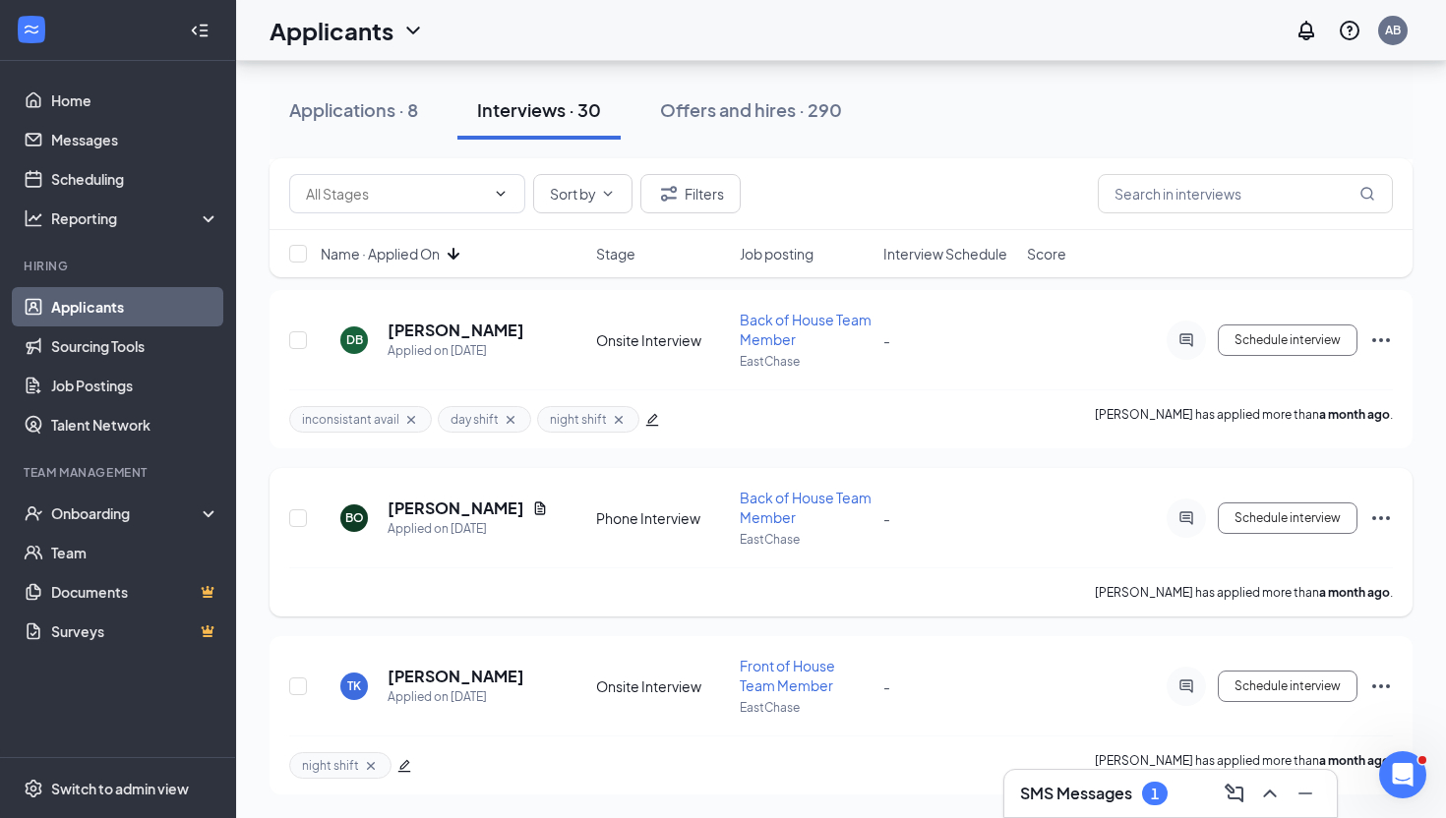
click at [1379, 518] on icon "Ellipses" at bounding box center [1381, 519] width 24 height 24
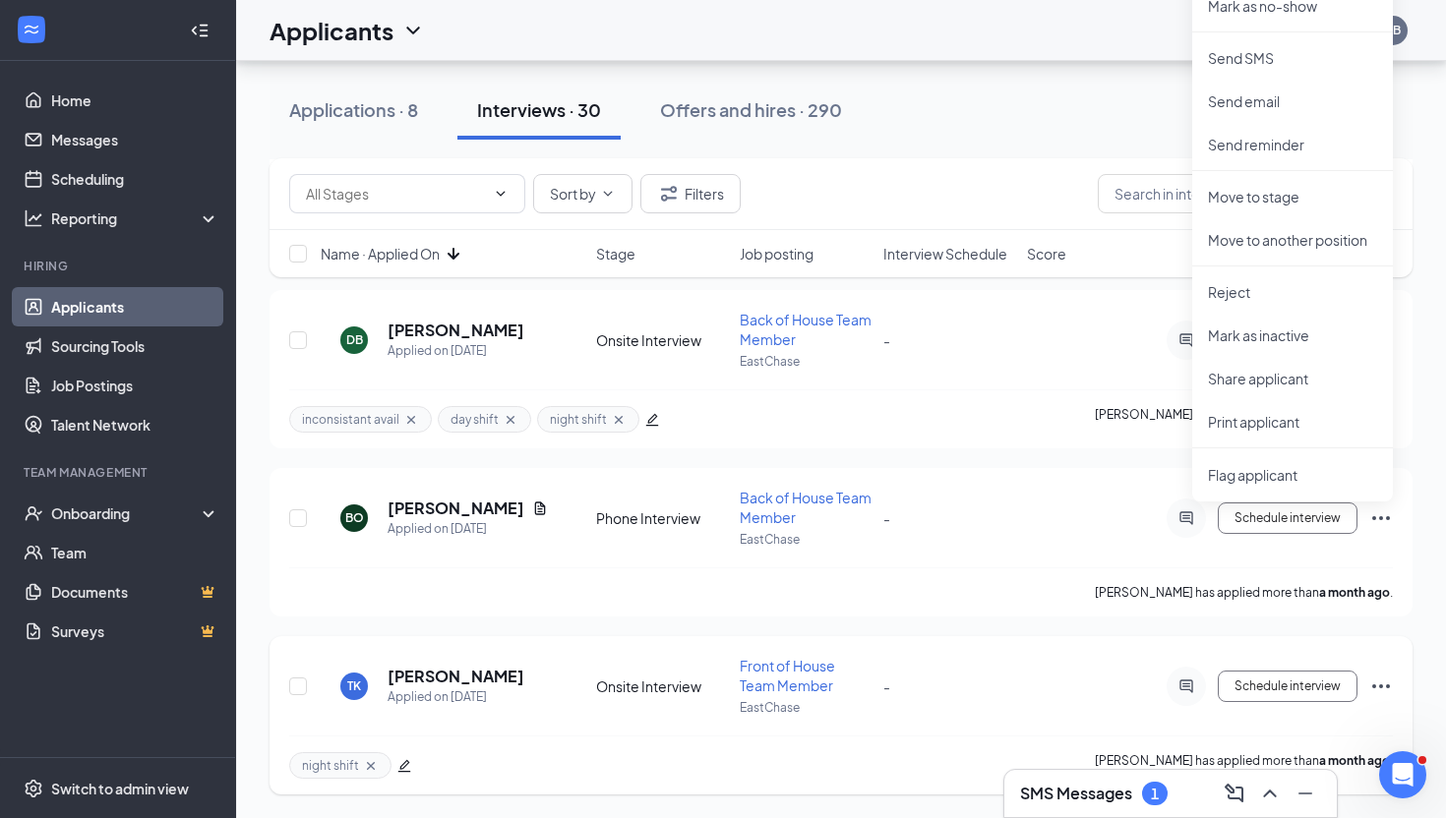
click at [1387, 685] on icon "Ellipses" at bounding box center [1381, 687] width 18 height 4
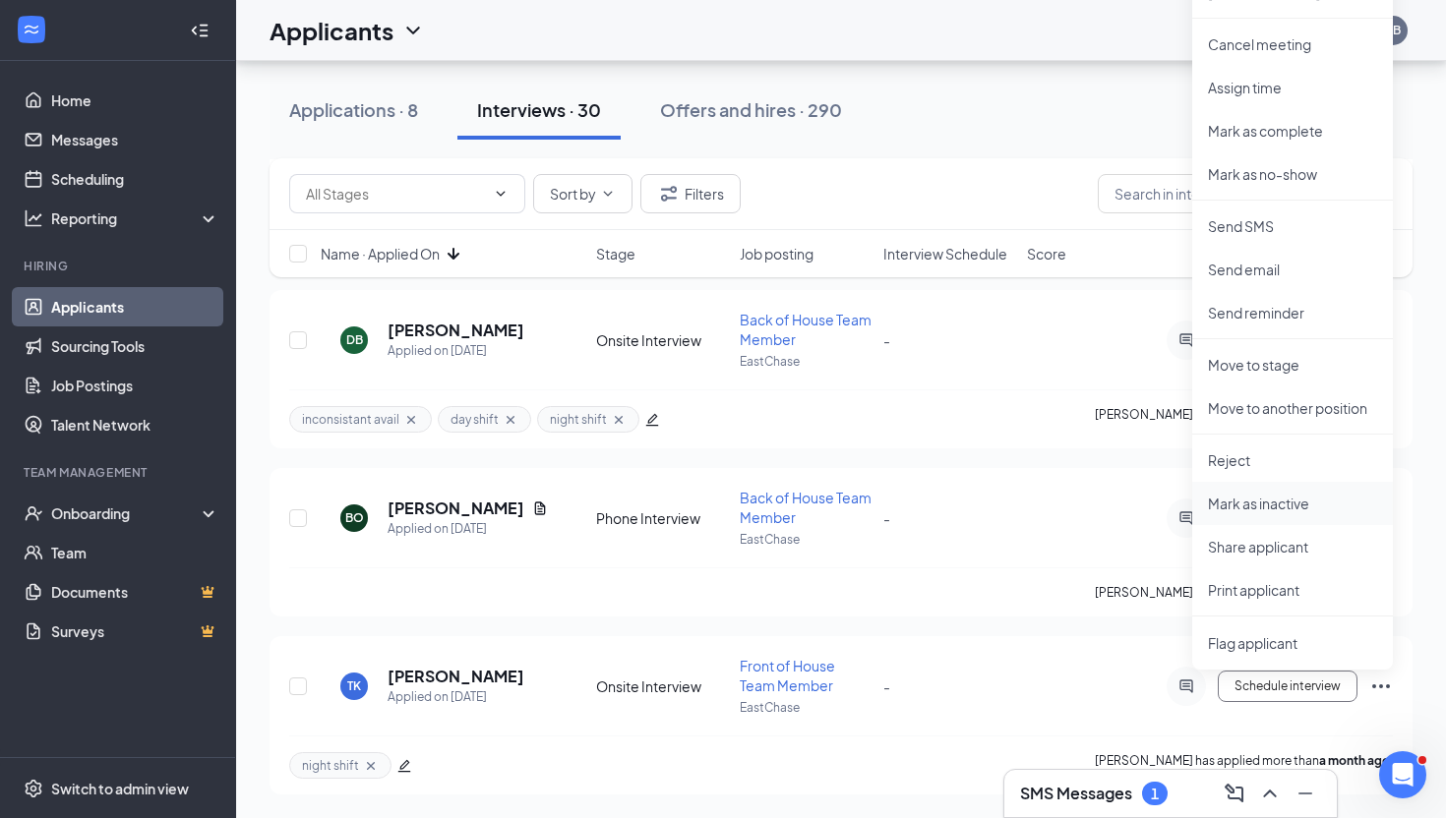
click at [1299, 504] on p "Mark as inactive" at bounding box center [1292, 504] width 169 height 20
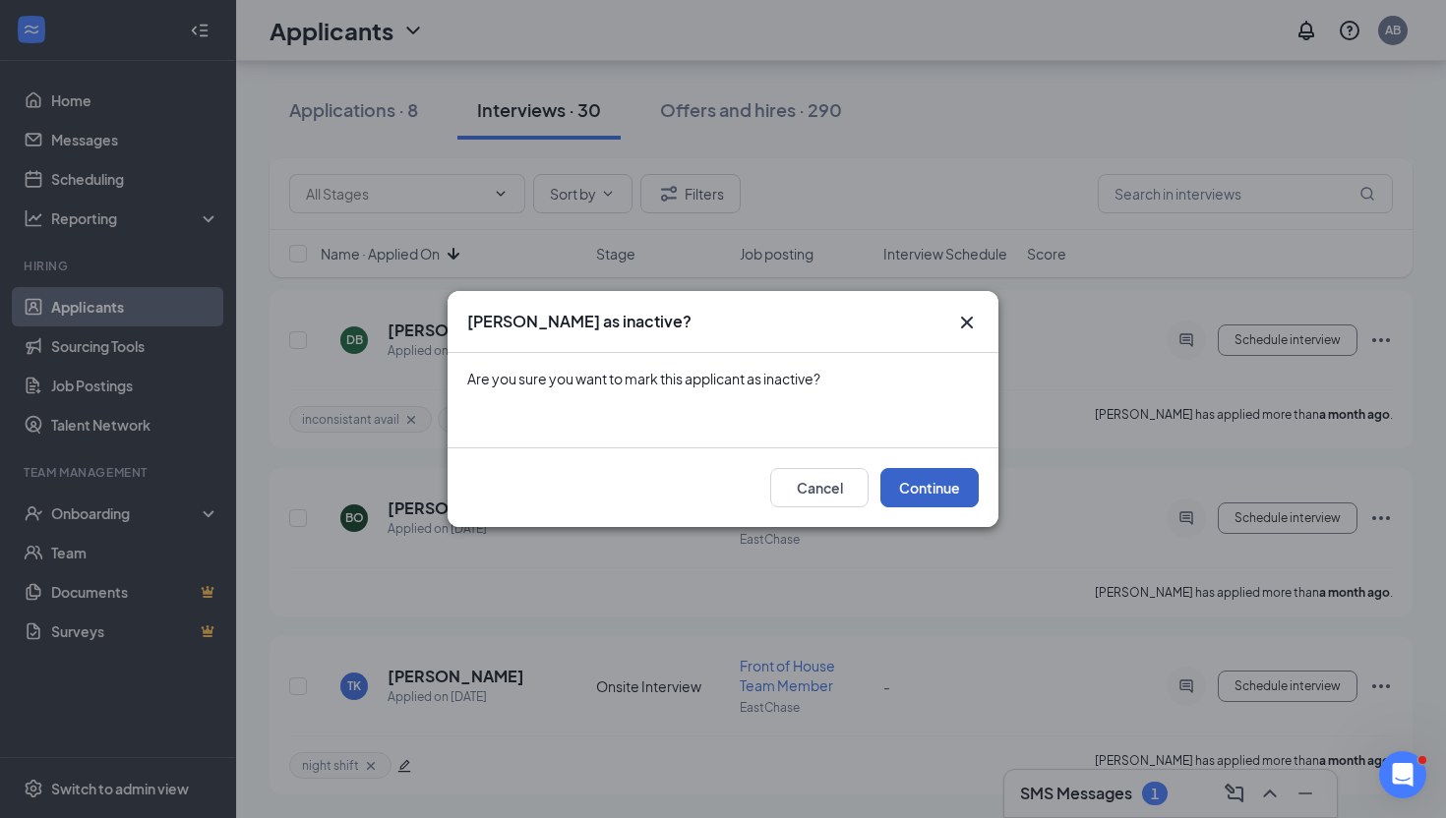
click at [953, 478] on button "Continue" at bounding box center [929, 487] width 98 height 39
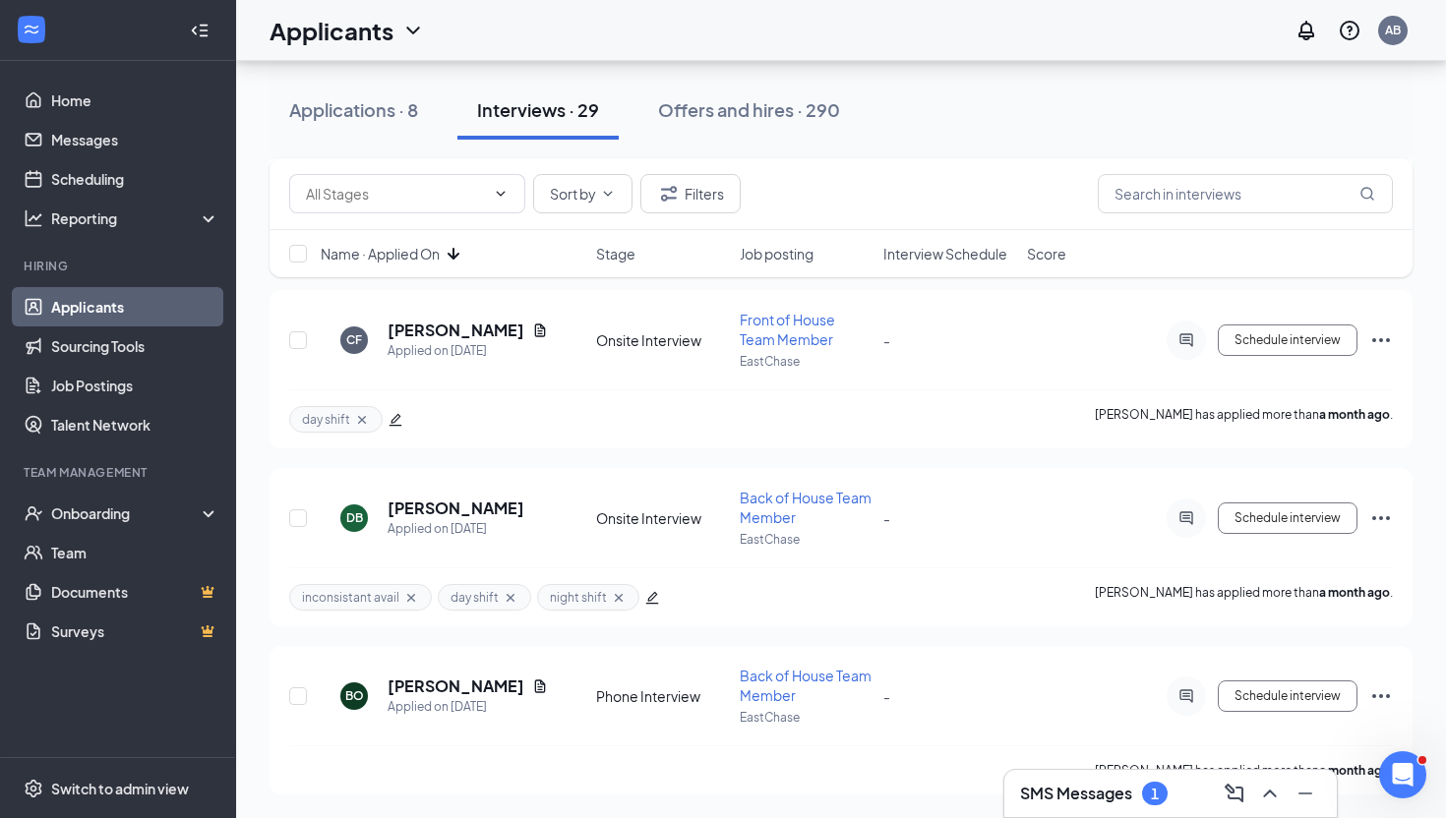
scroll to position [4345, 0]
click at [1384, 519] on icon "Ellipses" at bounding box center [1381, 519] width 24 height 24
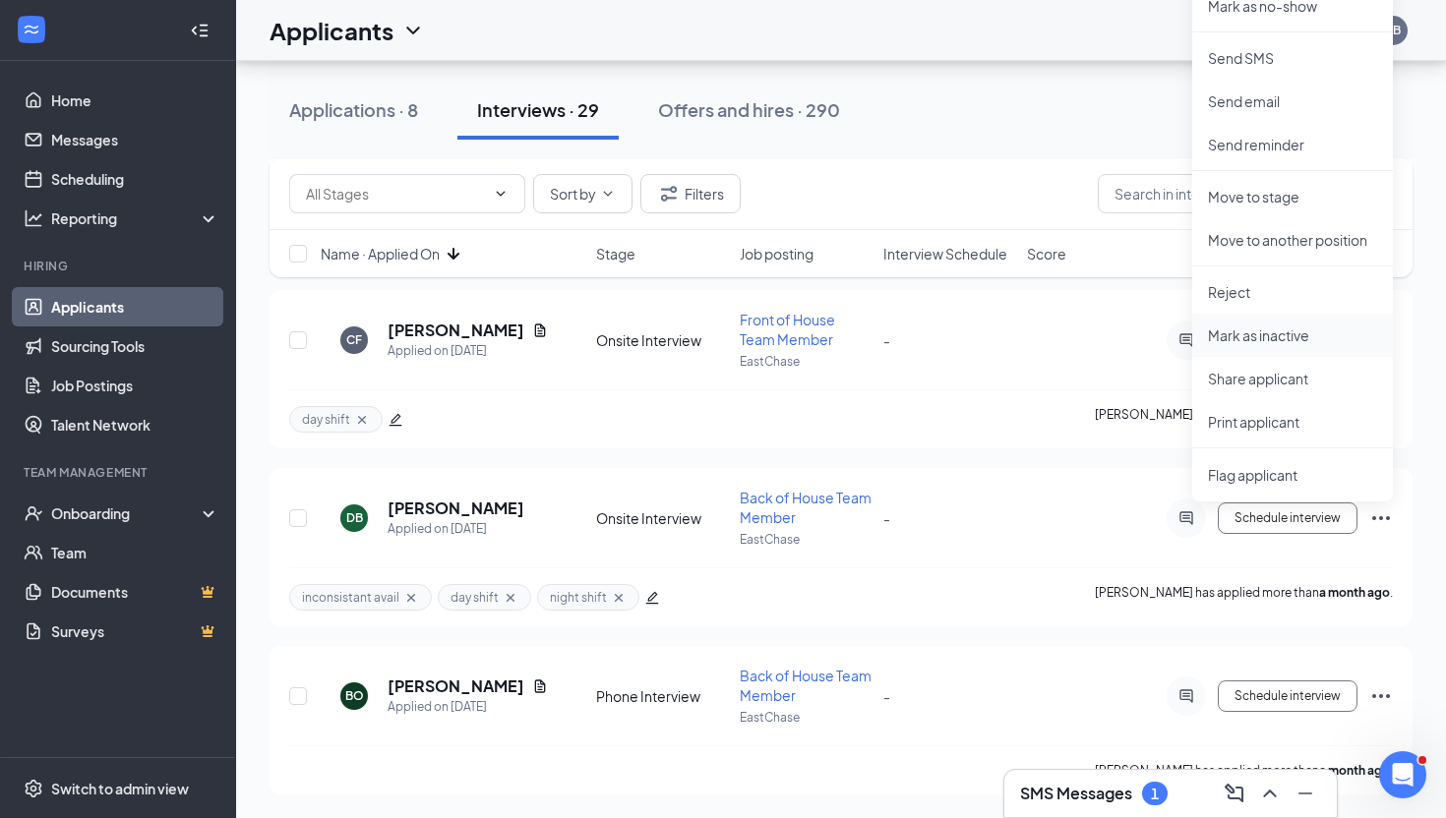
click at [1303, 340] on p "Mark as inactive" at bounding box center [1292, 336] width 169 height 20
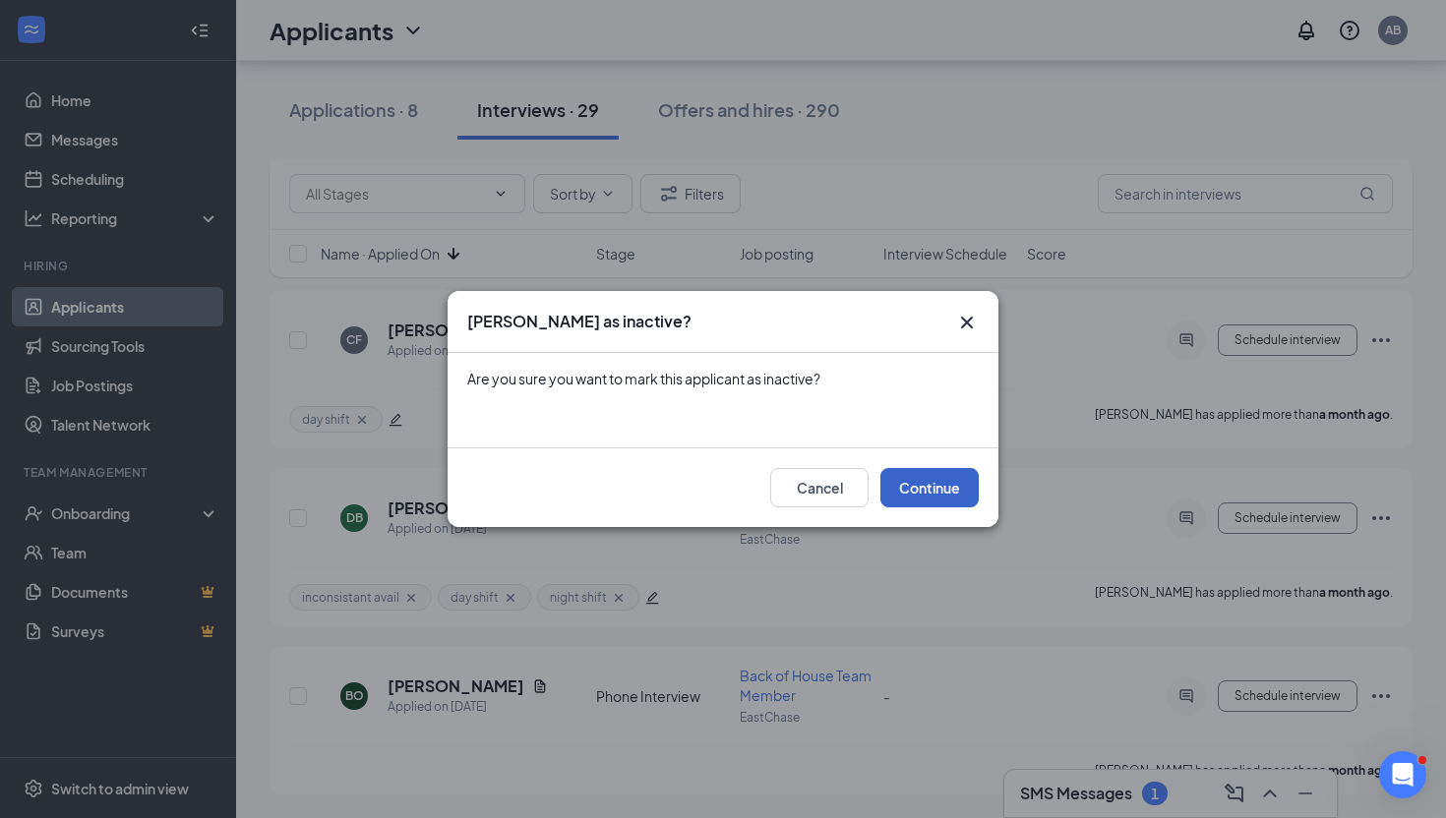
click at [938, 483] on button "Continue" at bounding box center [929, 487] width 98 height 39
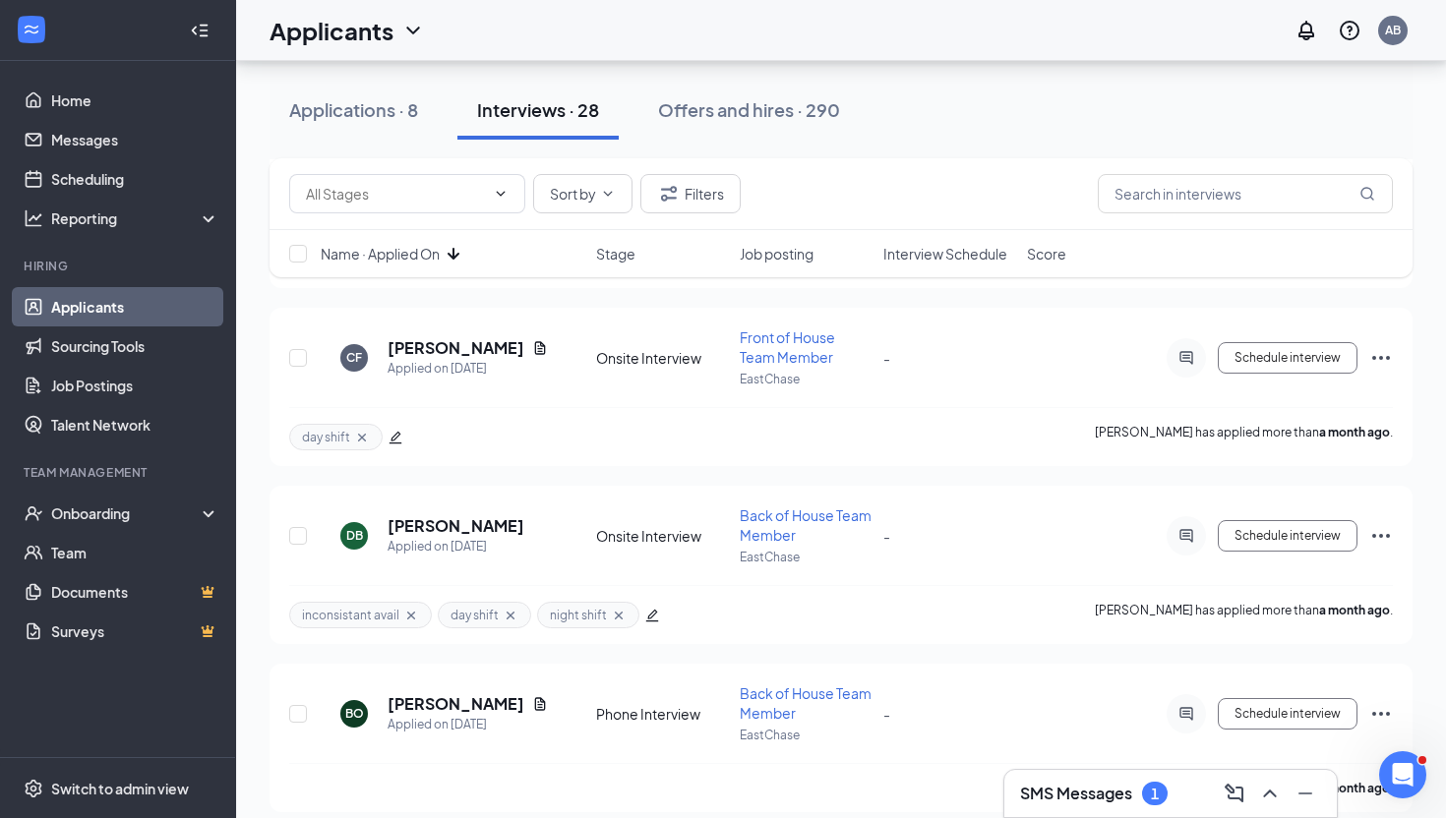
scroll to position [4167, 0]
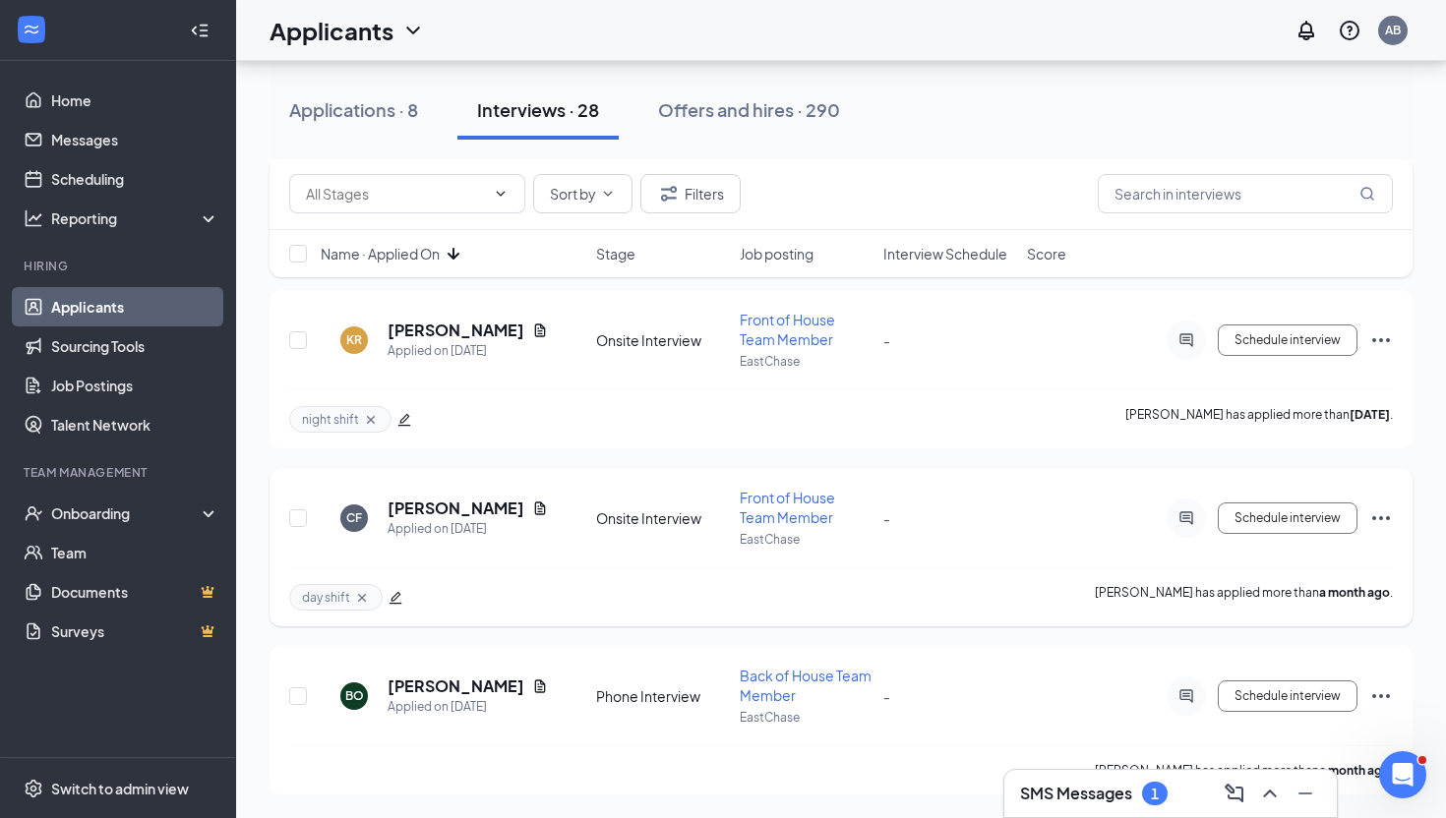
click at [1384, 514] on icon "Ellipses" at bounding box center [1381, 519] width 24 height 24
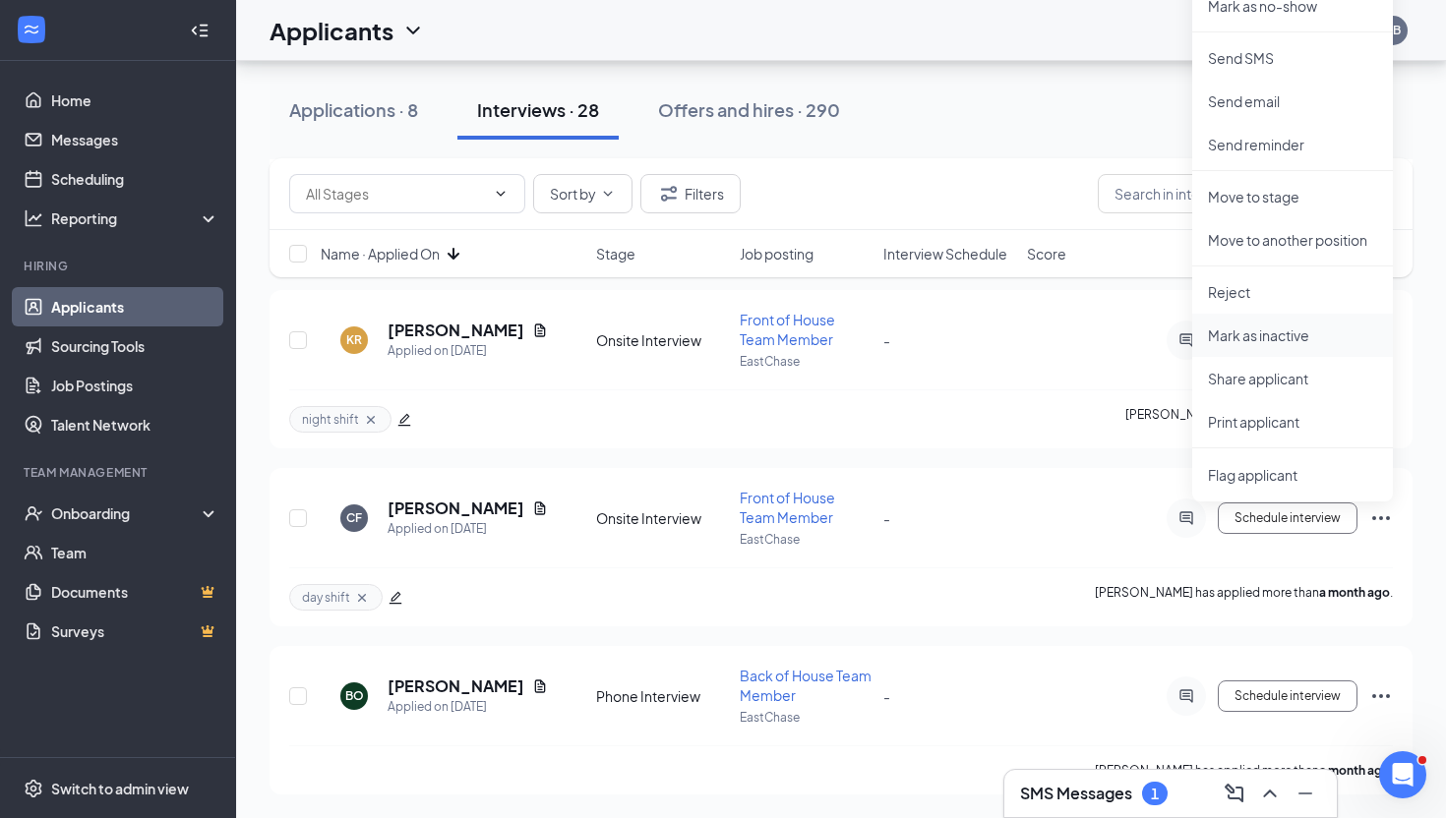
click at [1286, 338] on p "Mark as inactive" at bounding box center [1292, 336] width 169 height 20
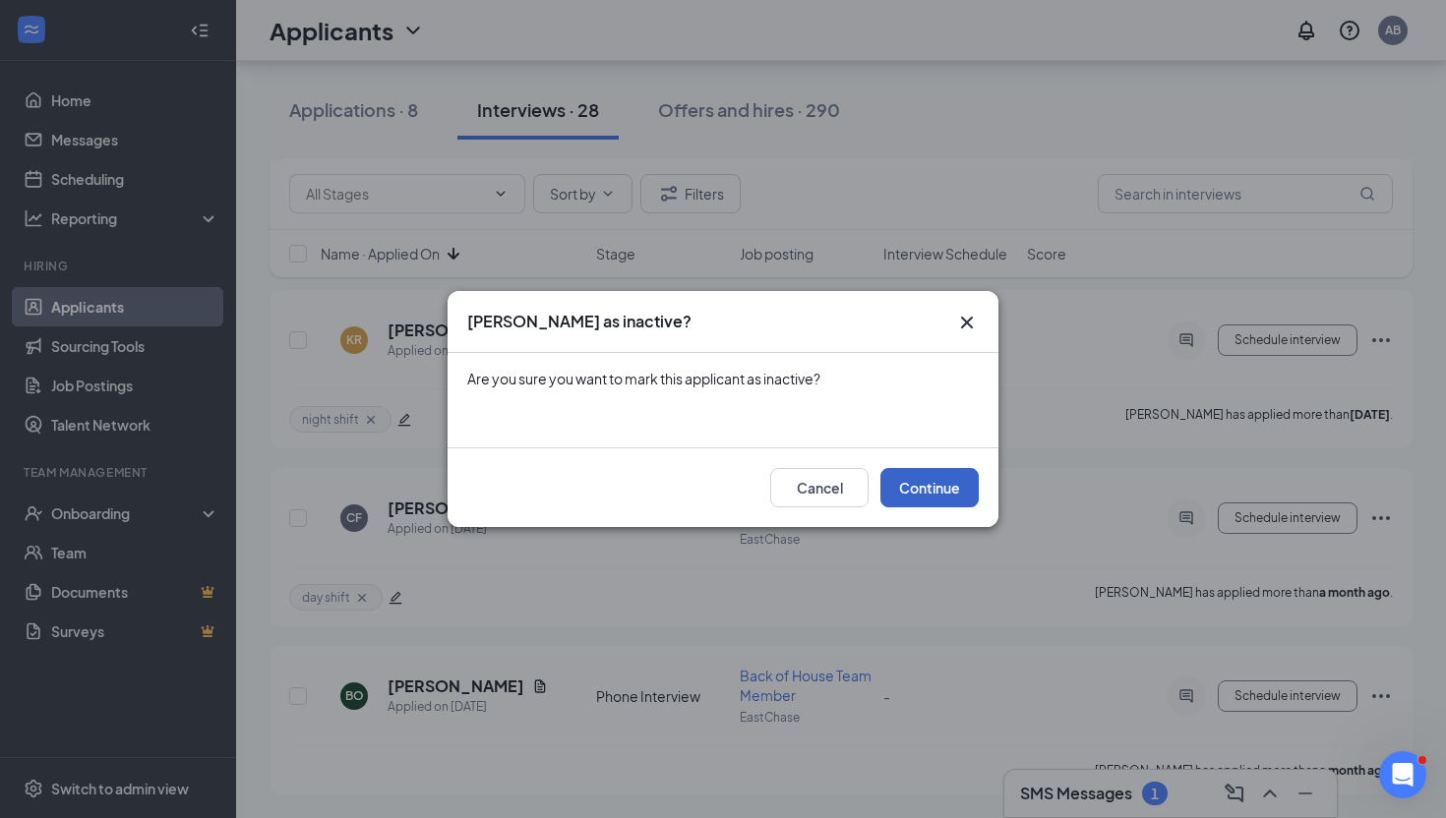
click at [943, 492] on button "Continue" at bounding box center [929, 487] width 98 height 39
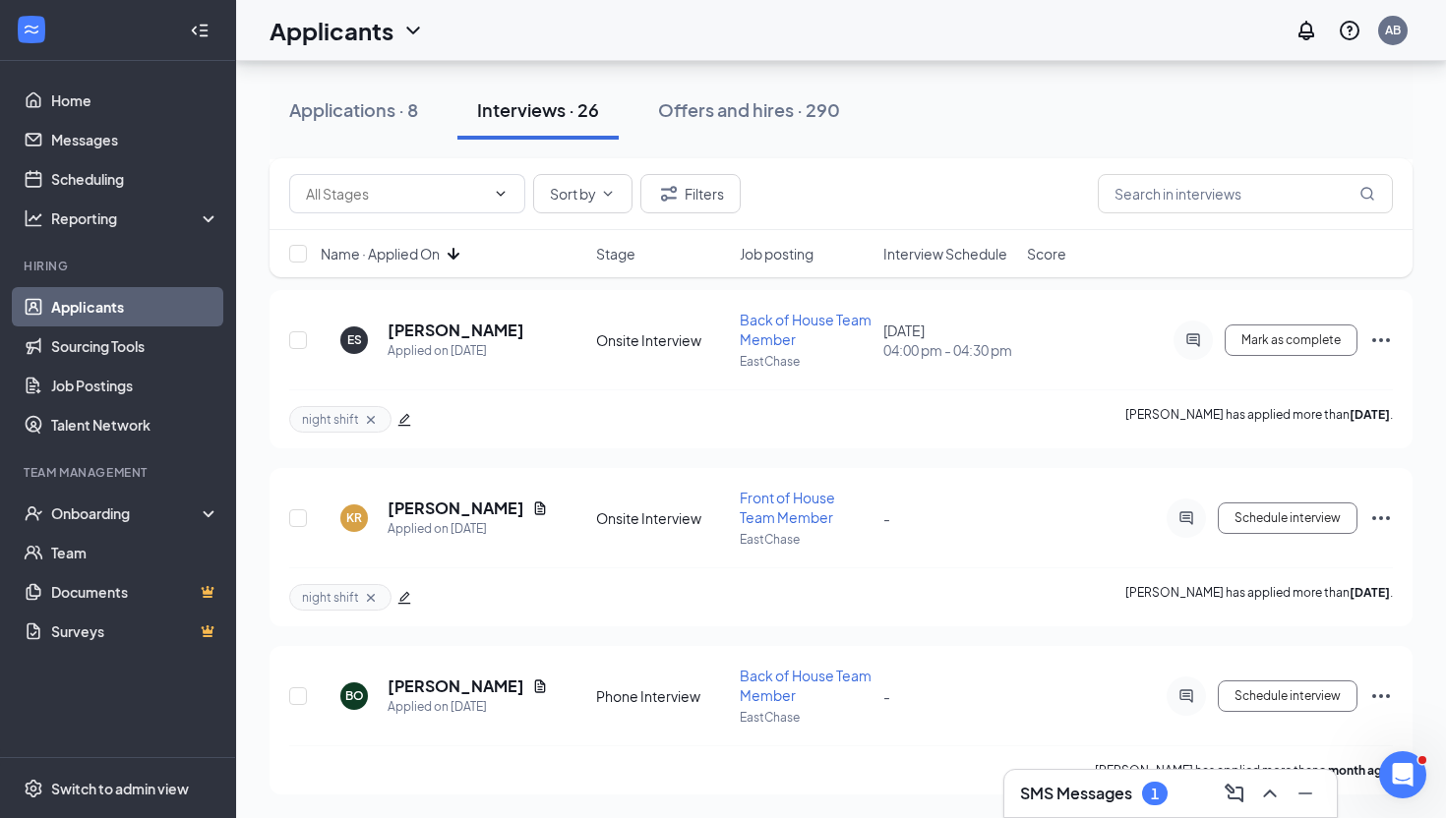
scroll to position [3989, 0]
click at [1382, 695] on icon "Ellipses" at bounding box center [1381, 697] width 24 height 24
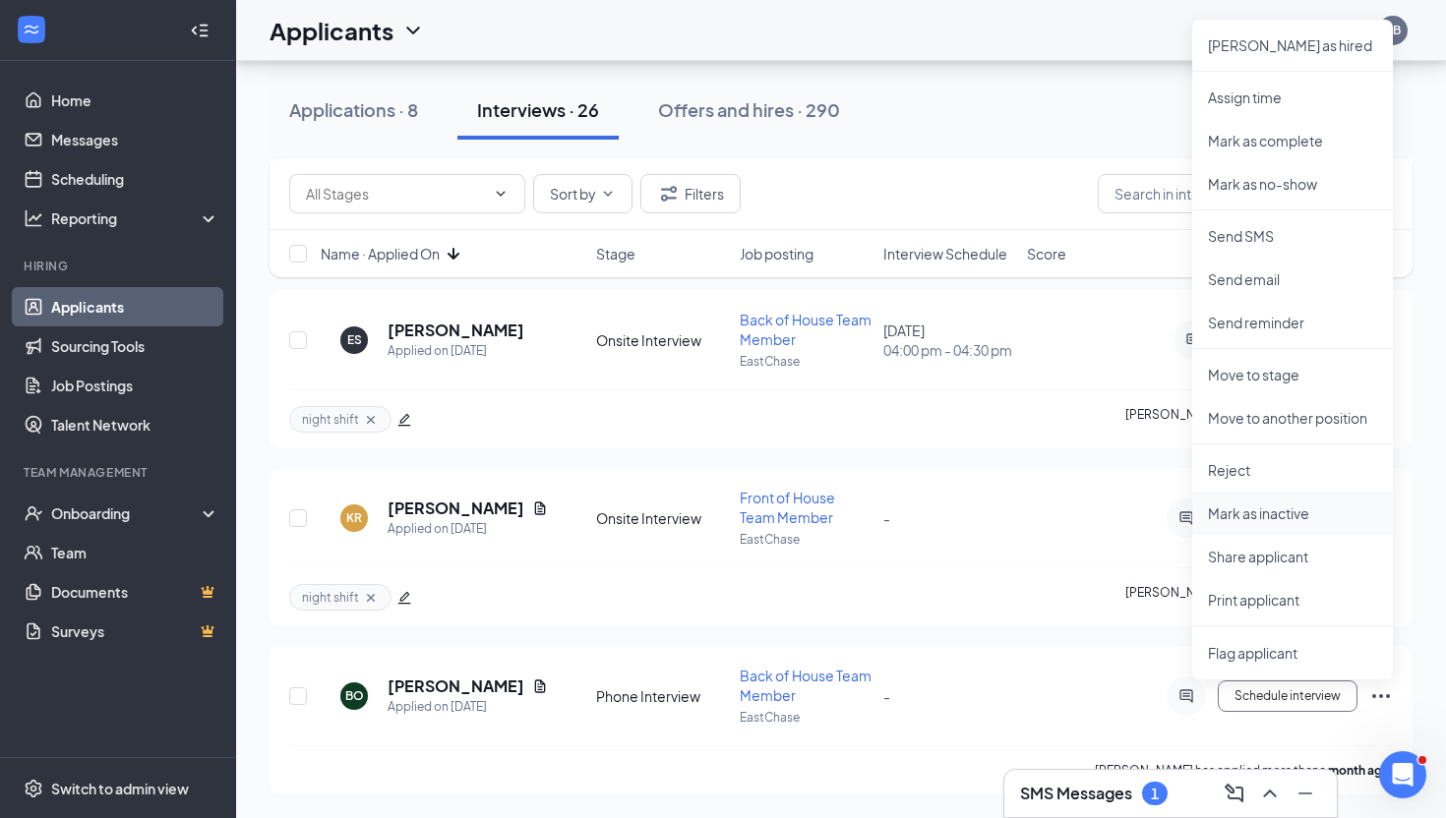
click at [1300, 518] on p "Mark as inactive" at bounding box center [1292, 514] width 169 height 20
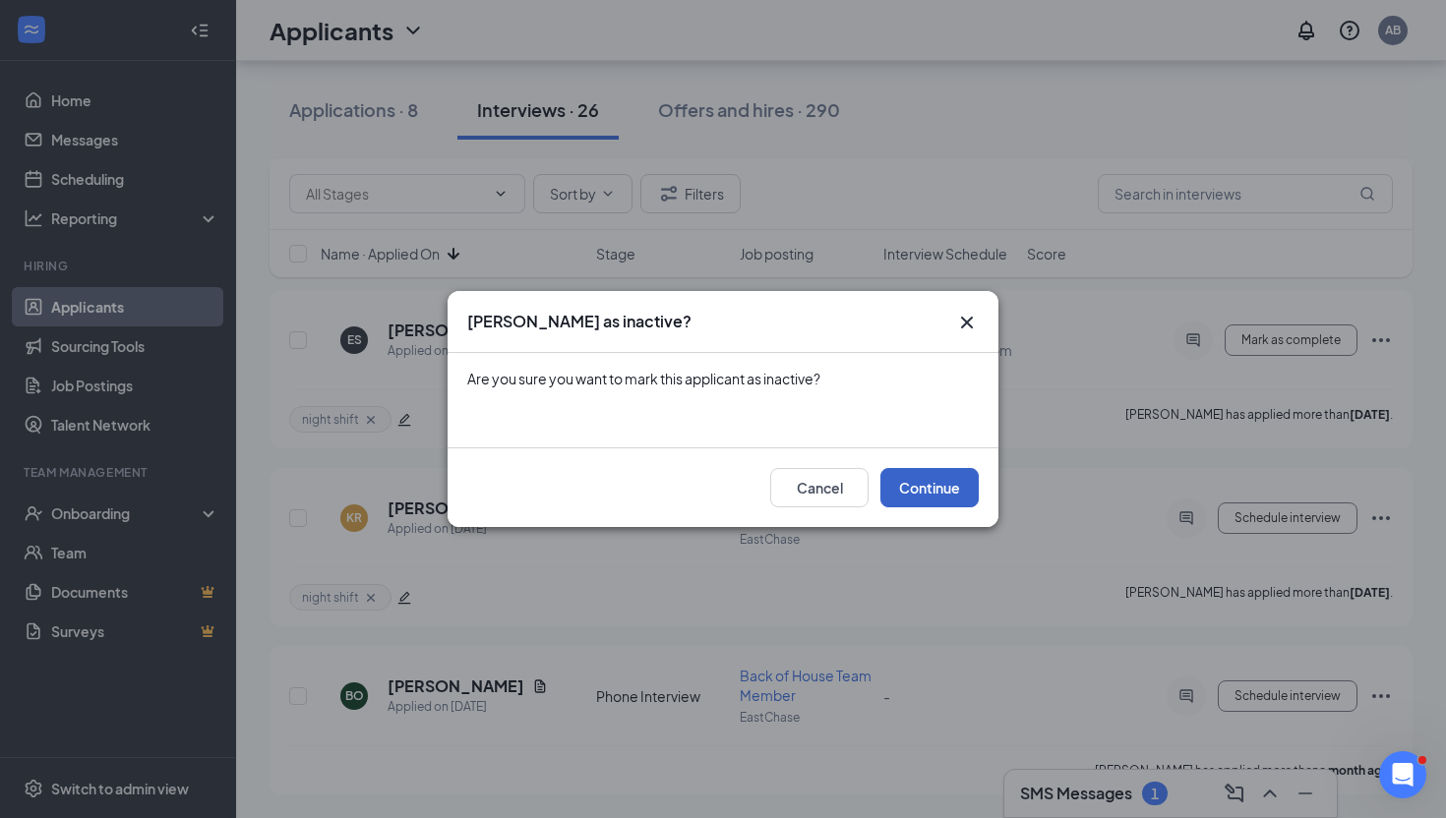
click at [951, 479] on button "Continue" at bounding box center [929, 487] width 98 height 39
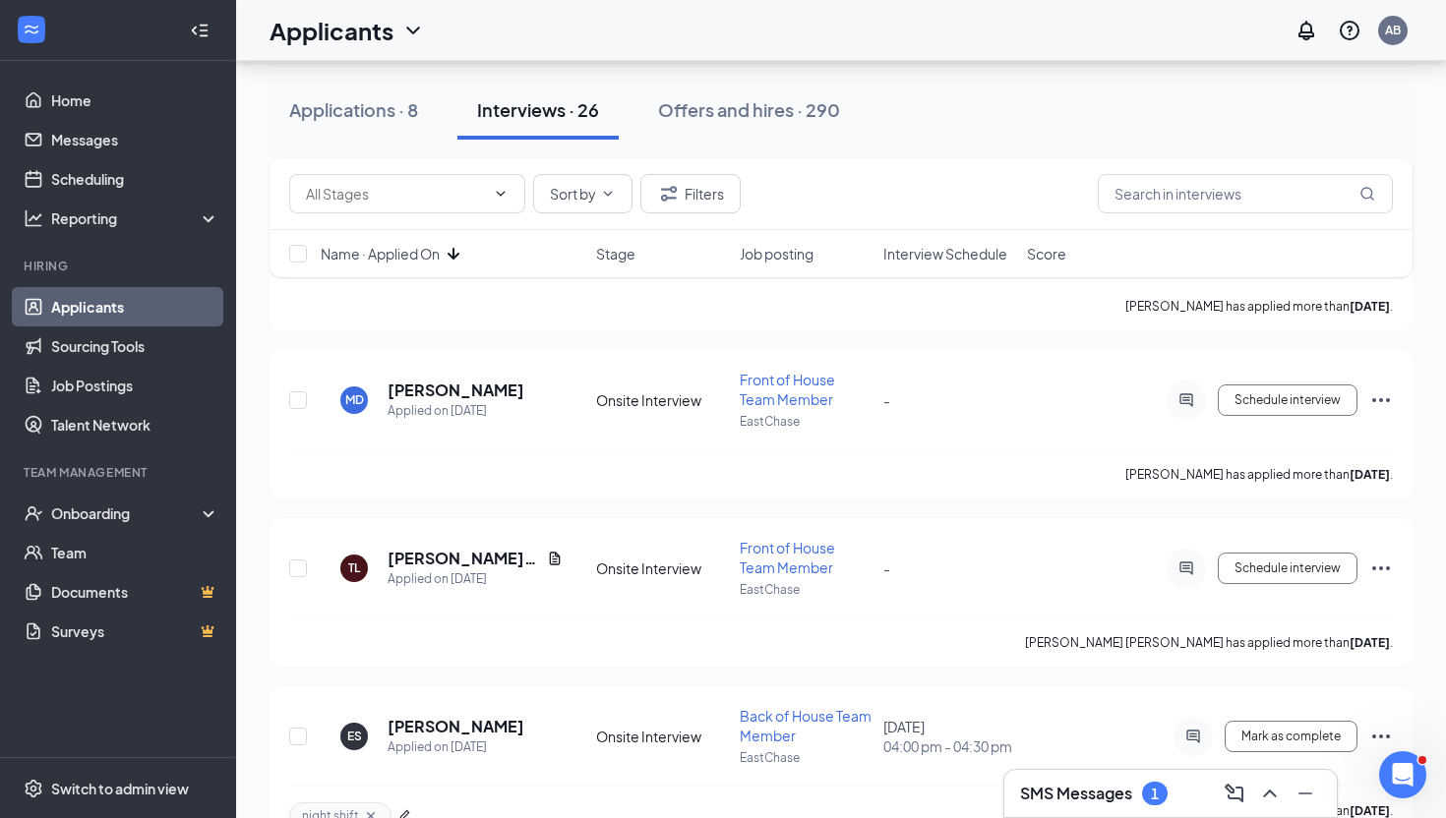
scroll to position [3586, 0]
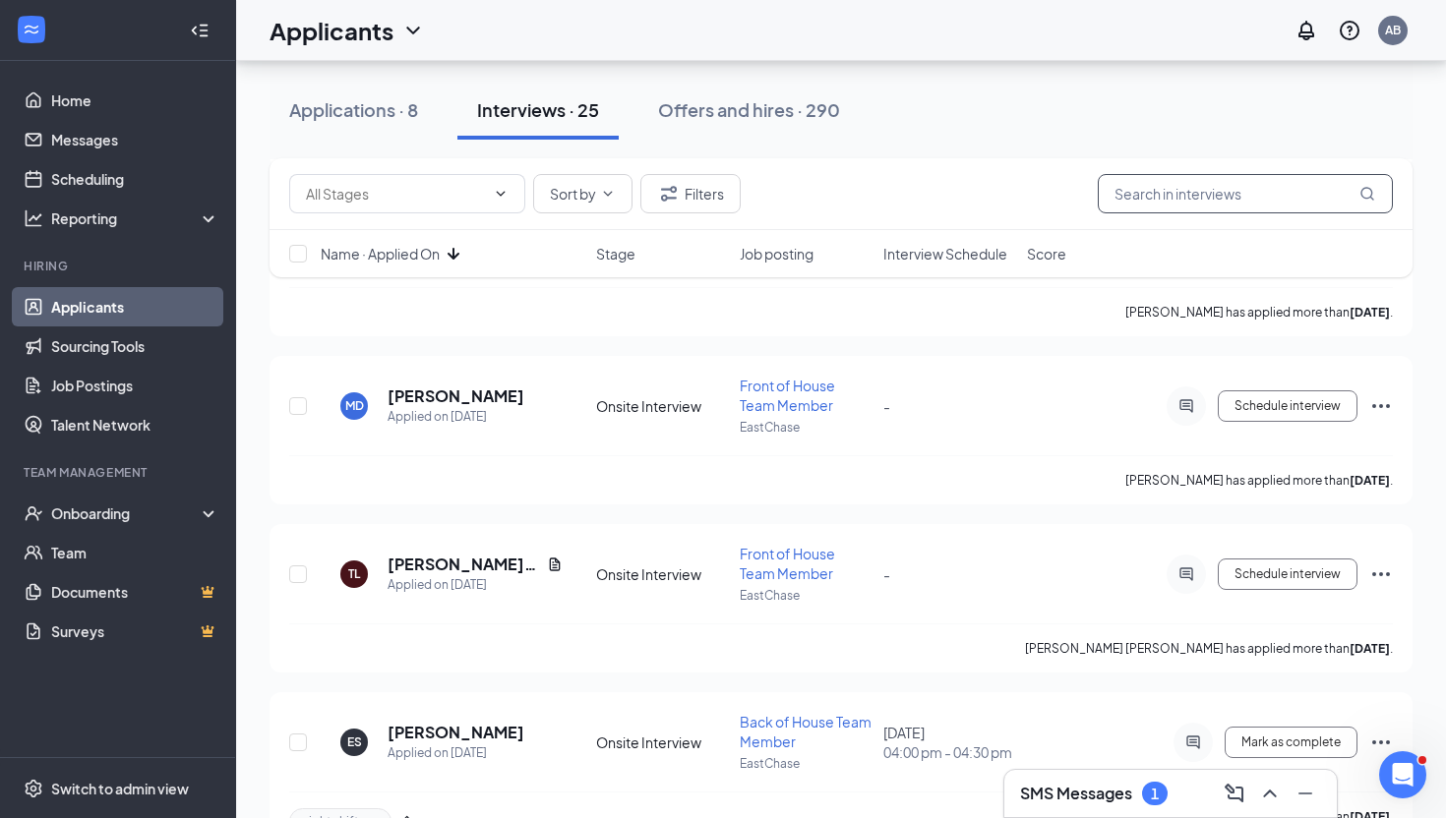
click at [1172, 210] on input "text" at bounding box center [1245, 193] width 295 height 39
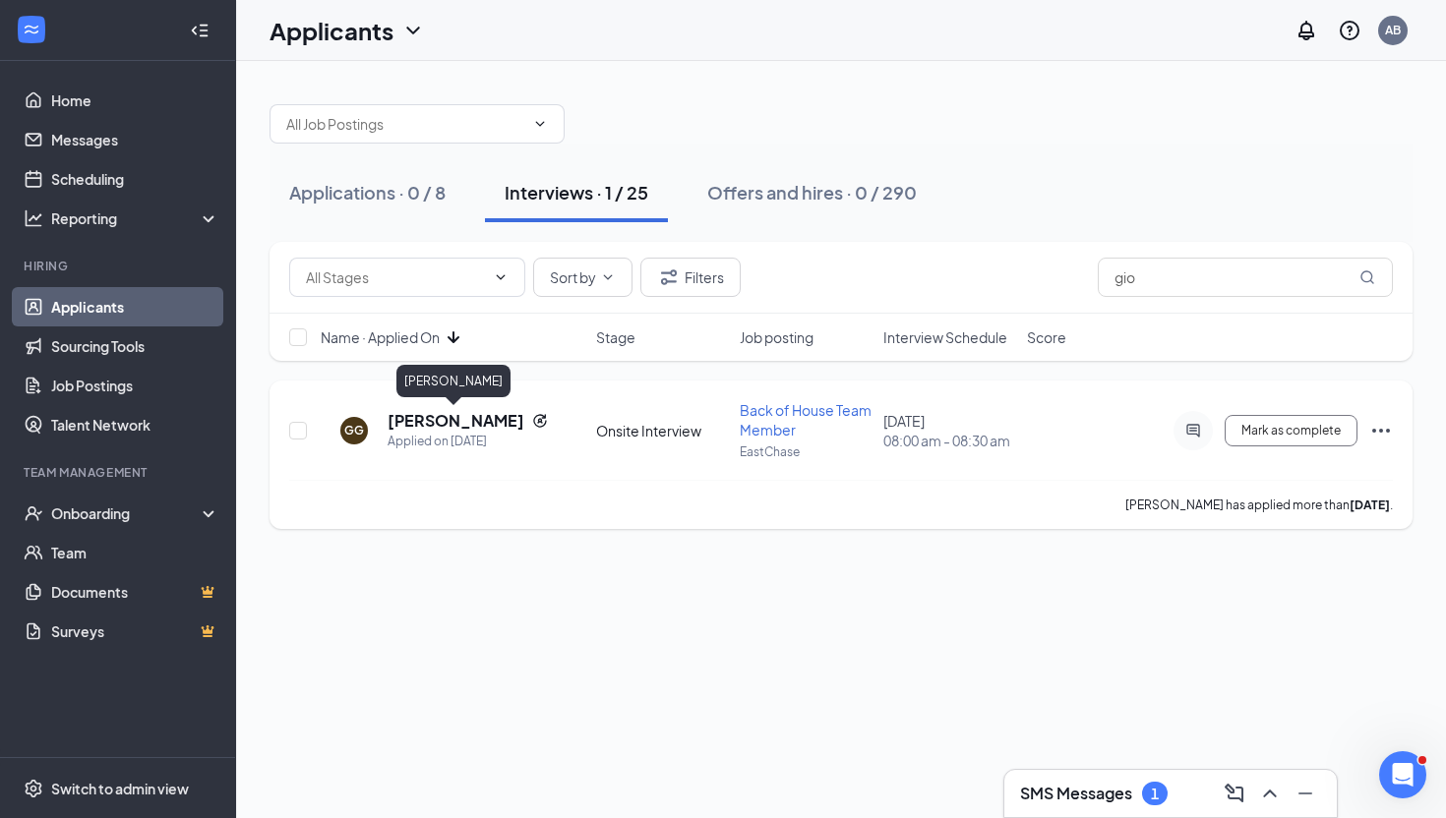
click at [442, 416] on h5 "[PERSON_NAME]" at bounding box center [456, 421] width 137 height 22
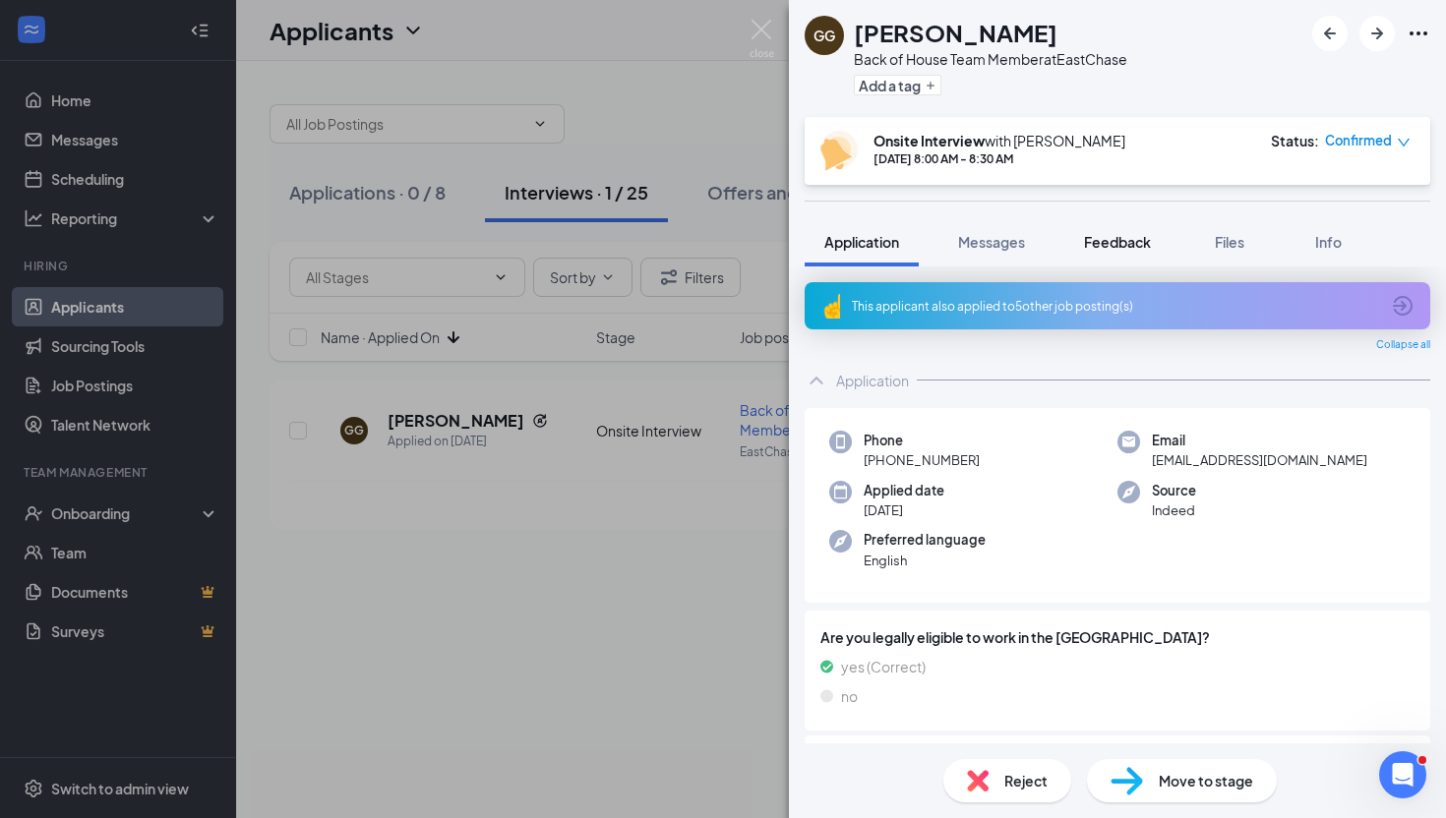
click at [1123, 249] on span "Feedback" at bounding box center [1117, 242] width 67 height 18
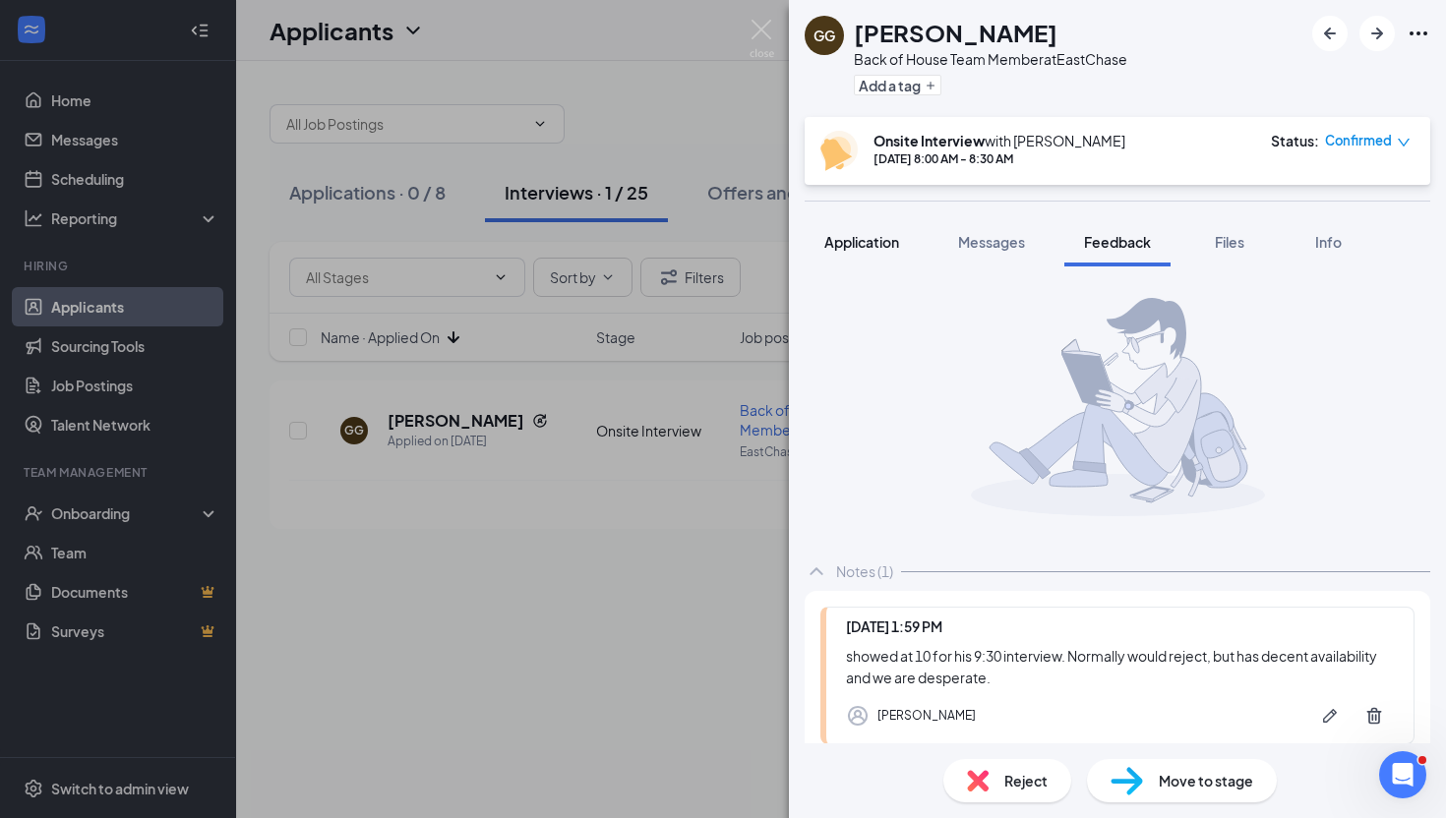
click at [862, 240] on span "Application" at bounding box center [861, 242] width 75 height 18
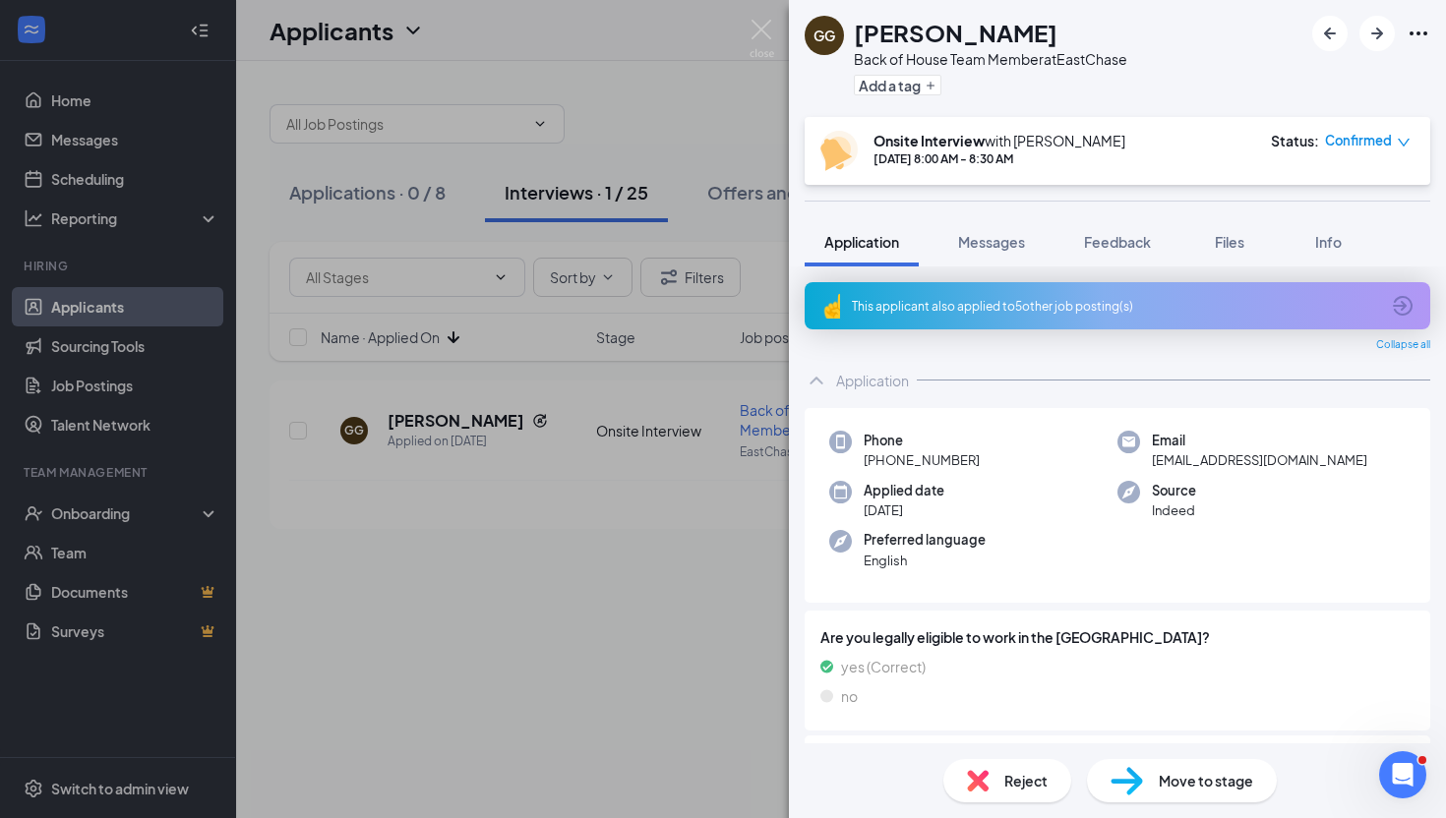
click at [767, 22] on img at bounding box center [762, 39] width 25 height 38
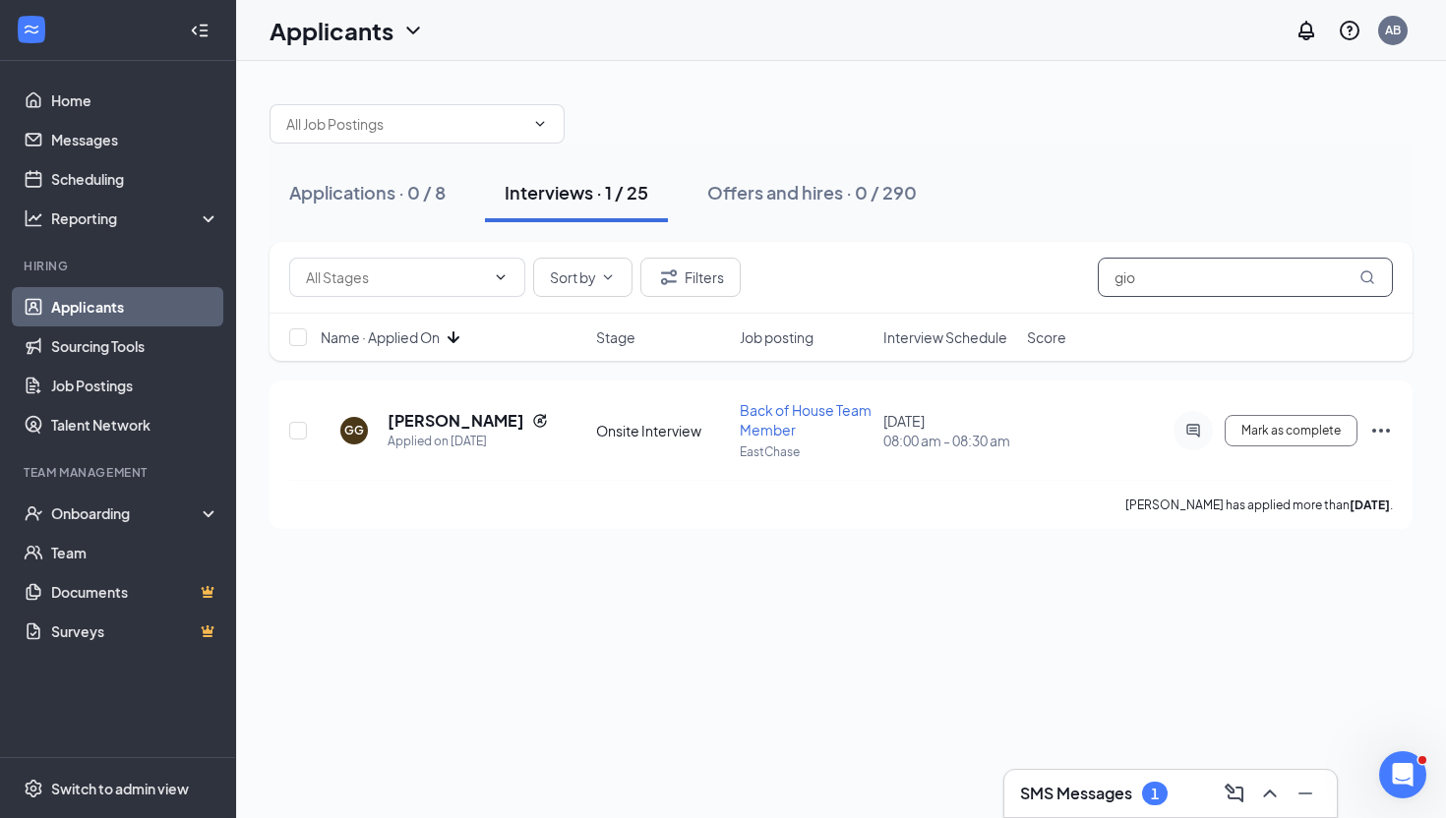
click at [1216, 286] on input "gio" at bounding box center [1245, 277] width 295 height 39
type input "g"
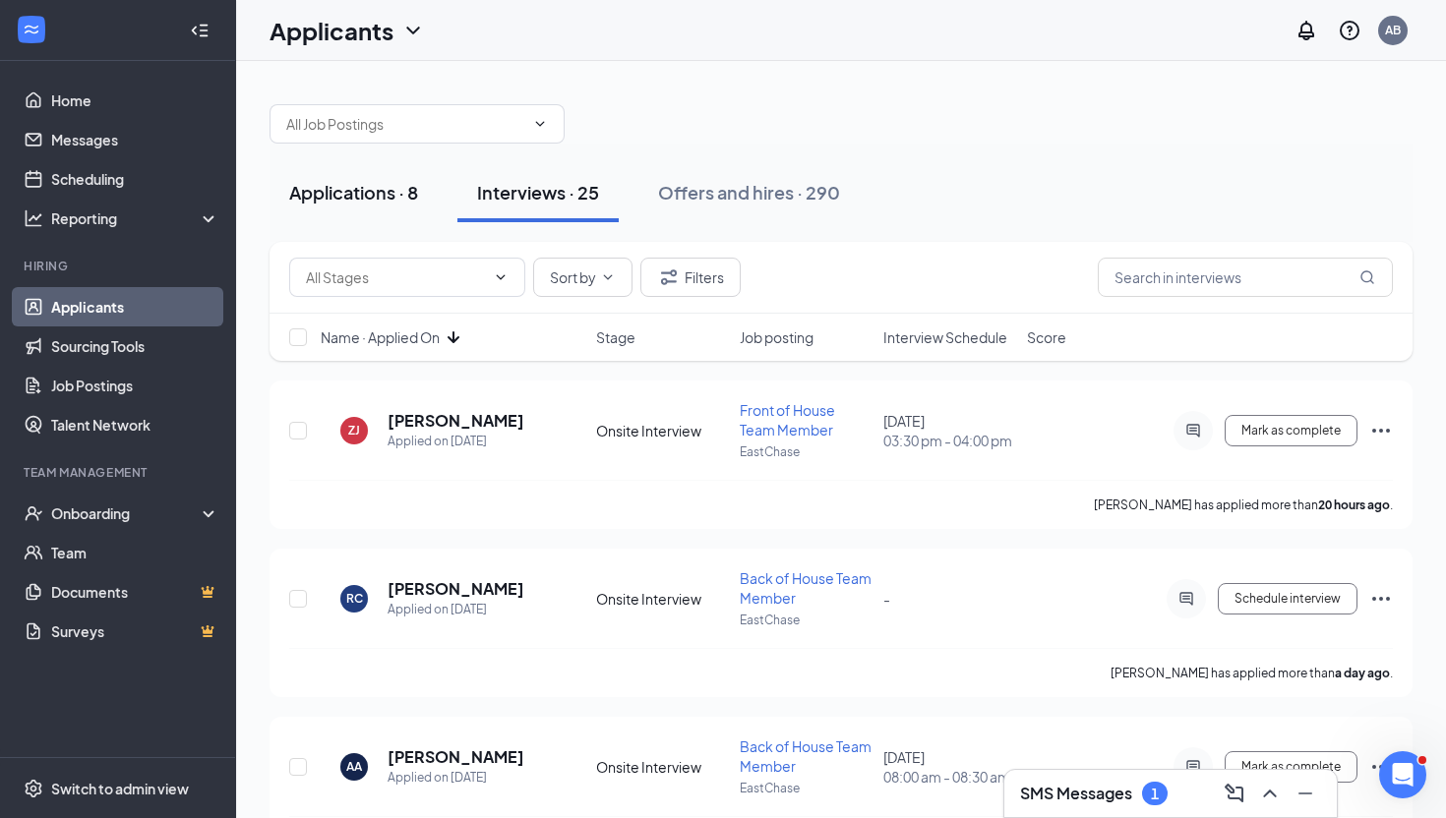
click at [334, 196] on div "Applications · 8" at bounding box center [353, 192] width 129 height 25
